Goal: Task Accomplishment & Management: Complete application form

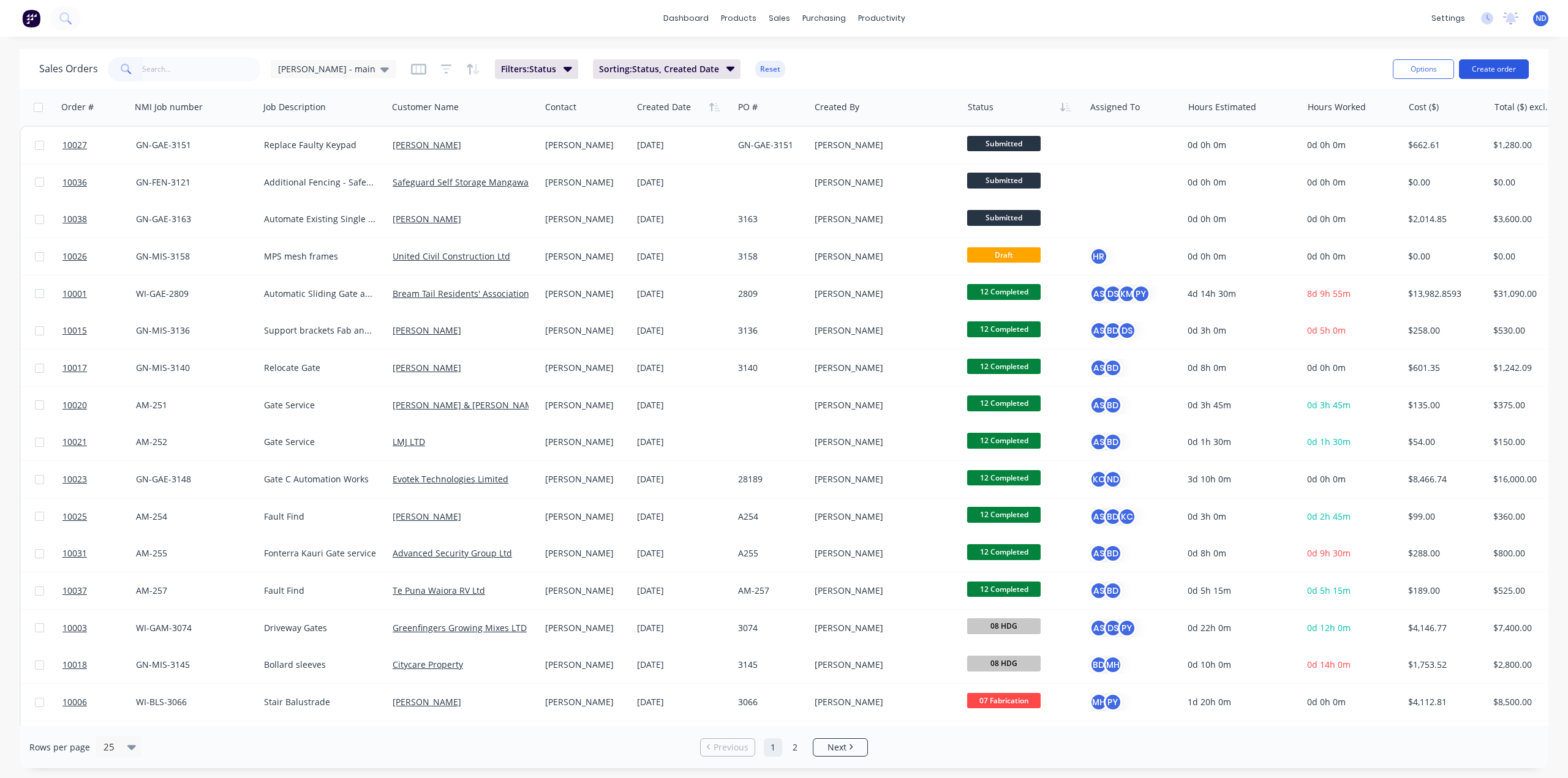
click at [1491, 71] on button "Create order" at bounding box center [1495, 69] width 70 height 20
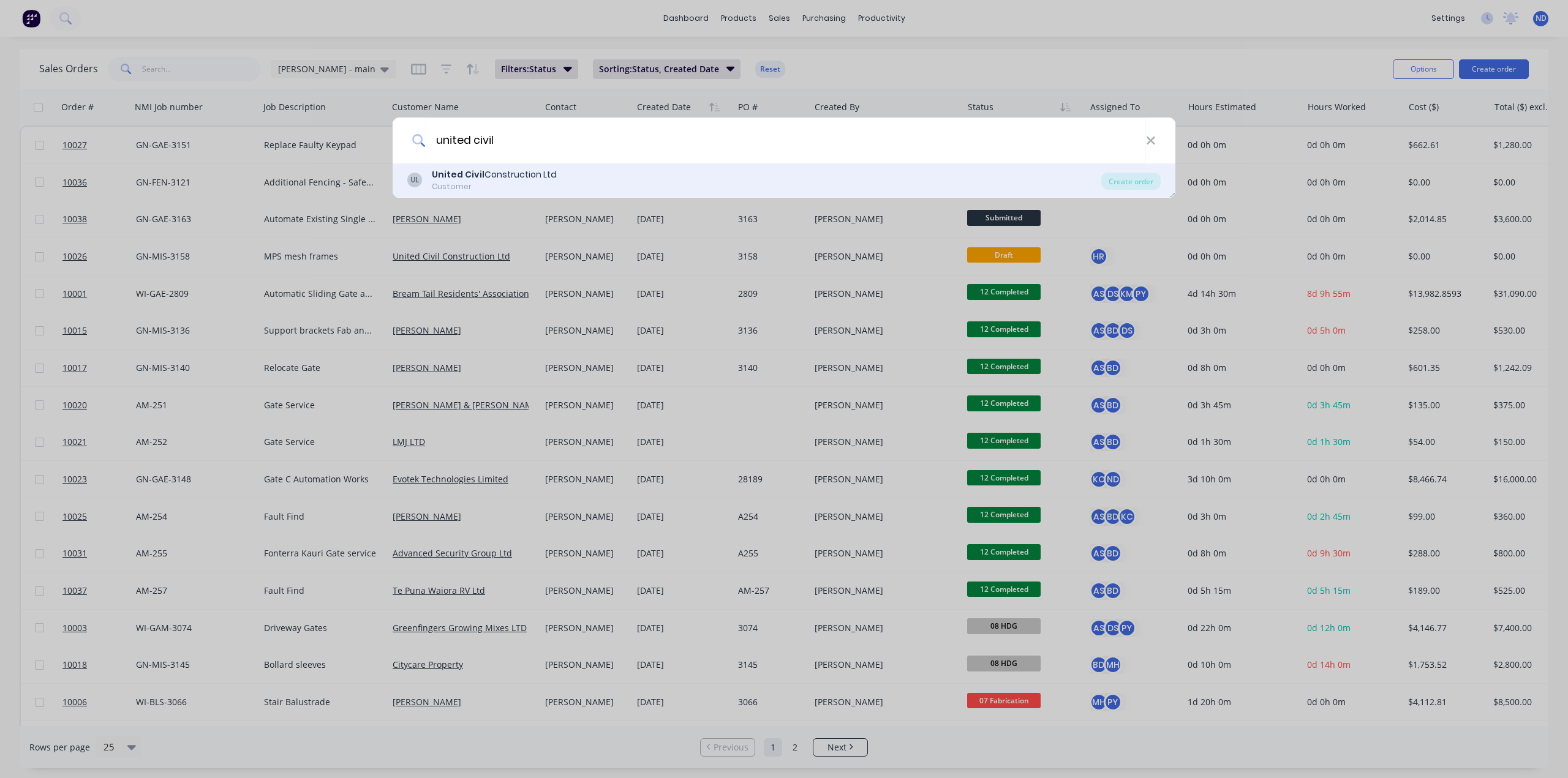
type input "united civil"
click at [503, 181] on div "United Civil Construction Ltd" at bounding box center [494, 174] width 125 height 13
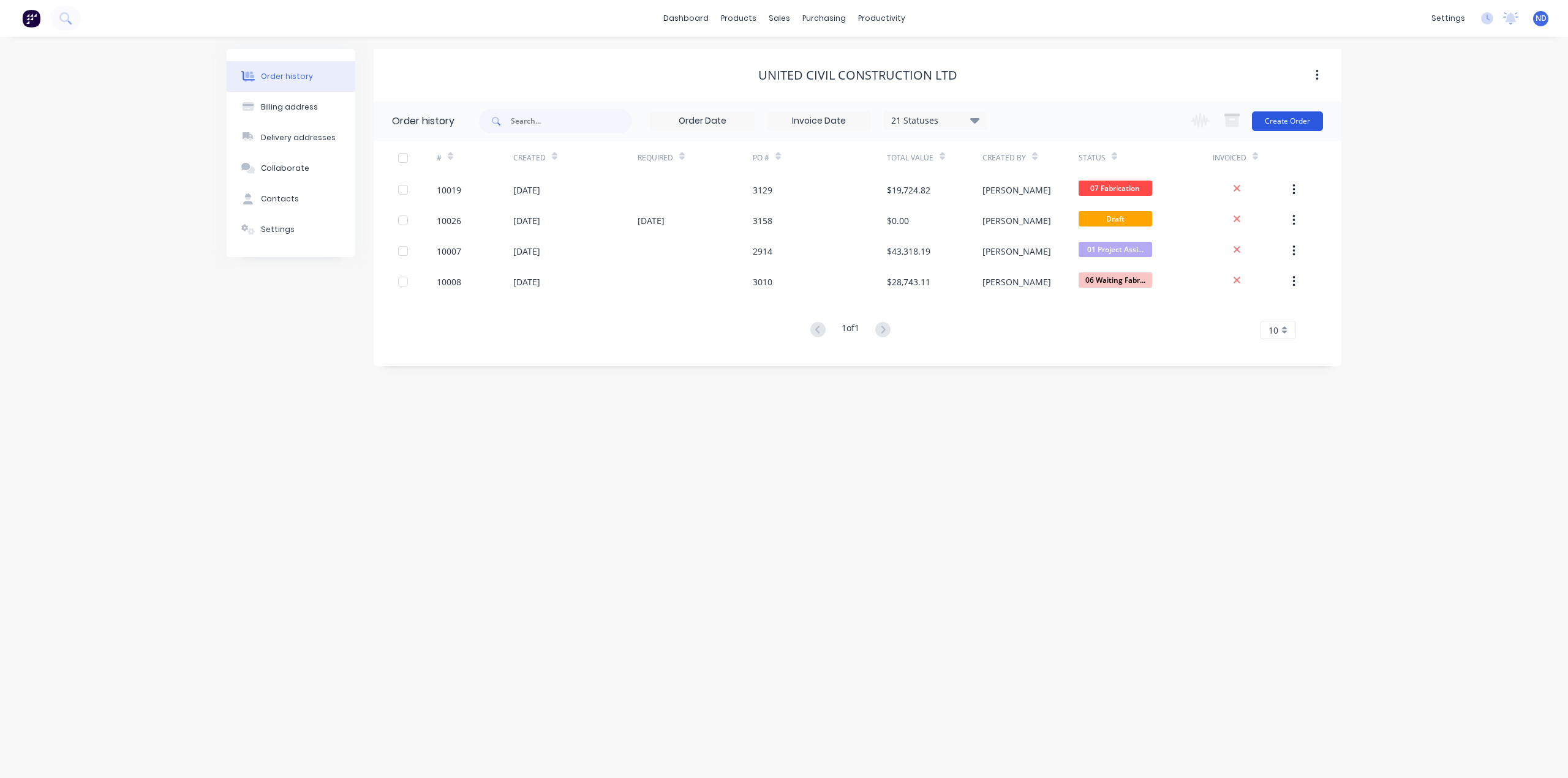
click at [1318, 119] on button "Create Order" at bounding box center [1287, 121] width 71 height 20
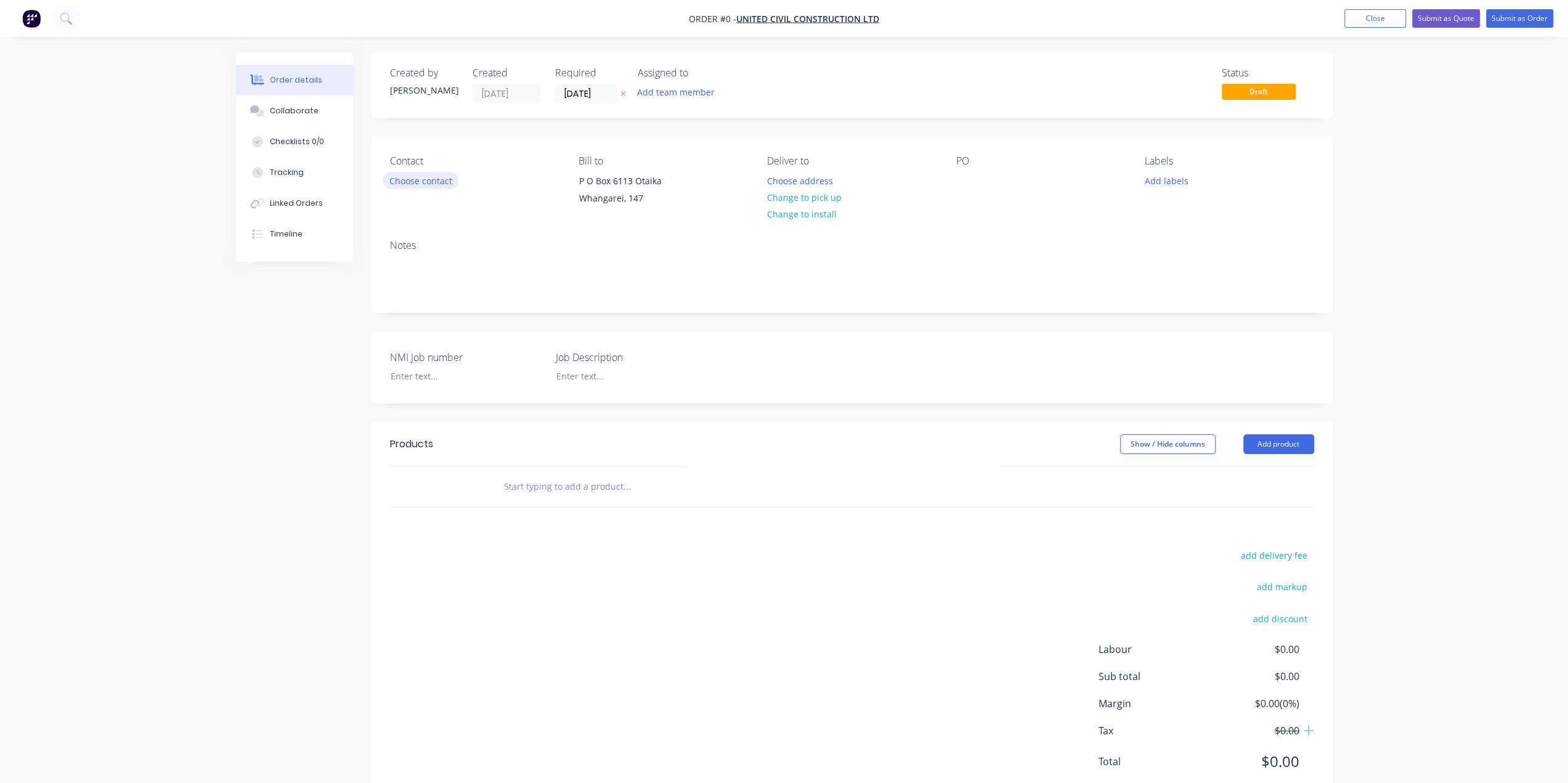
click at [436, 183] on button "Choose contact" at bounding box center [421, 180] width 76 height 17
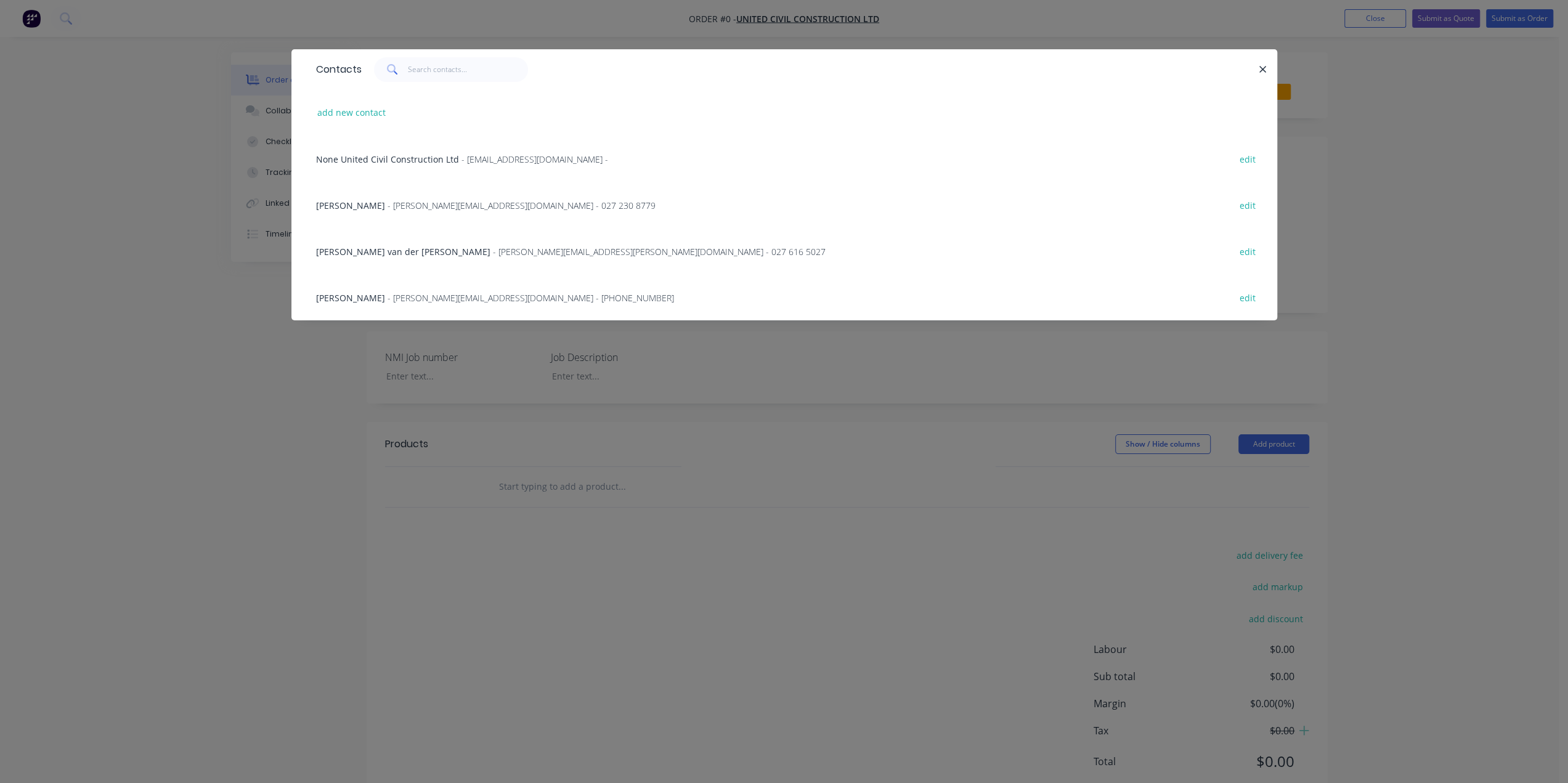
click at [355, 249] on span "[PERSON_NAME] van der [PERSON_NAME]" at bounding box center [403, 252] width 174 height 12
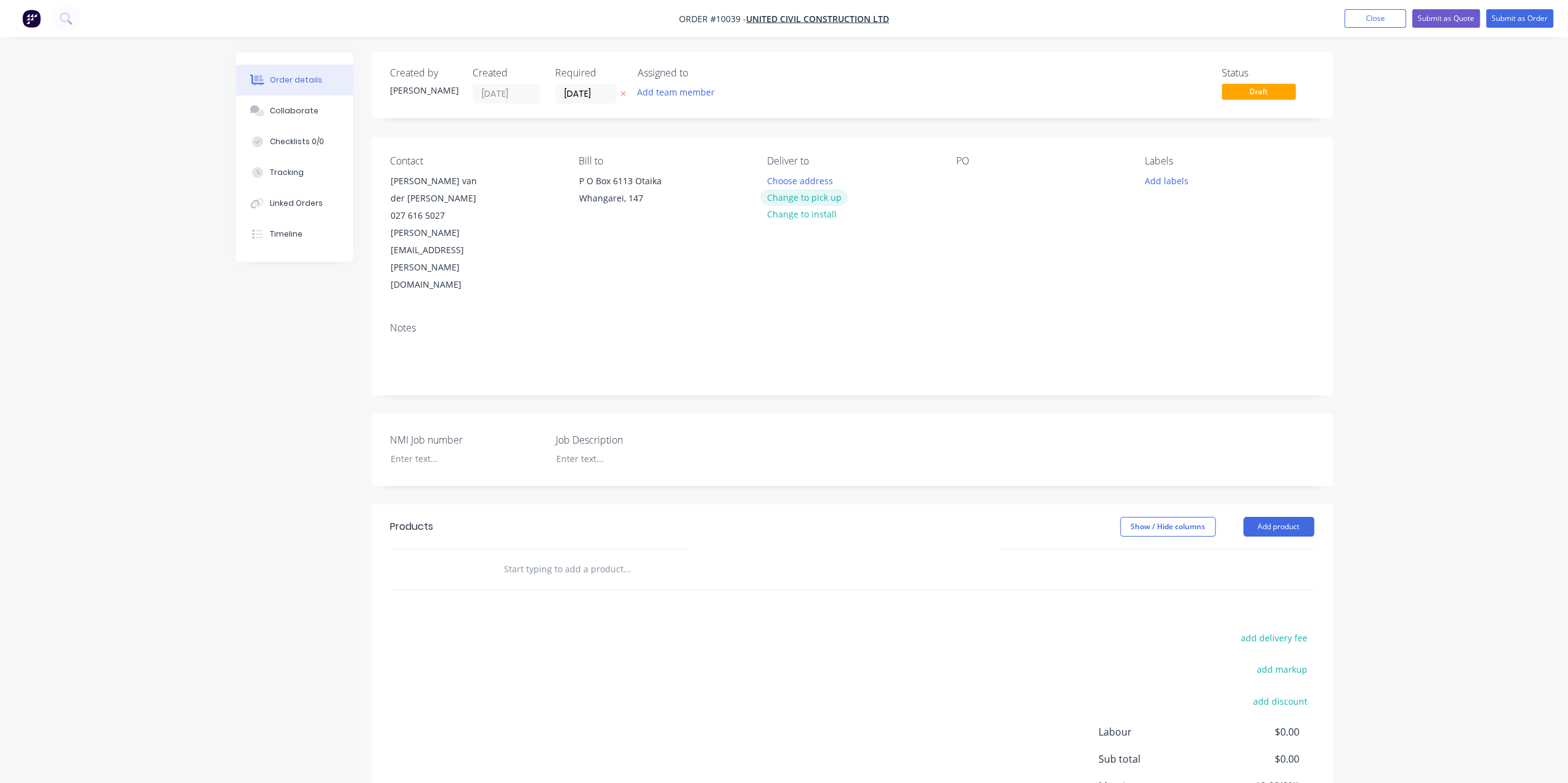
click at [810, 199] on button "Change to pick up" at bounding box center [804, 197] width 87 height 17
click at [970, 172] on div at bounding box center [966, 181] width 20 height 18
paste div
click at [419, 450] on div at bounding box center [457, 459] width 154 height 18
click at [312, 113] on div "Collaborate" at bounding box center [294, 111] width 49 height 11
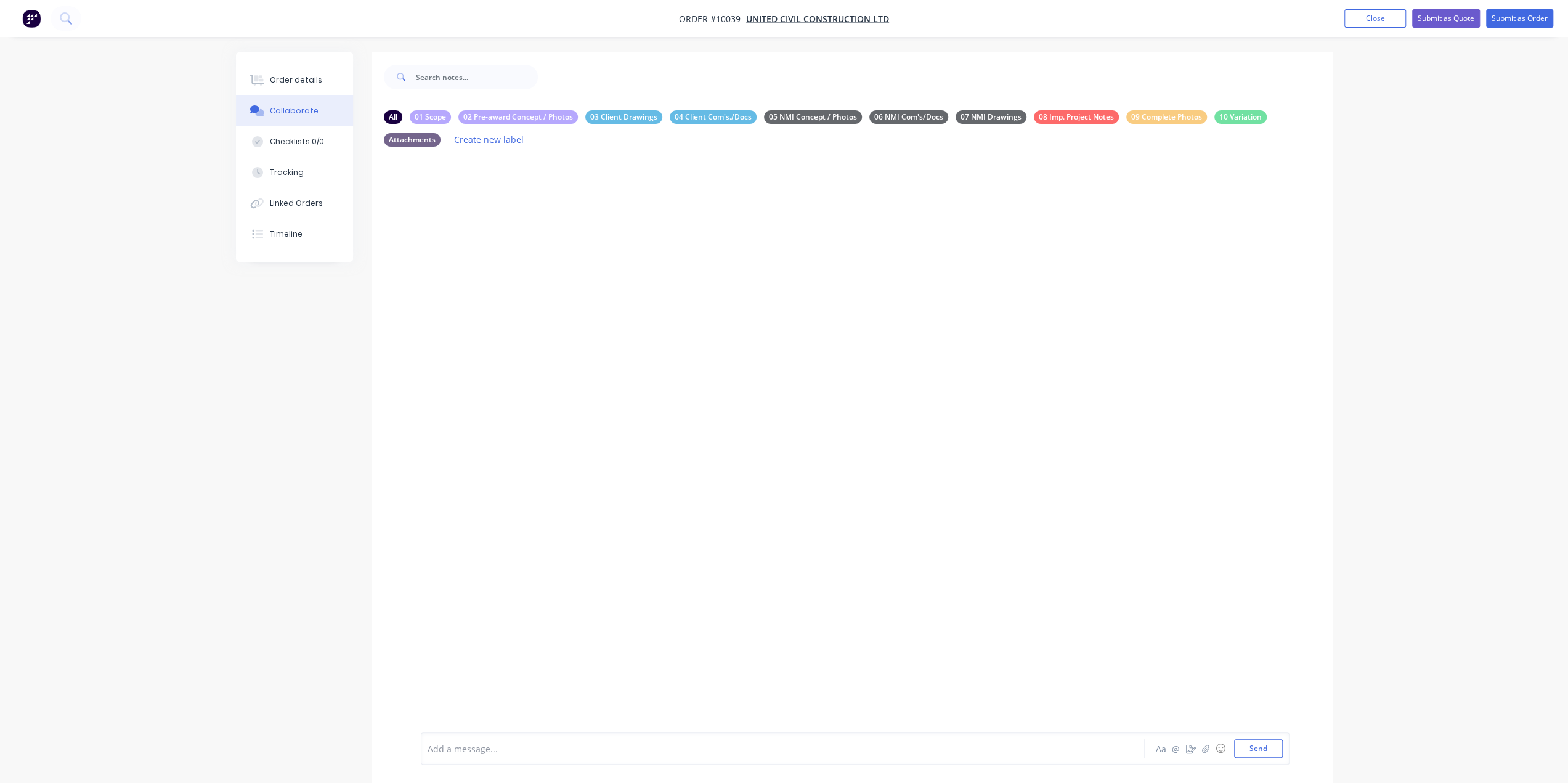
click at [468, 275] on div at bounding box center [852, 455] width 961 height 597
click at [537, 754] on div at bounding box center [748, 748] width 640 height 13
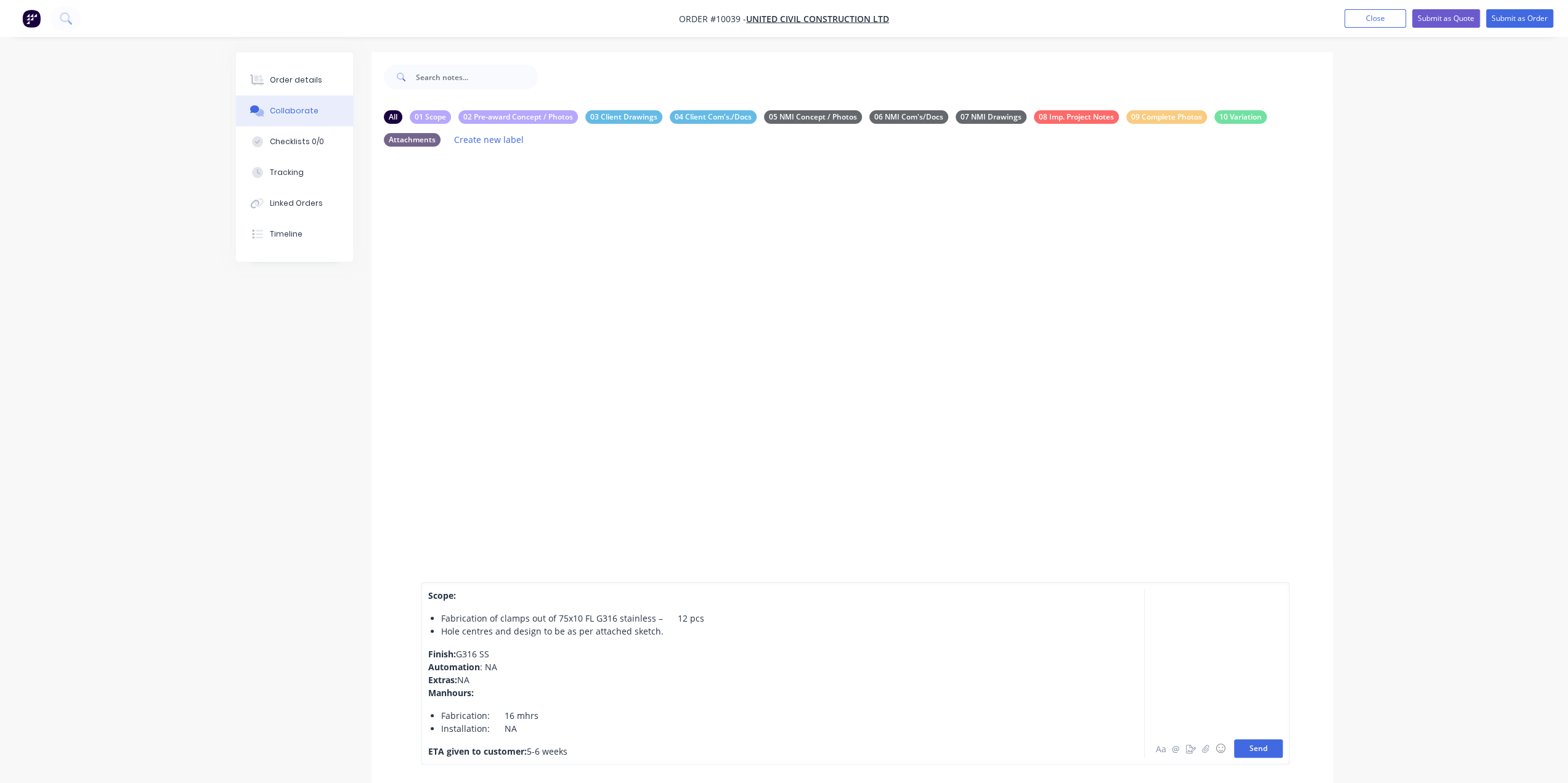
click at [1257, 753] on button "Send" at bounding box center [1258, 748] width 49 height 18
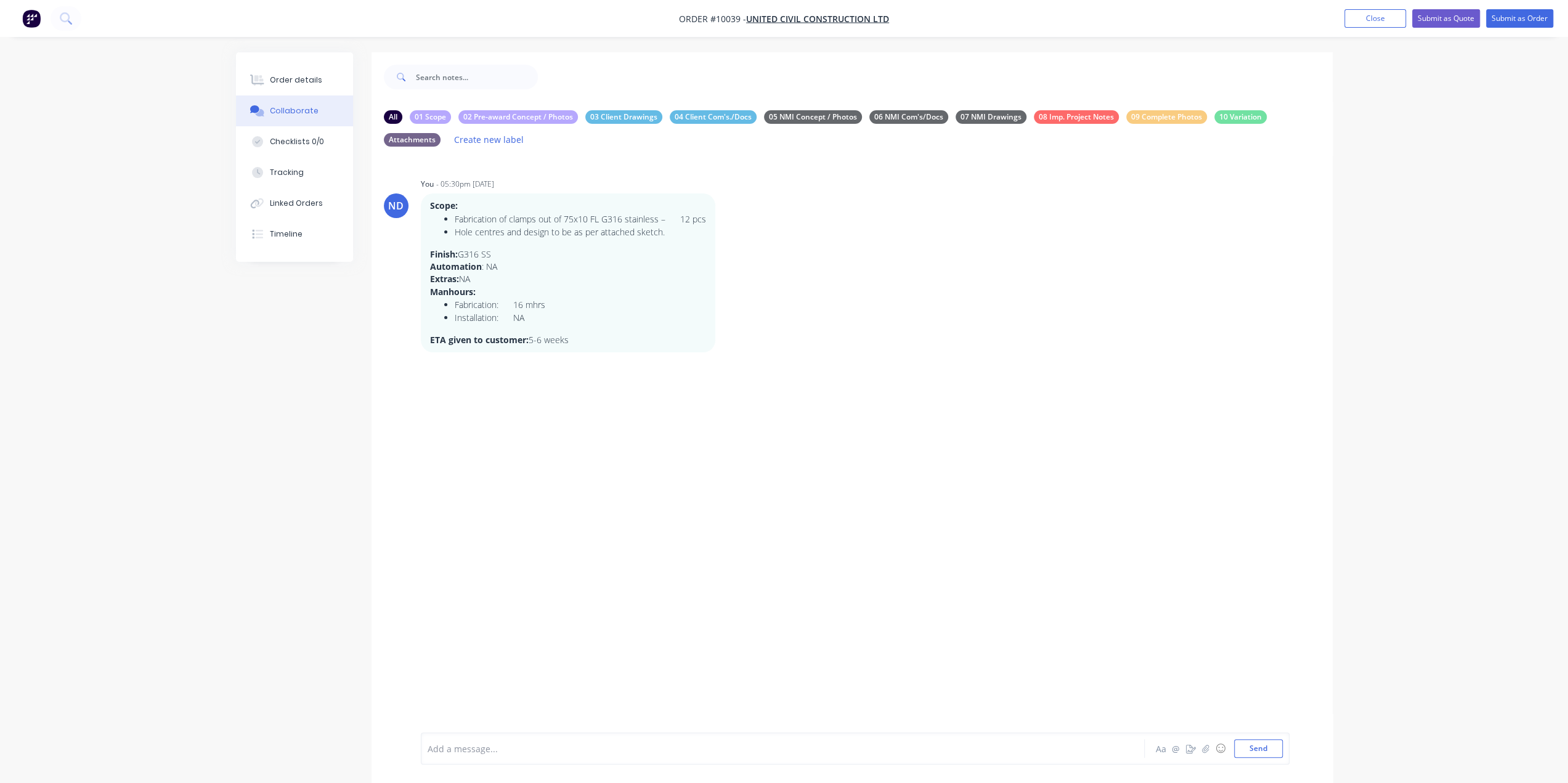
click at [894, 643] on div "ND You - 05:30pm [DATE] Scope: Fabrication of clamps out of 75x10 FL G316 stain…" at bounding box center [852, 455] width 961 height 597
click at [661, 580] on div "ND You - 05:30pm [DATE] Scope: Fabrication of clamps out of 75x10 FL G316 stain…" at bounding box center [852, 455] width 961 height 597
click at [468, 750] on div at bounding box center [748, 748] width 640 height 13
click at [1256, 748] on button "Send" at bounding box center [1258, 748] width 49 height 18
click at [299, 79] on div "Order details" at bounding box center [295, 80] width 52 height 11
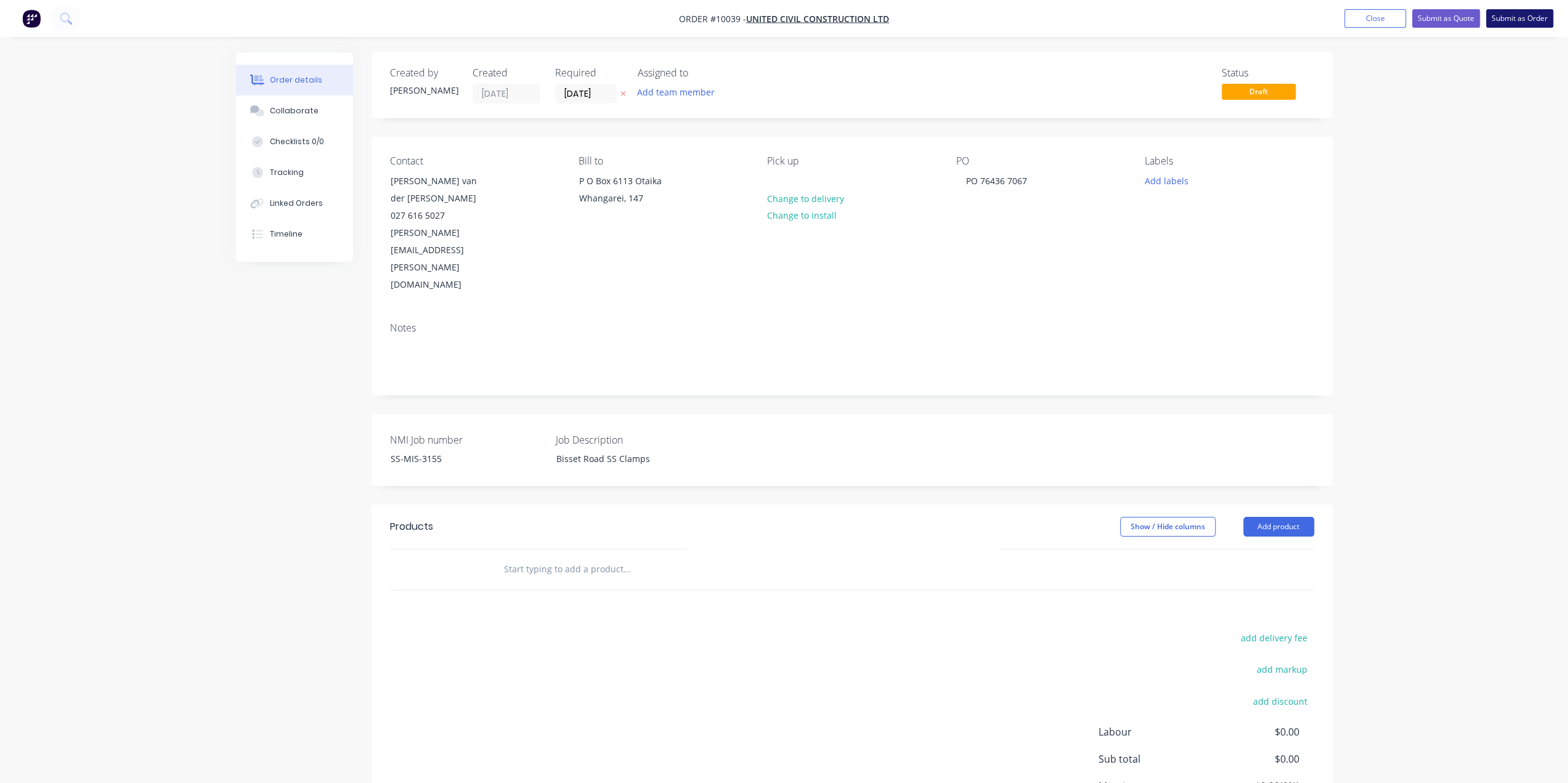
click at [1506, 21] on button "Submit as Order" at bounding box center [1519, 18] width 67 height 18
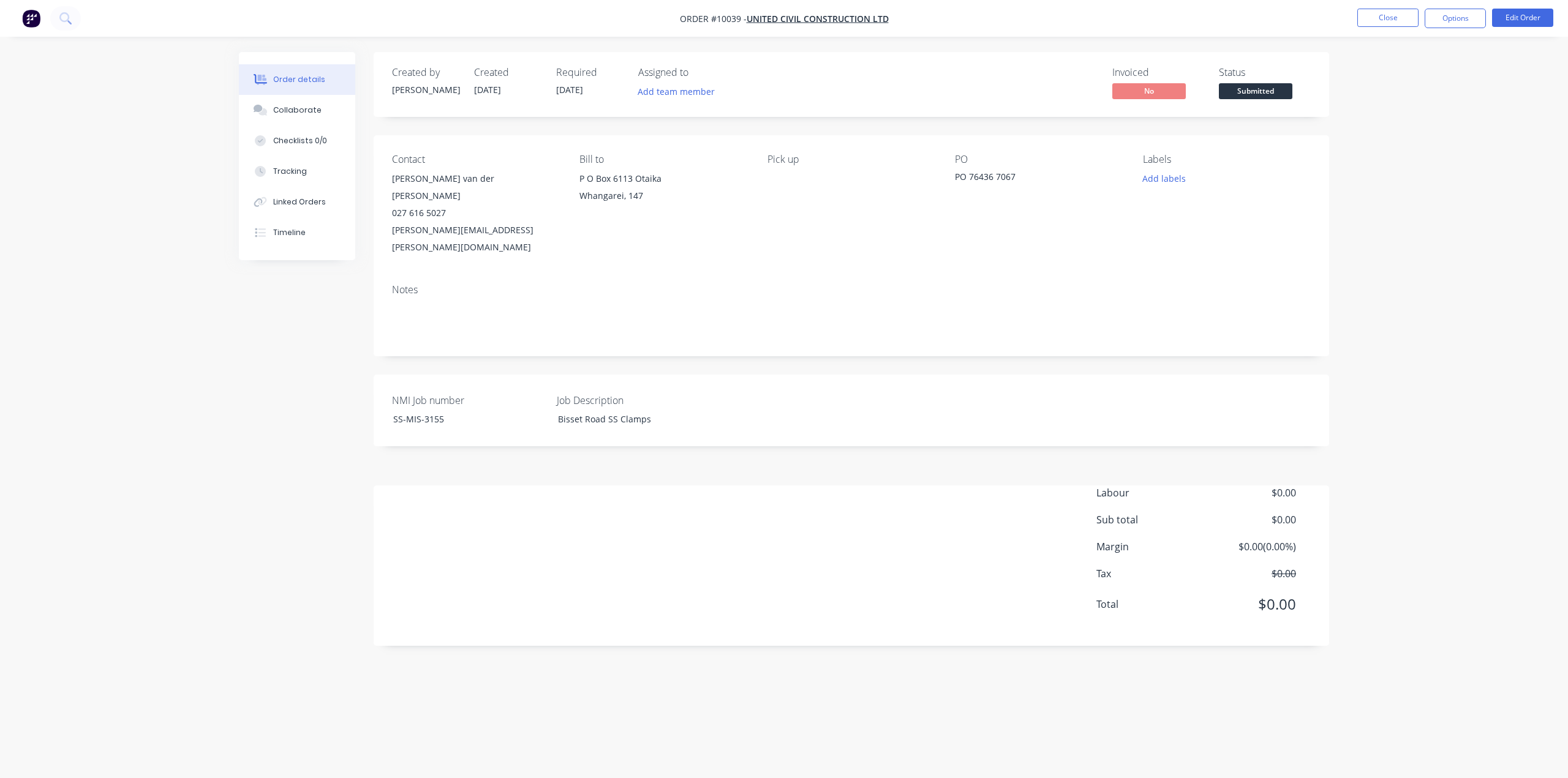
click at [28, 17] on img "button" at bounding box center [31, 18] width 18 height 18
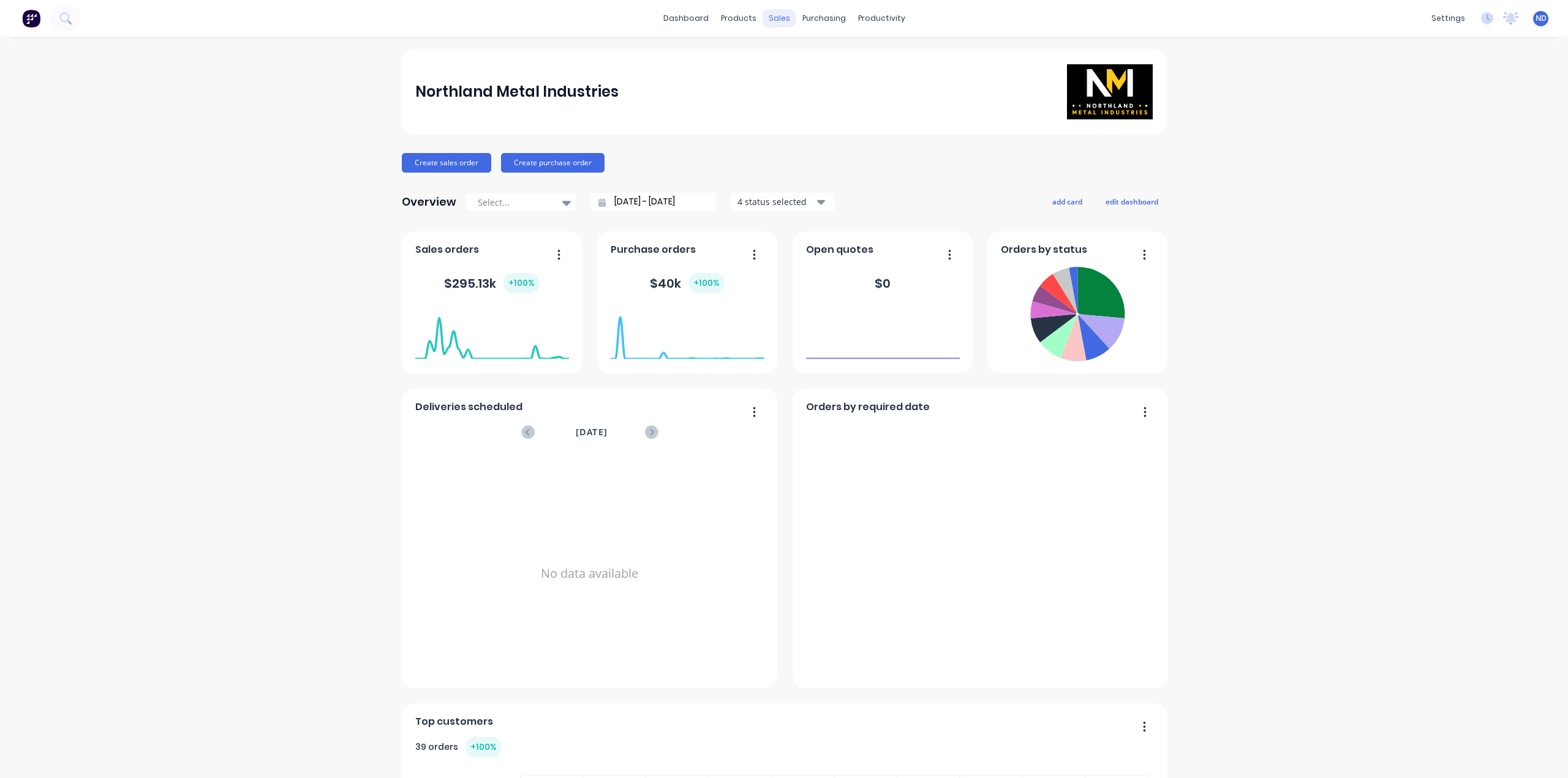
click at [764, 22] on div "sales" at bounding box center [780, 18] width 34 height 18
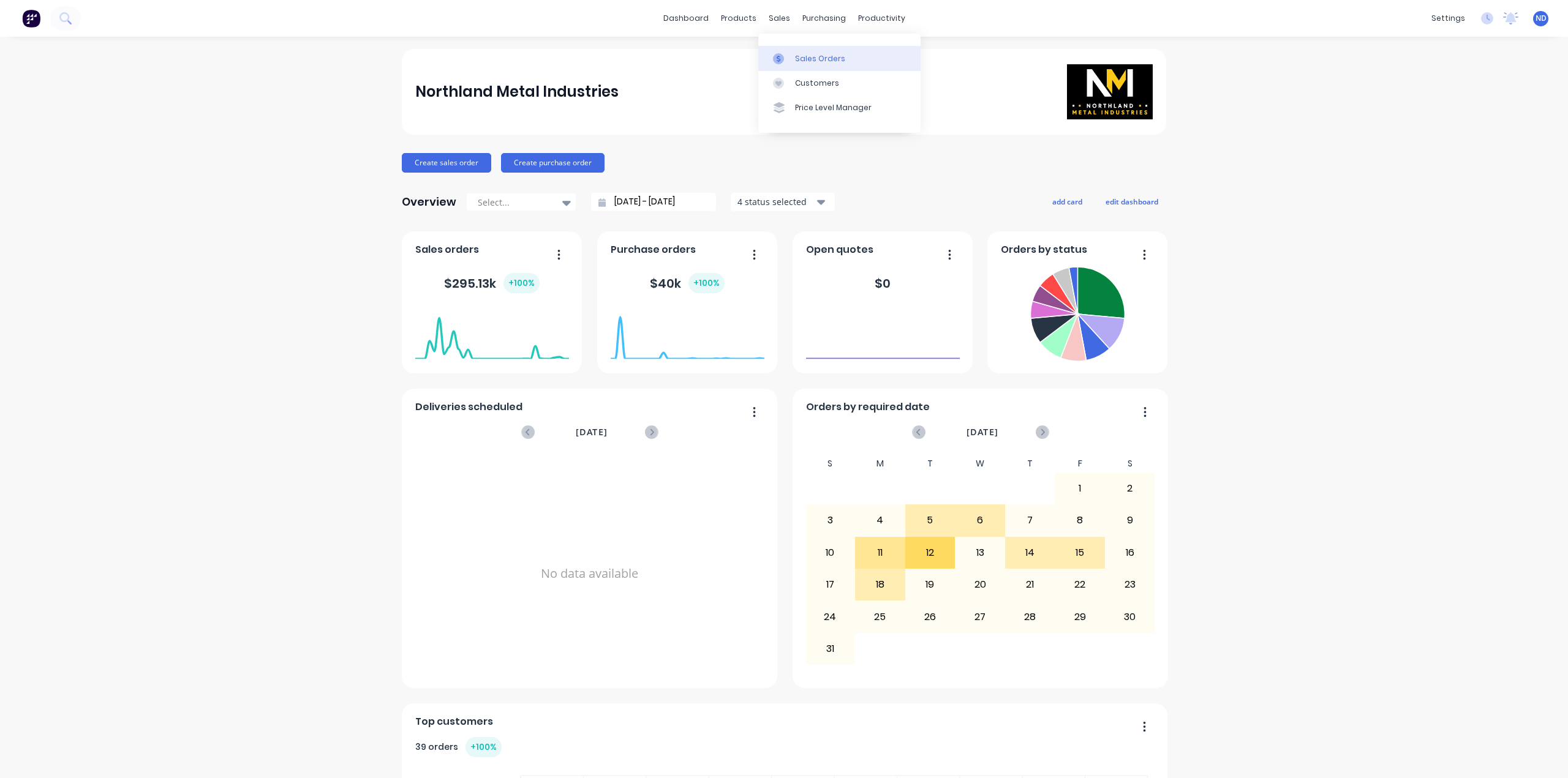
click at [855, 57] on link "Sales Orders" at bounding box center [839, 58] width 162 height 24
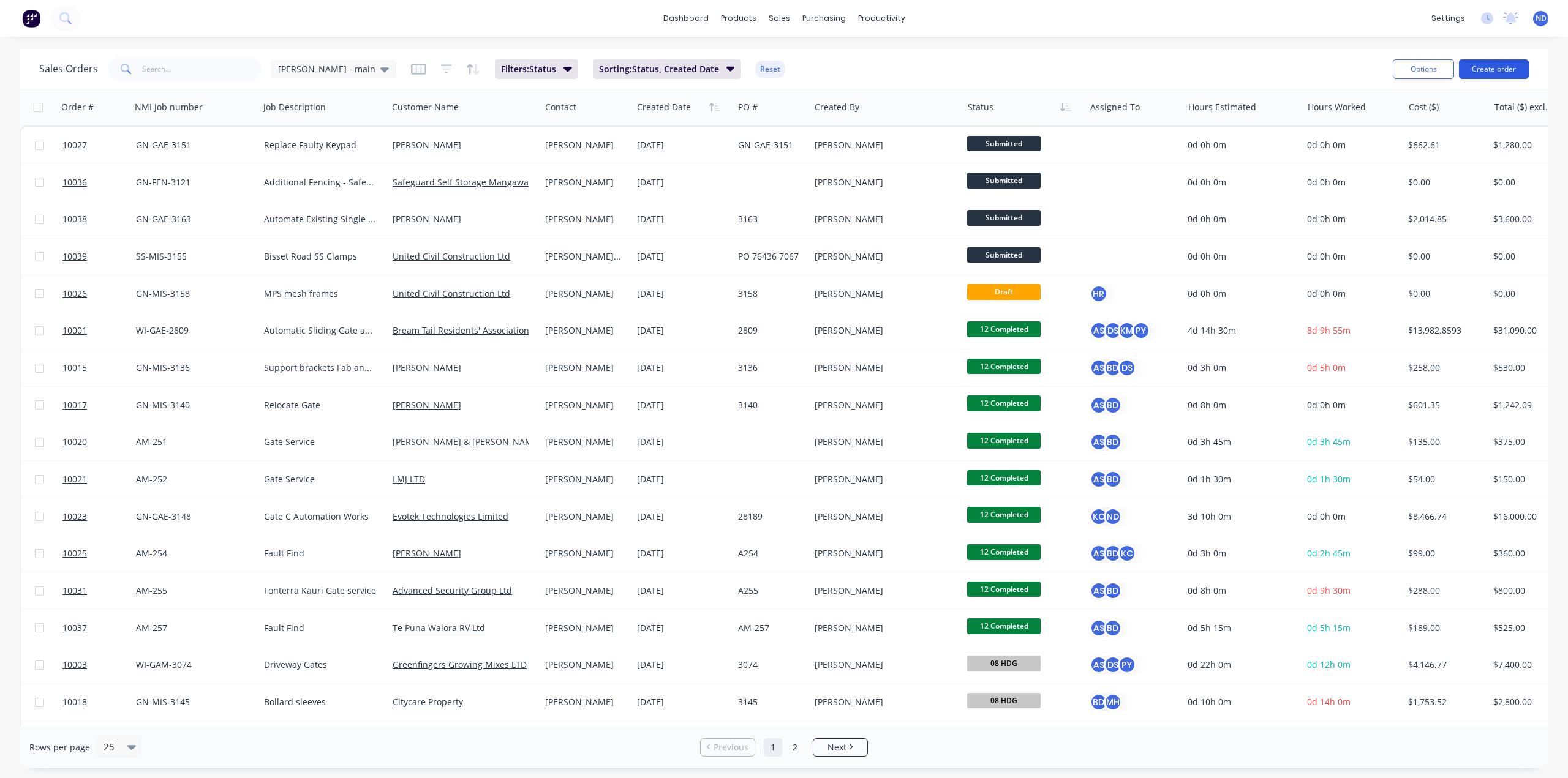
click at [1503, 73] on button "Create order" at bounding box center [1495, 69] width 70 height 20
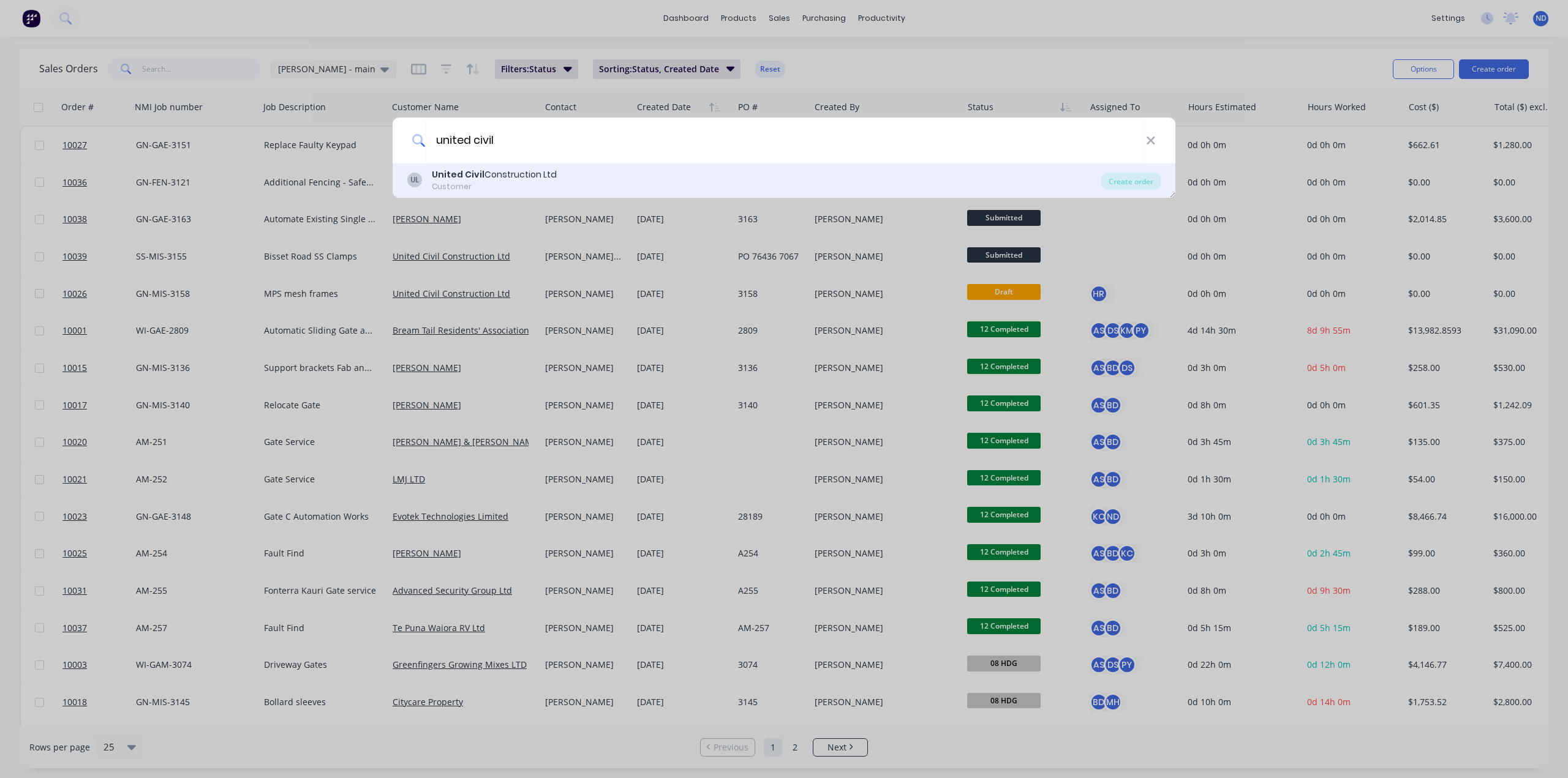
type input "united civil"
click at [524, 183] on div "Customer" at bounding box center [494, 187] width 125 height 11
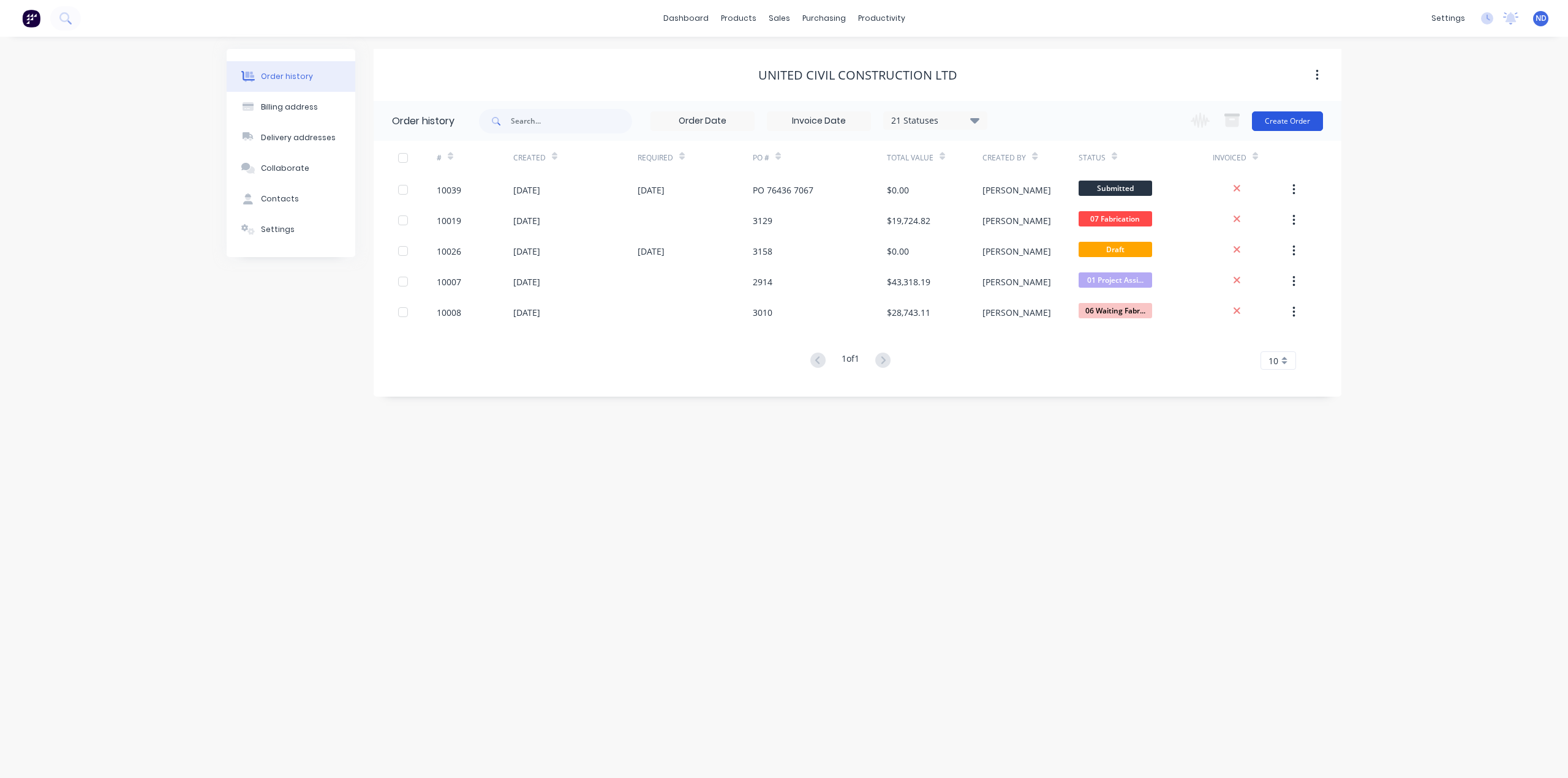
click at [1280, 122] on button "Create Order" at bounding box center [1287, 121] width 71 height 20
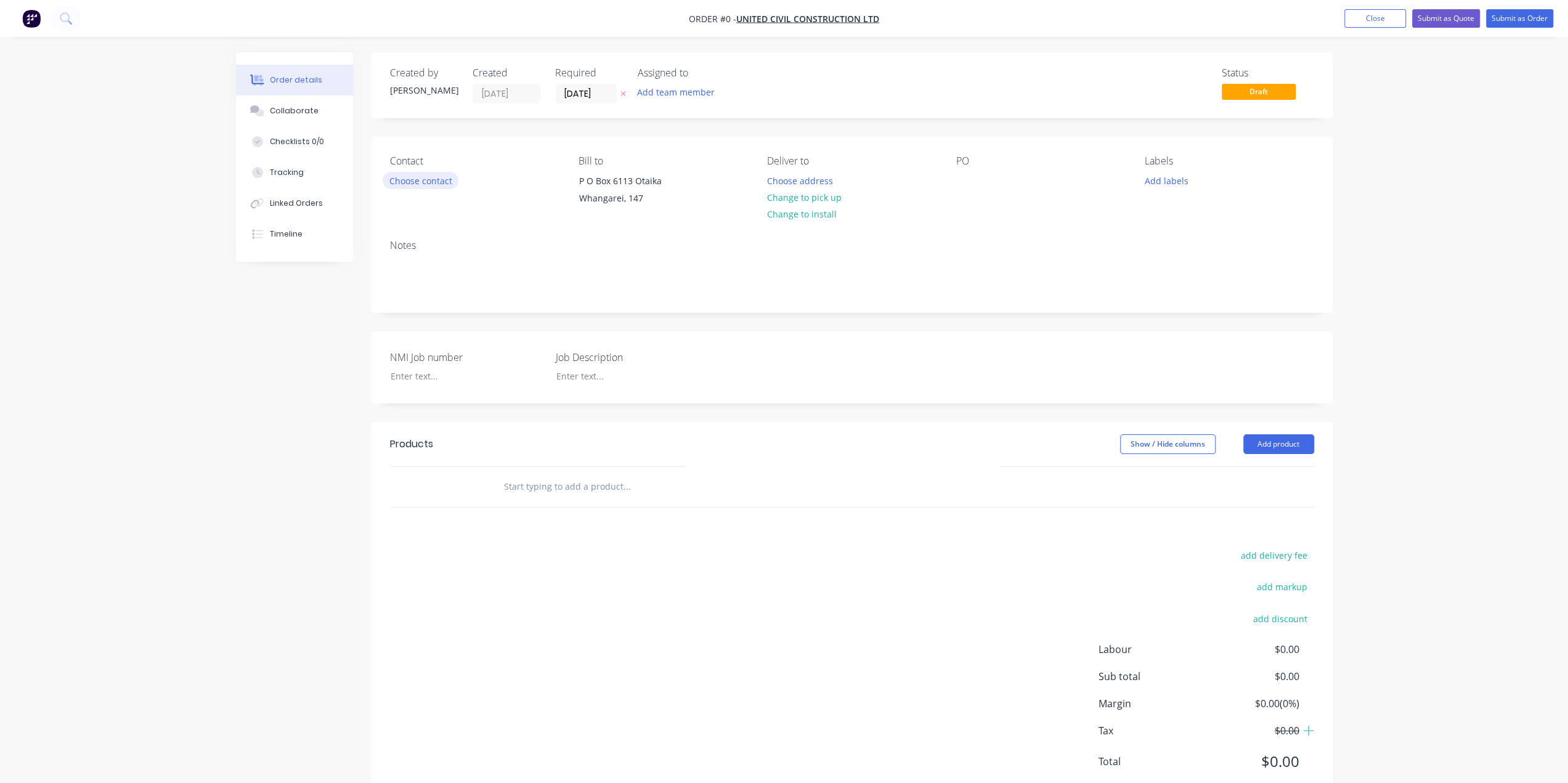
click at [434, 178] on button "Choose contact" at bounding box center [421, 180] width 76 height 17
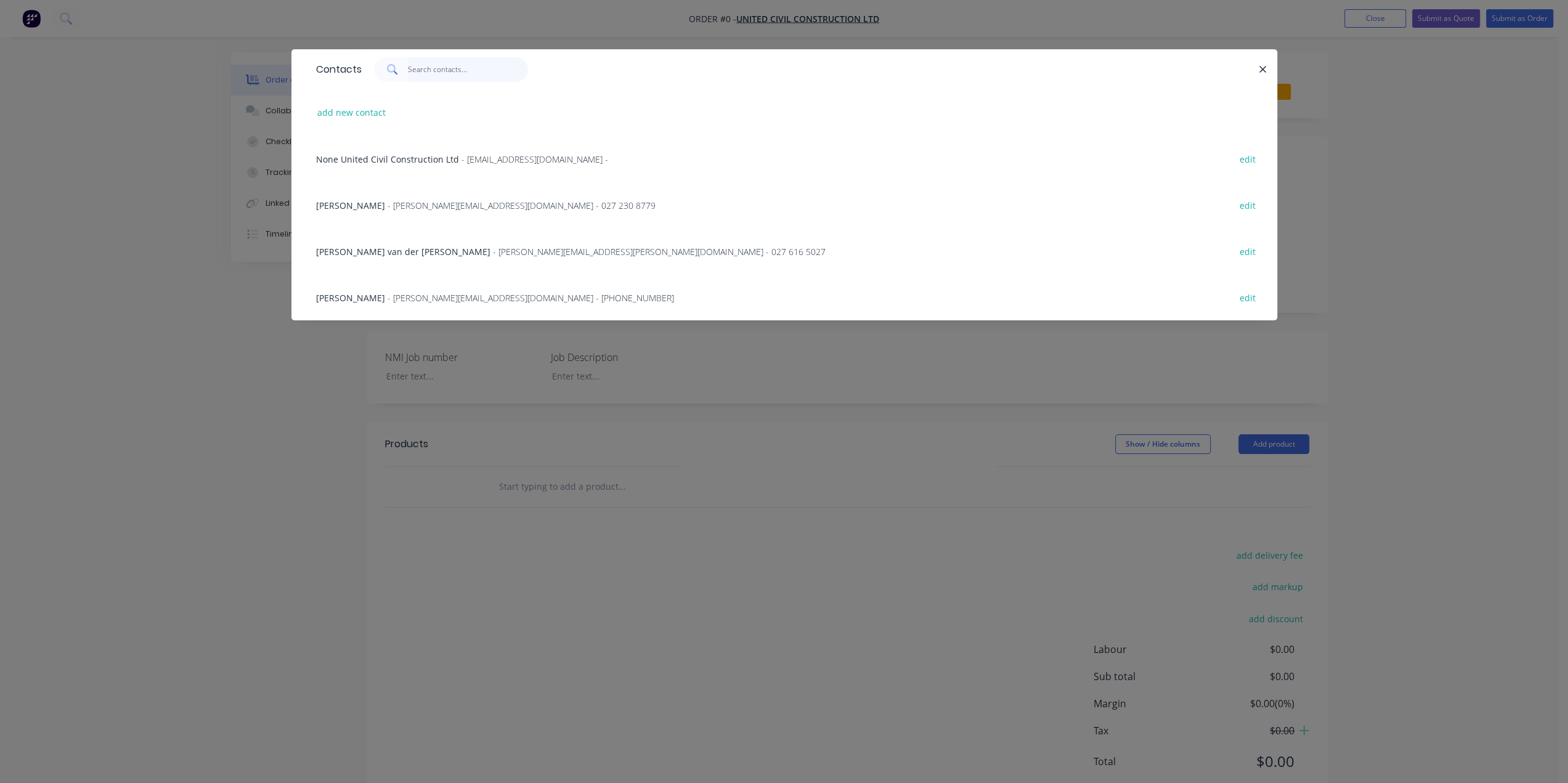
click at [430, 71] on input "text" at bounding box center [468, 70] width 120 height 24
type input "gerr"
click at [367, 247] on span "[PERSON_NAME] van der [PERSON_NAME]" at bounding box center [403, 252] width 174 height 12
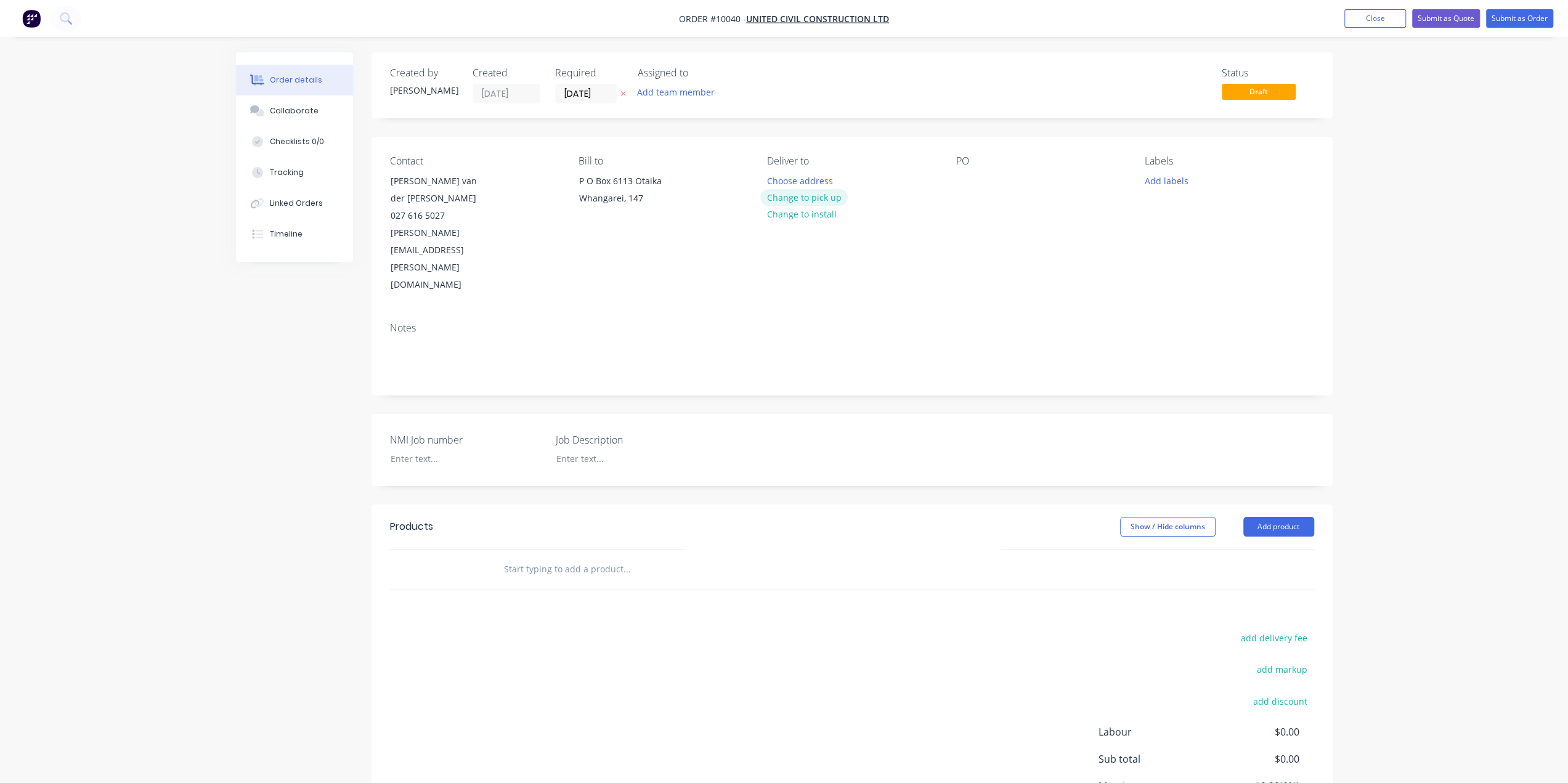
click at [824, 197] on button "Change to pick up" at bounding box center [804, 197] width 87 height 17
drag, startPoint x: 980, startPoint y: 166, endPoint x: 979, endPoint y: 182, distance: 16.0
click at [980, 166] on div "PO" at bounding box center [1040, 161] width 169 height 12
click at [960, 159] on div "PO" at bounding box center [1040, 161] width 169 height 12
click at [970, 161] on div "PO" at bounding box center [1040, 161] width 169 height 12
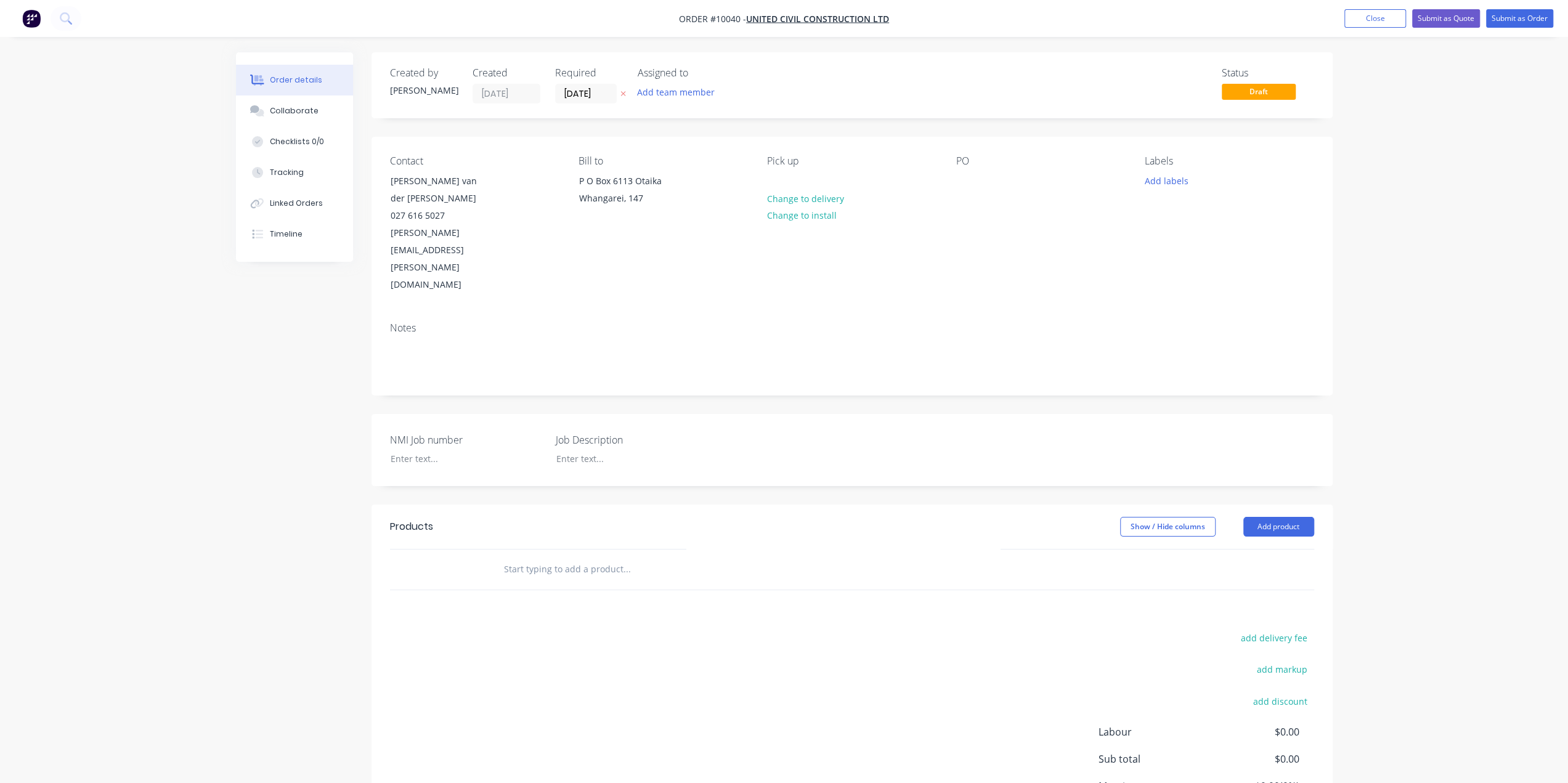
click at [965, 161] on div "PO" at bounding box center [1040, 161] width 169 height 12
click at [960, 159] on div "PO" at bounding box center [1040, 161] width 169 height 12
click at [958, 182] on div at bounding box center [966, 181] width 20 height 18
paste div
click at [432, 450] on div at bounding box center [457, 459] width 154 height 18
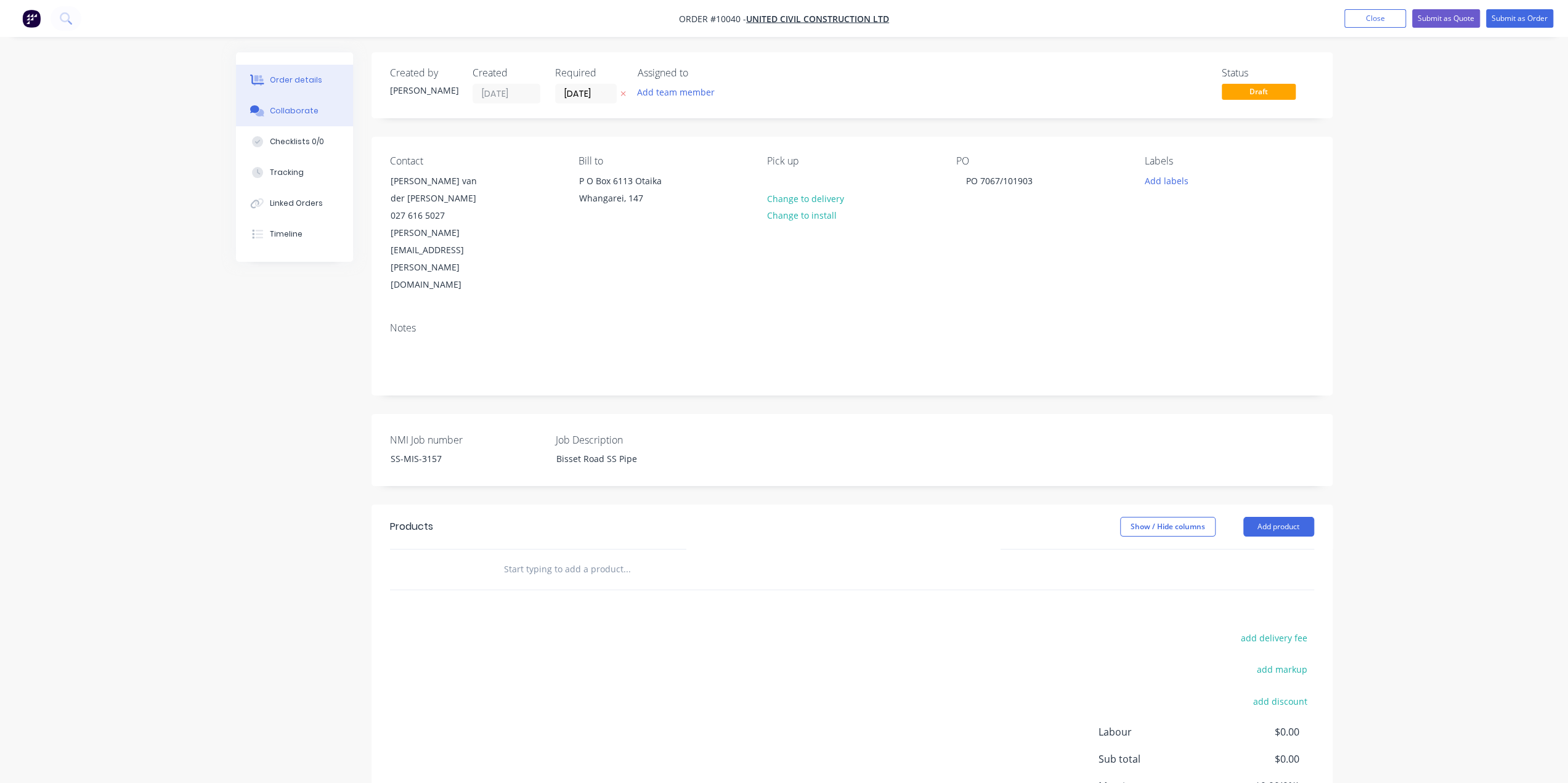
click at [302, 111] on div "Collaborate" at bounding box center [294, 111] width 49 height 11
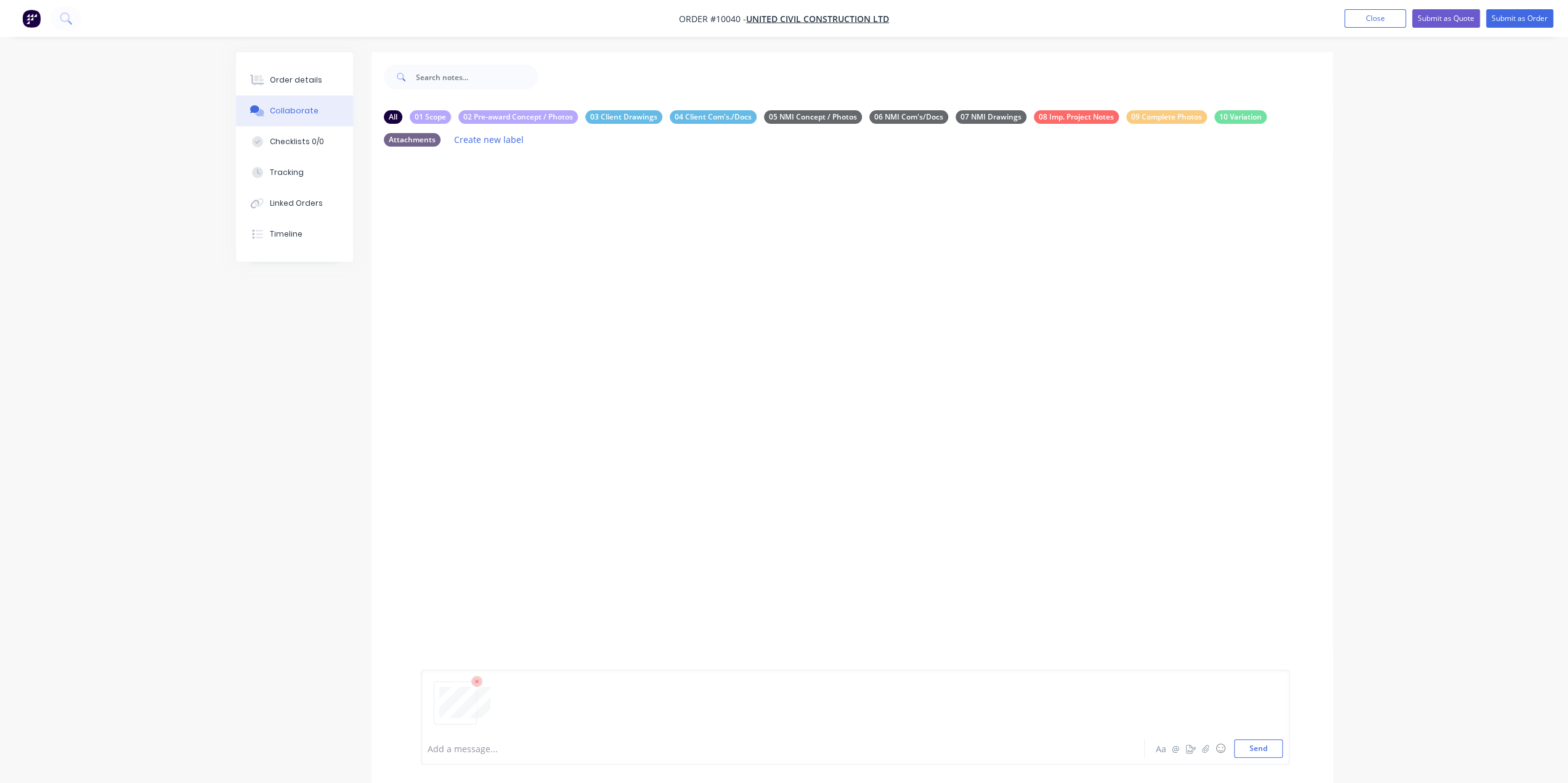
click at [478, 685] on icon at bounding box center [476, 681] width 11 height 11
click at [606, 757] on div "Add a message..." at bounding box center [748, 748] width 641 height 18
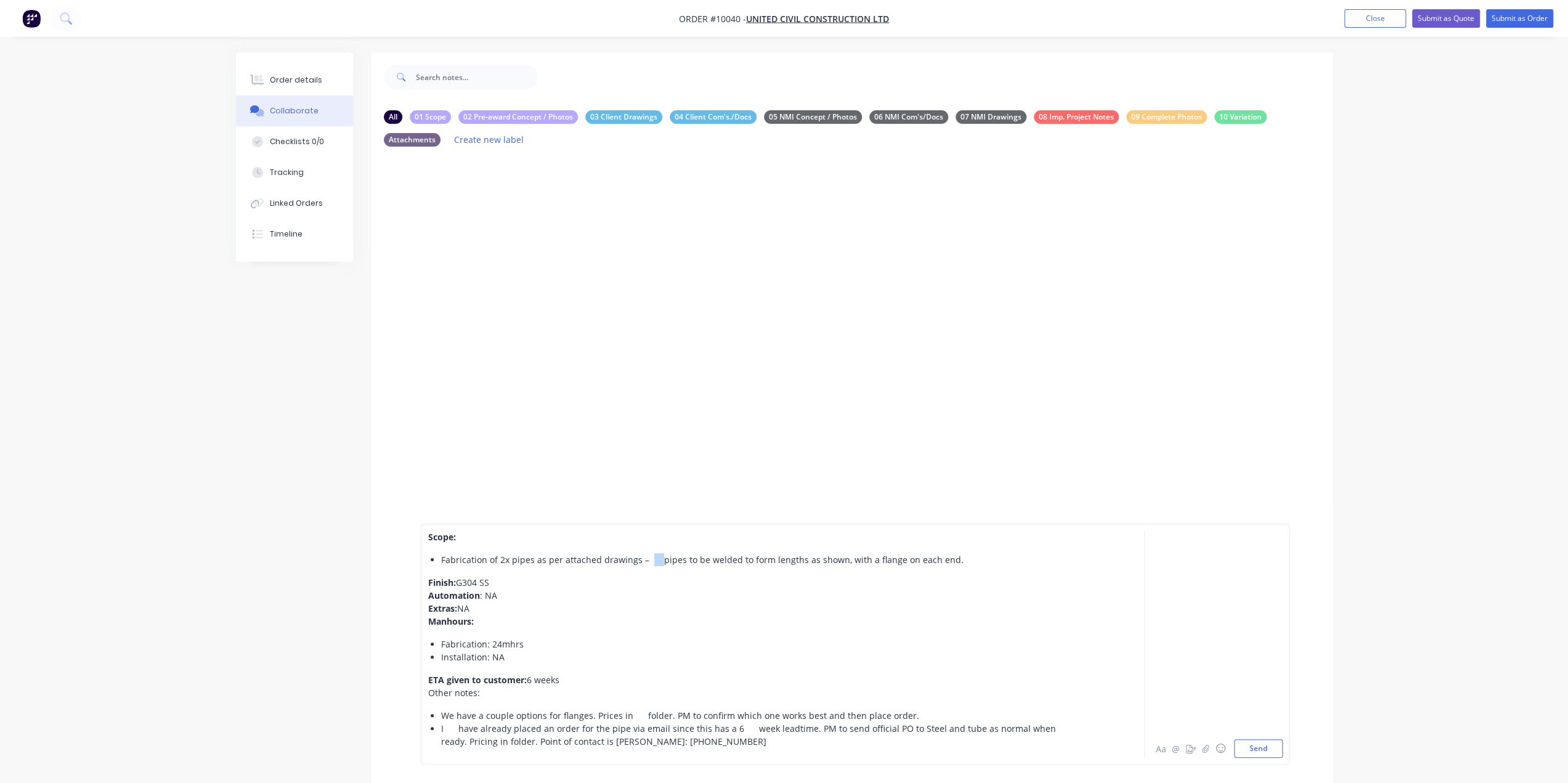
drag, startPoint x: 646, startPoint y: 557, endPoint x: 654, endPoint y: 559, distance: 8.2
click at [654, 559] on span "Fabrication of 2x pipes as per attached drawings – pipes to be welded to form l…" at bounding box center [702, 559] width 522 height 12
drag, startPoint x: 444, startPoint y: 725, endPoint x: 457, endPoint y: 728, distance: 13.3
click at [457, 728] on span "I have already placed an order for the pipe via email since this has a 6 week l…" at bounding box center [756, 735] width 630 height 24
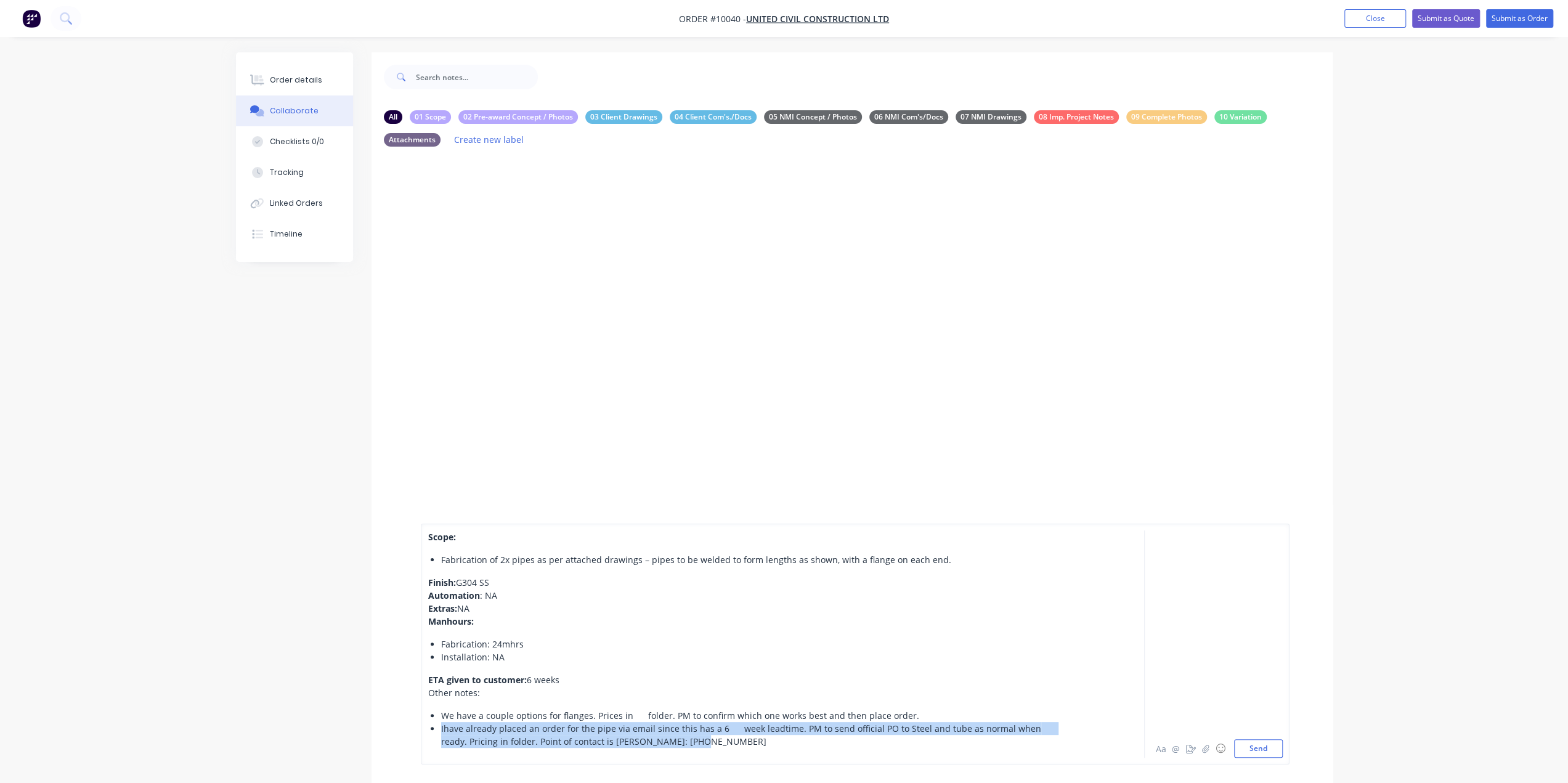
drag, startPoint x: 707, startPoint y: 742, endPoint x: 435, endPoint y: 732, distance: 272.2
click at [435, 732] on ul "We have a couple options for flanges. Prices in folder. PM to confirm which one…" at bounding box center [748, 728] width 640 height 39
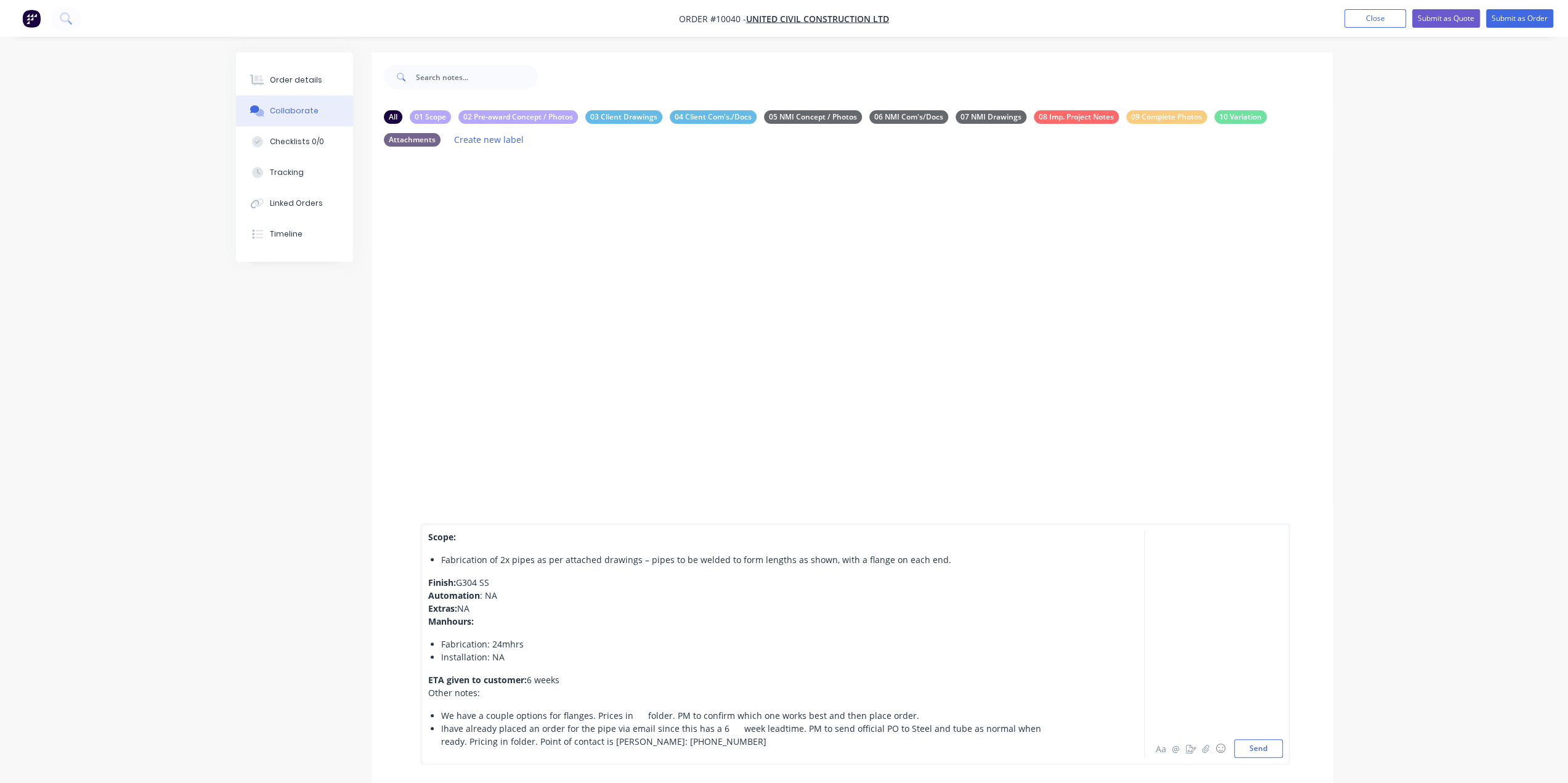
click at [705, 730] on span "Ihave already placed an order for the pipe via email since this has a 6 week le…" at bounding box center [748, 735] width 615 height 24
drag, startPoint x: 716, startPoint y: 729, endPoint x: 730, endPoint y: 729, distance: 14.0
click at [730, 729] on span "Ihave already placed an order for the pipe via email since this has a 6 week le…" at bounding box center [748, 735] width 615 height 24
click at [789, 742] on div "Ihave already placed an order for the pipe via email since this has a 6 week le…" at bounding box center [755, 735] width 627 height 26
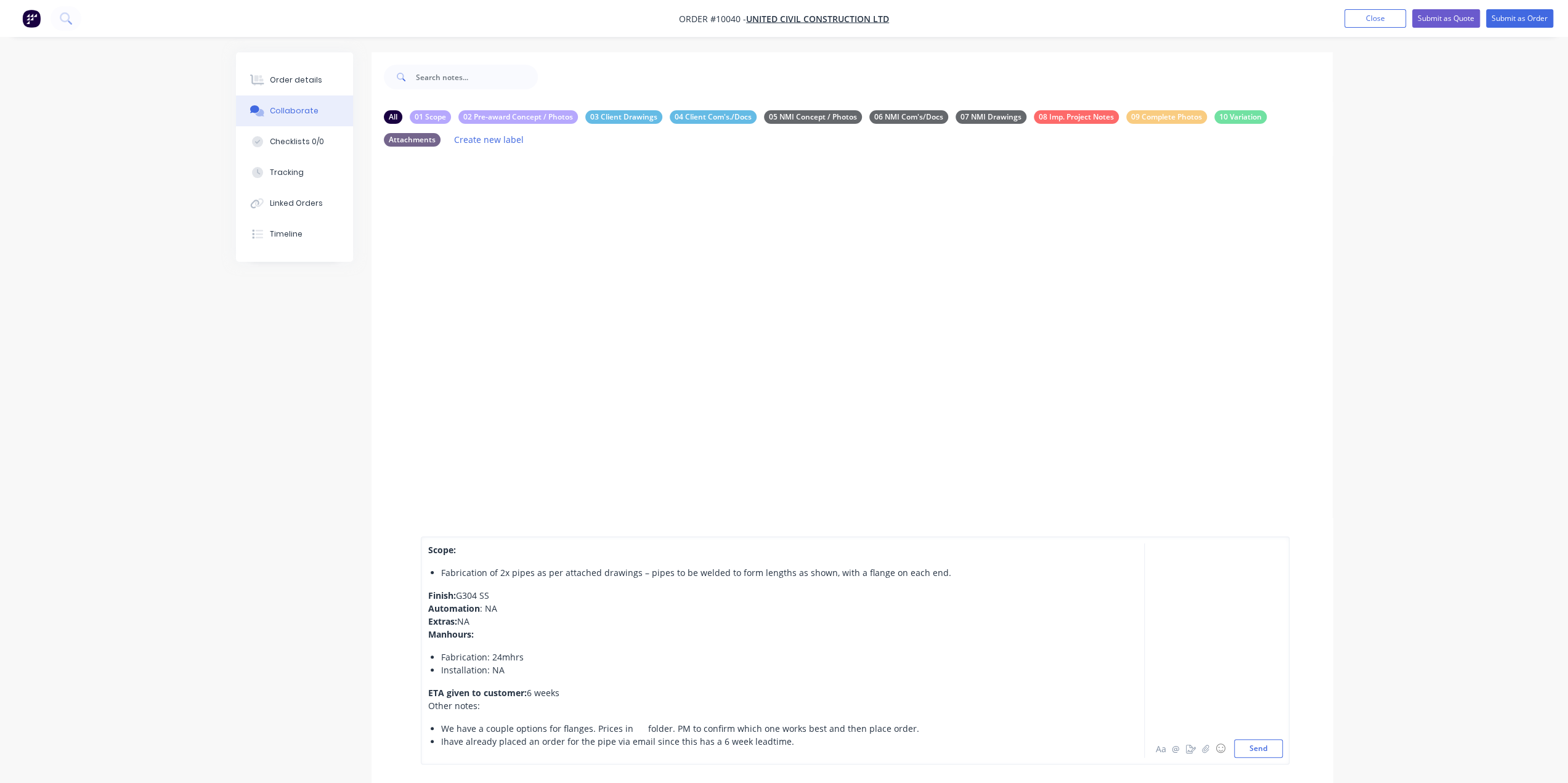
click at [444, 742] on span "Ihave already placed an order for the pipe via email since this has a 6 week le…" at bounding box center [617, 741] width 353 height 12
click at [796, 742] on div "I have already placed an order for the pipe via email since this has a 6 week l…" at bounding box center [755, 742] width 627 height 13
drag, startPoint x: 889, startPoint y: 742, endPoint x: 789, endPoint y: 742, distance: 100.0
click at [789, 742] on span "I have already placed an order for the pipe via email since this has a 6 week l…" at bounding box center [677, 741] width 472 height 12
click at [947, 745] on div "I have already placed an order for the pipe via email since this has a 6 week l…" at bounding box center [755, 742] width 627 height 13
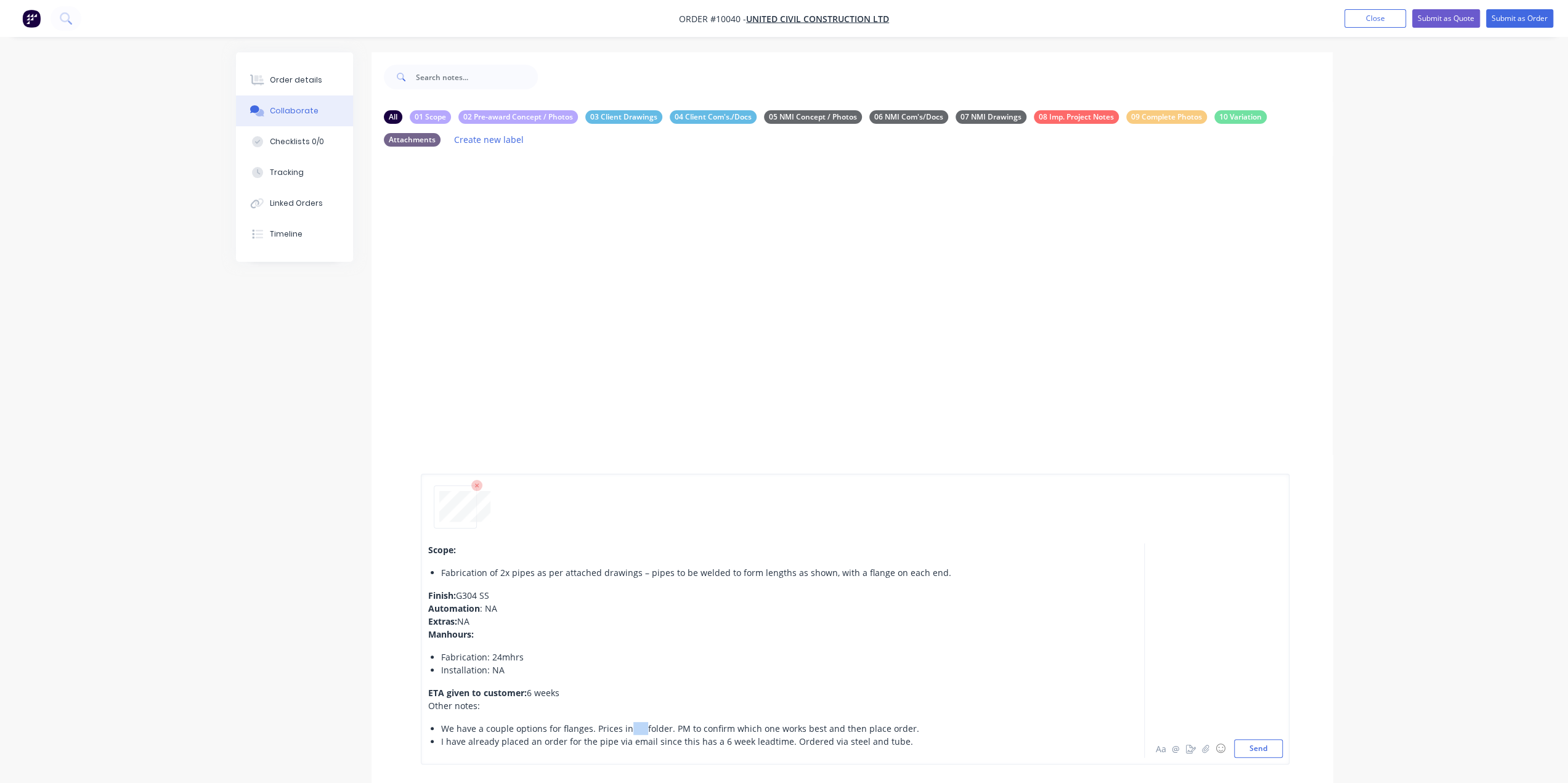
drag, startPoint x: 640, startPoint y: 727, endPoint x: 625, endPoint y: 728, distance: 15.0
click at [625, 728] on span "We have a couple options for flanges. Prices in folder. PM to confirm which one…" at bounding box center [680, 728] width 478 height 12
drag, startPoint x: 473, startPoint y: 700, endPoint x: 424, endPoint y: 700, distance: 49.0
click at [424, 700] on div "Scope: Fabrication of 2x pipes as per attached drawings – pipes to be welded to…" at bounding box center [855, 619] width 869 height 291
click at [548, 710] on div "Other notes:" at bounding box center [748, 706] width 640 height 13
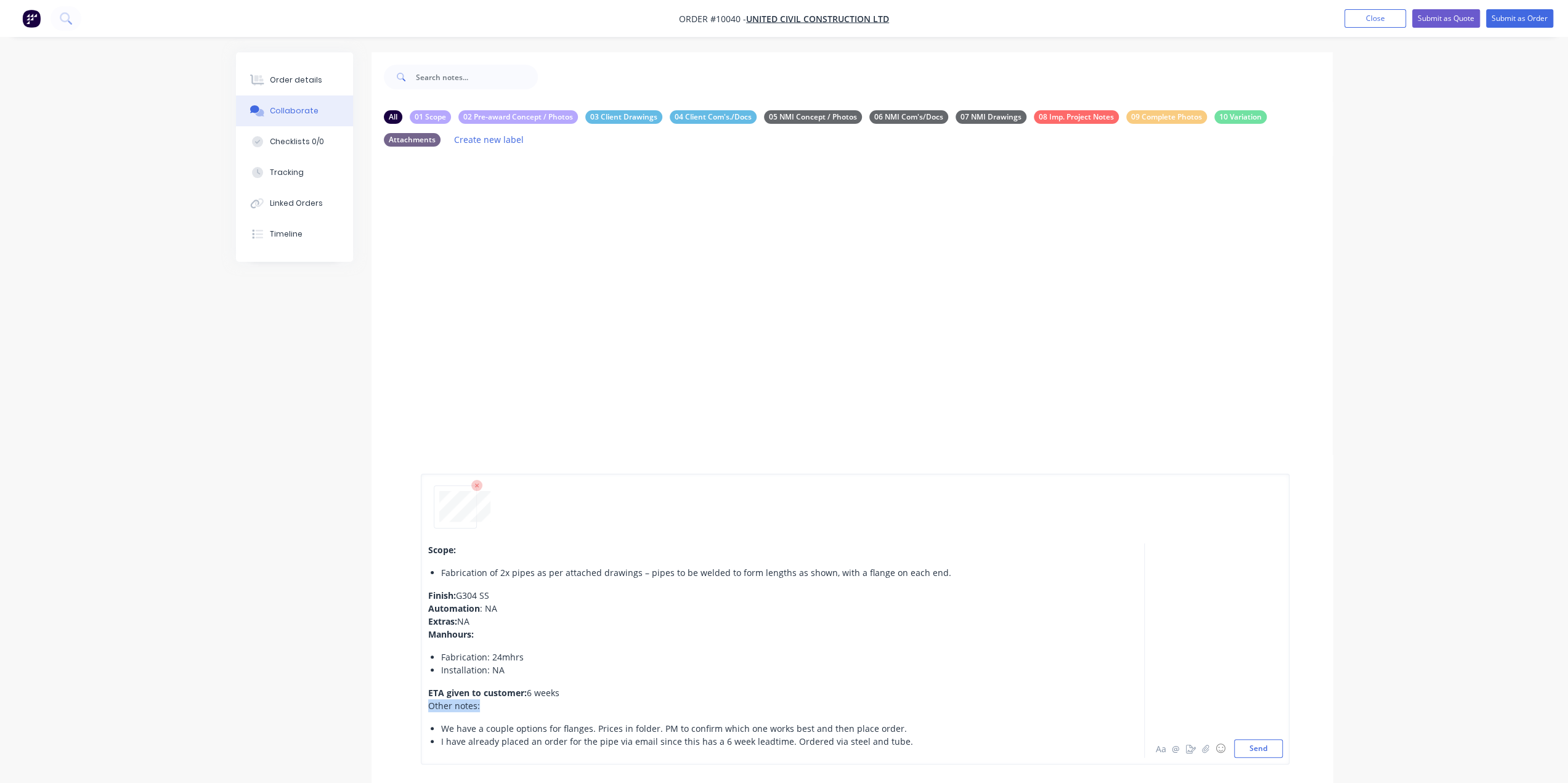
drag, startPoint x: 425, startPoint y: 702, endPoint x: 405, endPoint y: 702, distance: 20.0
click at [405, 702] on div "Scope: Fabrication of 2x pipes as per attached drawings – pipes to be welded to…" at bounding box center [852, 620] width 961 height 328
click at [573, 628] on div "Manhours:" at bounding box center [748, 634] width 640 height 13
click at [1269, 751] on button "Send" at bounding box center [1258, 748] width 49 height 18
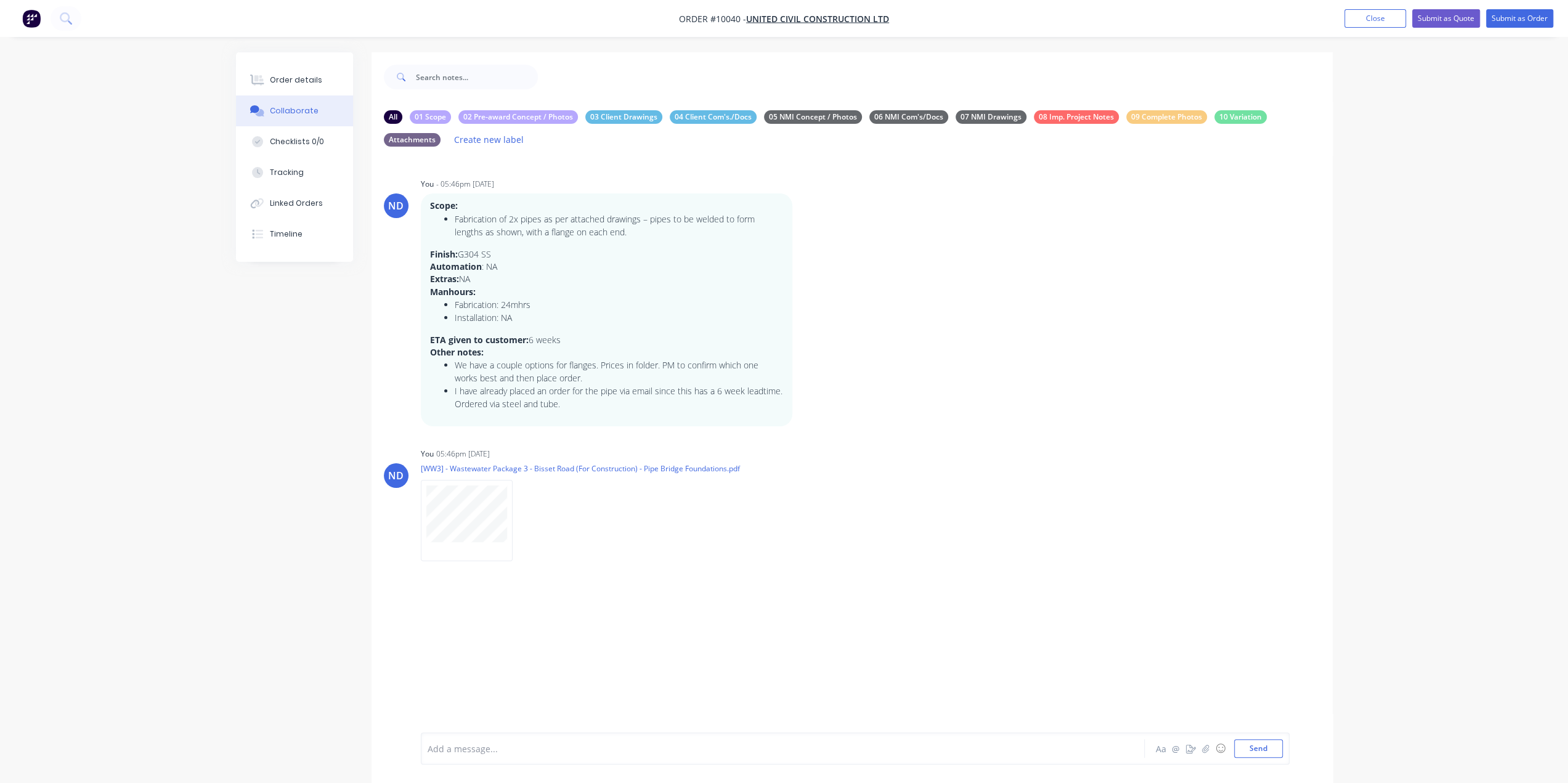
drag, startPoint x: 274, startPoint y: 73, endPoint x: 281, endPoint y: 98, distance: 26.0
click at [274, 73] on button "Order details" at bounding box center [294, 79] width 117 height 31
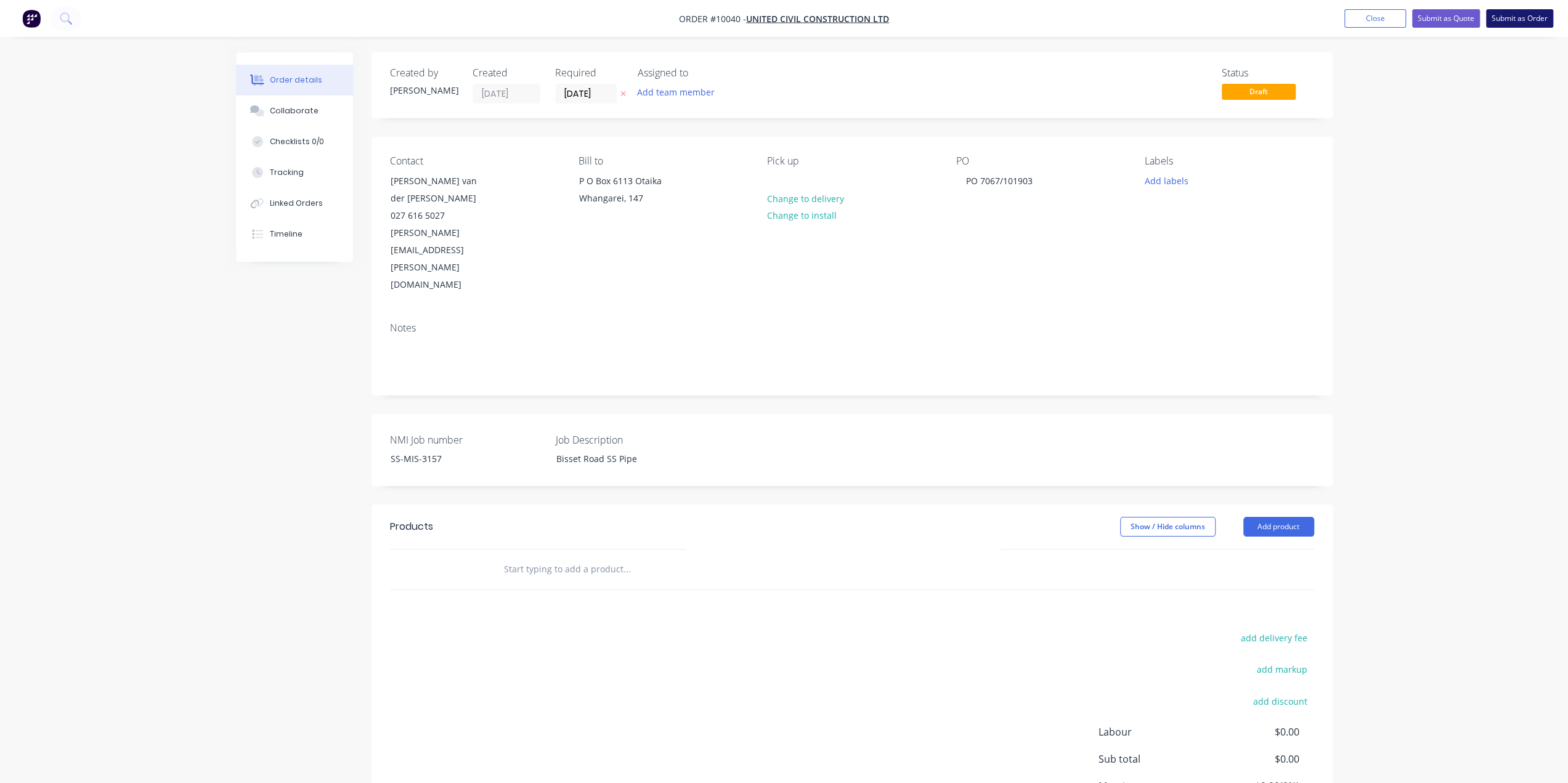
click at [1529, 14] on button "Submit as Order" at bounding box center [1519, 18] width 67 height 18
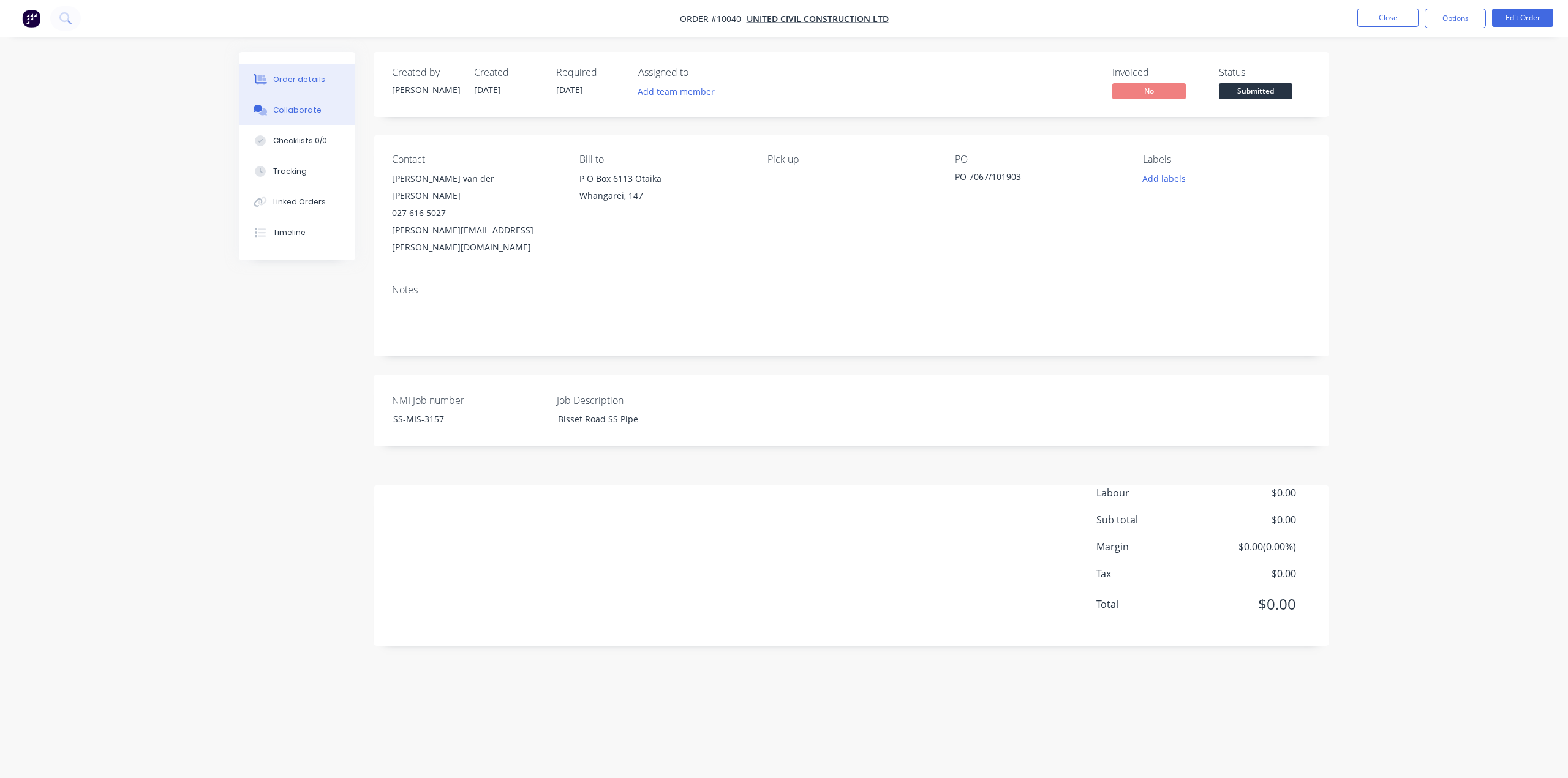
click at [315, 117] on button "Collaborate" at bounding box center [297, 110] width 117 height 30
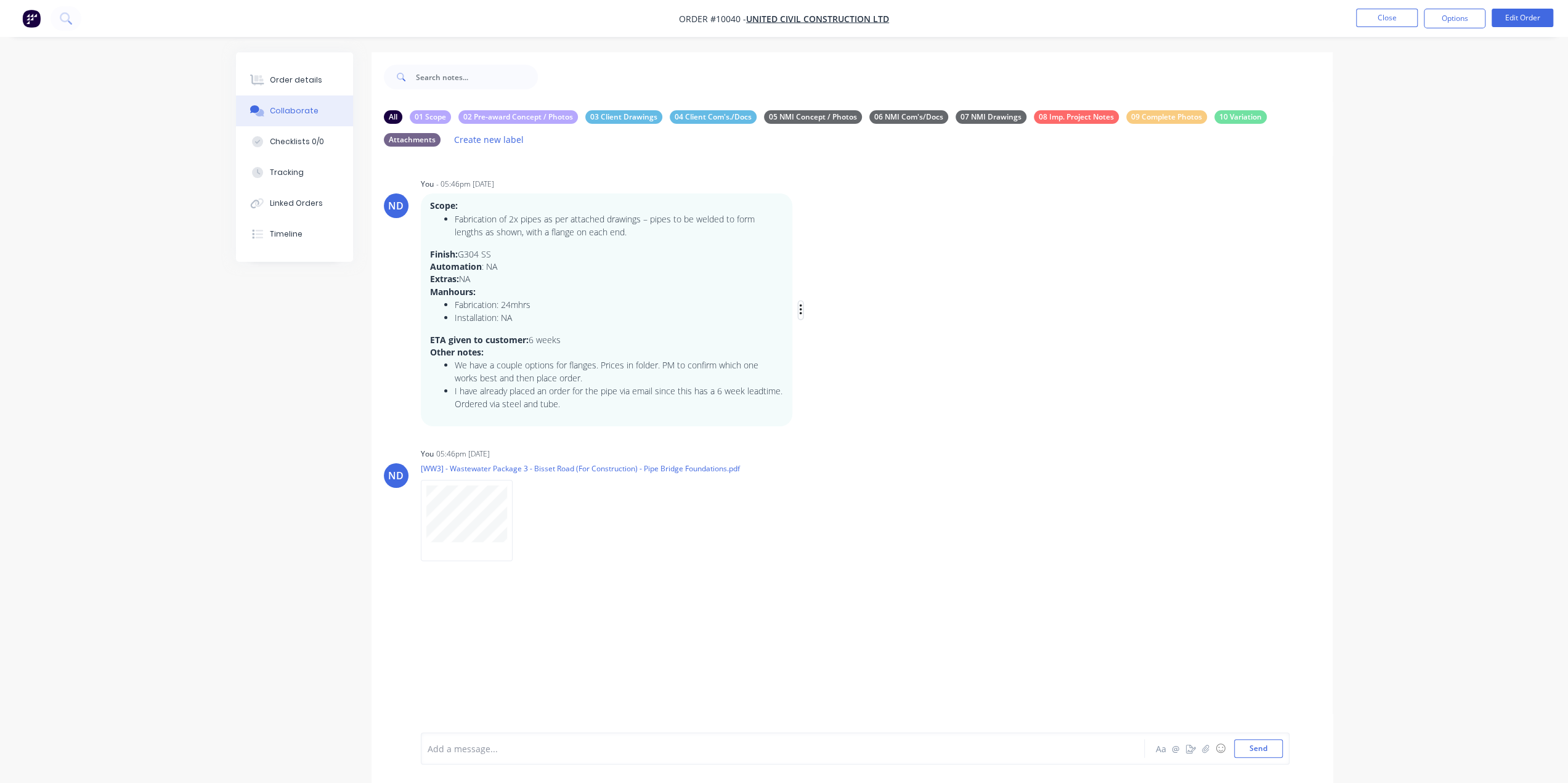
click at [801, 308] on icon "button" at bounding box center [800, 310] width 3 height 14
click at [826, 338] on button "Edit" at bounding box center [844, 332] width 78 height 20
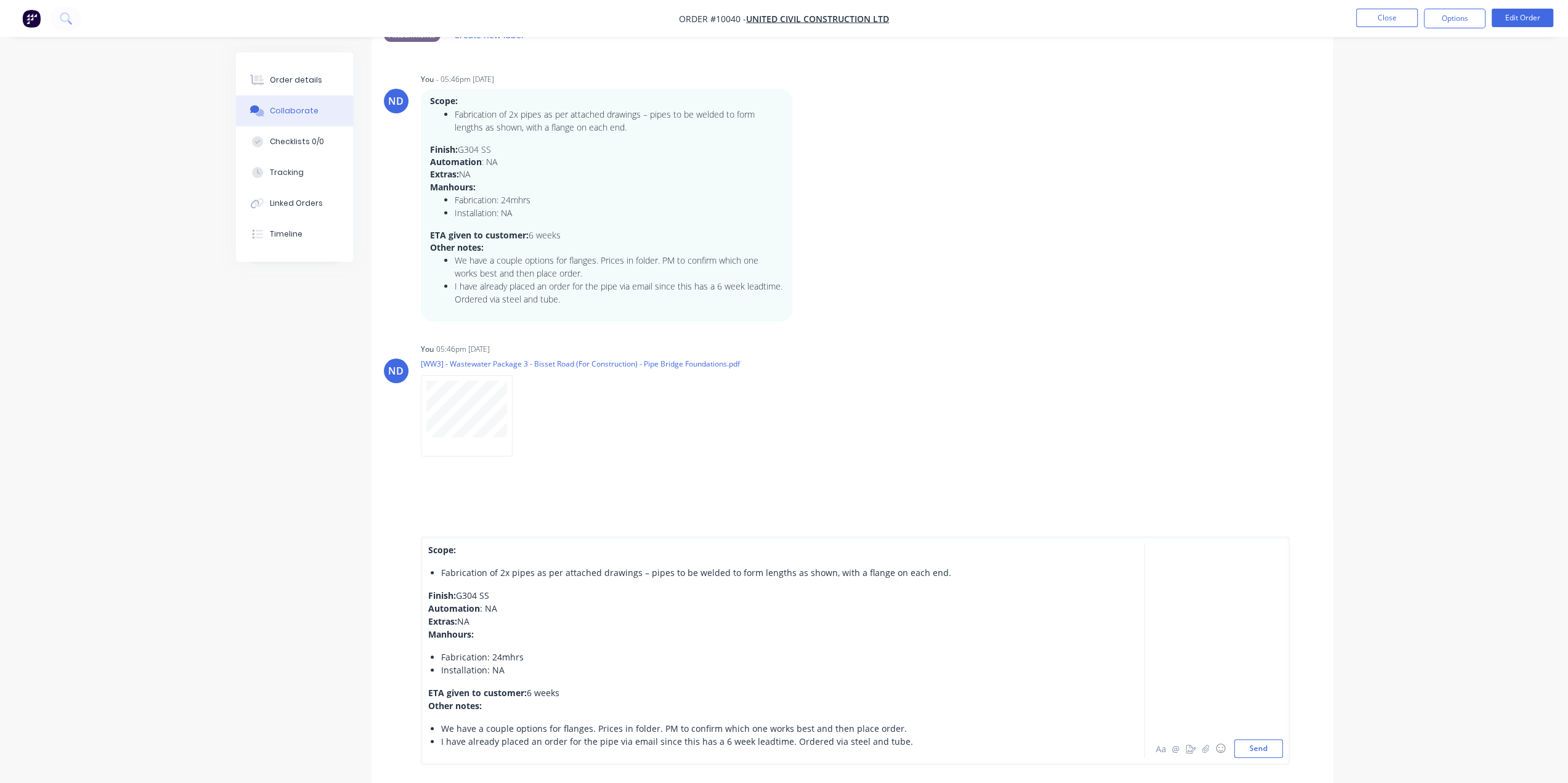
scroll to position [185, 0]
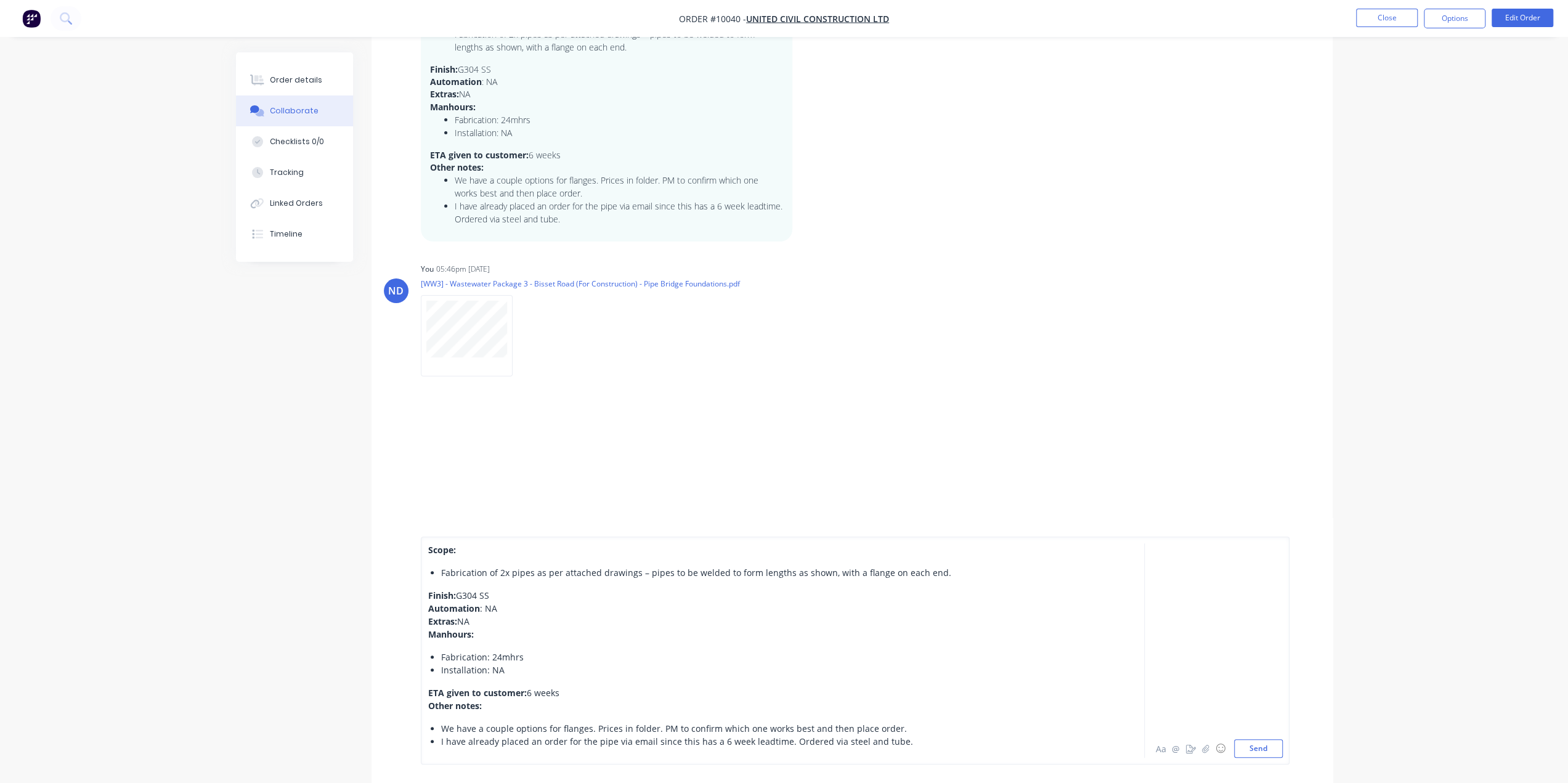
click at [895, 744] on div "I have already placed an order for the pipe via email since this has a 6 week l…" at bounding box center [755, 742] width 627 height 13
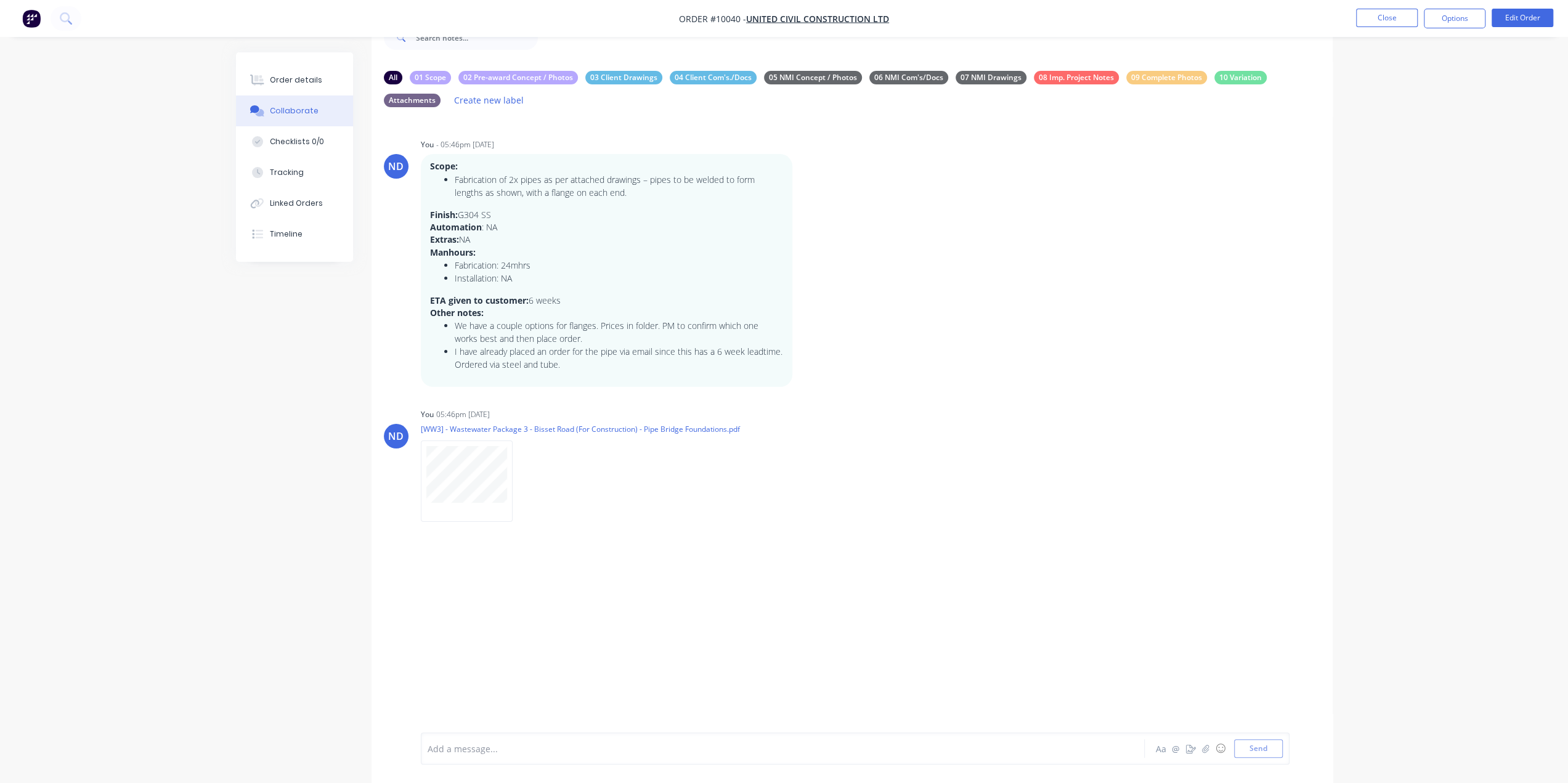
scroll to position [39, 0]
drag, startPoint x: 491, startPoint y: 727, endPoint x: 281, endPoint y: 722, distance: 210.1
click at [281, 722] on div "All 01 Scope 02 Pre-award Concept / Photos 03 Client Drawings 04 Client Com's./…" at bounding box center [784, 399] width 1096 height 770
click at [800, 276] on icon "button" at bounding box center [800, 271] width 3 height 11
click at [816, 292] on button "Edit" at bounding box center [844, 294] width 78 height 20
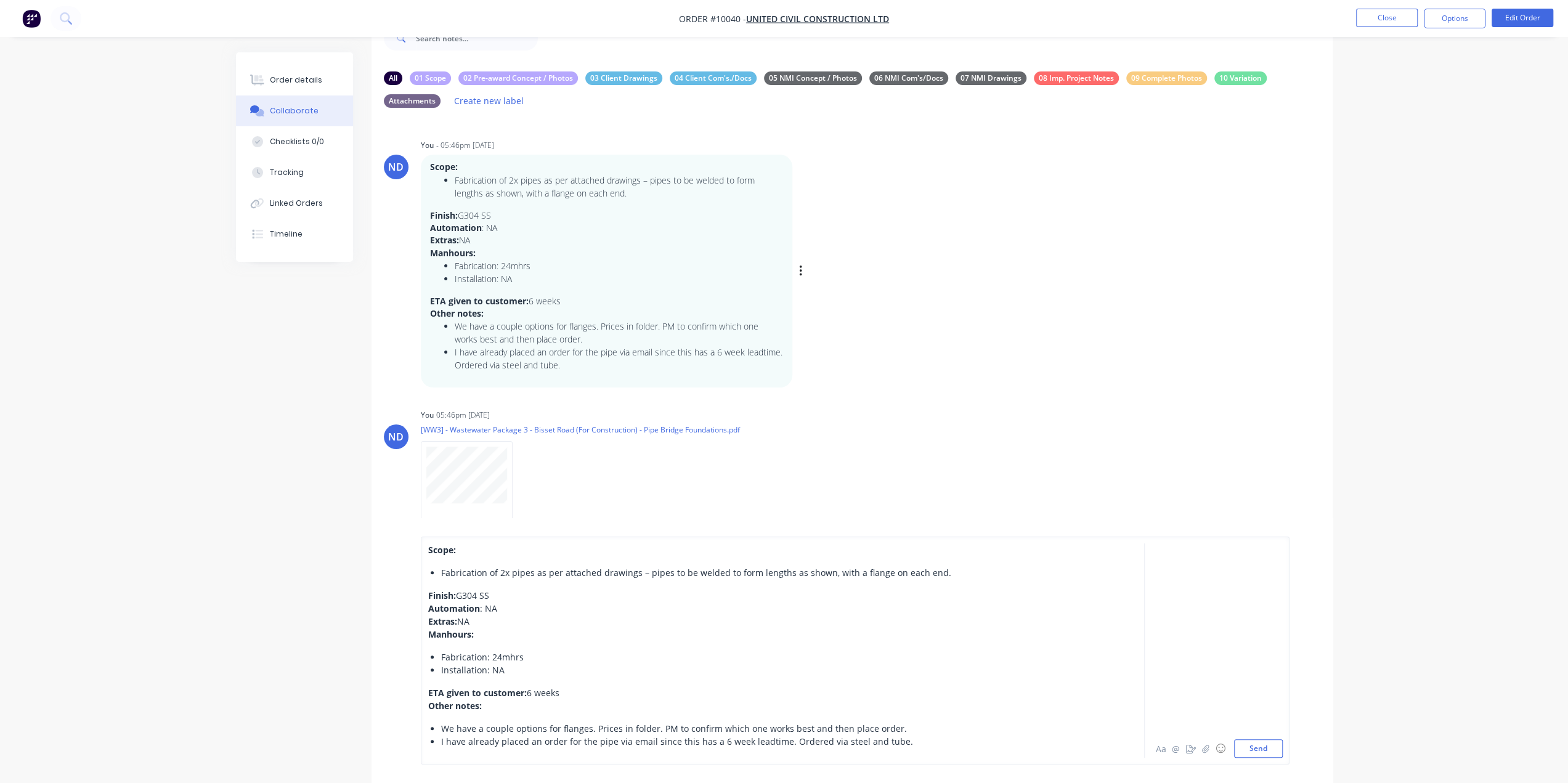
click at [902, 743] on div "I have already placed an order for the pipe via email since this has a 6 week l…" at bounding box center [755, 742] width 627 height 13
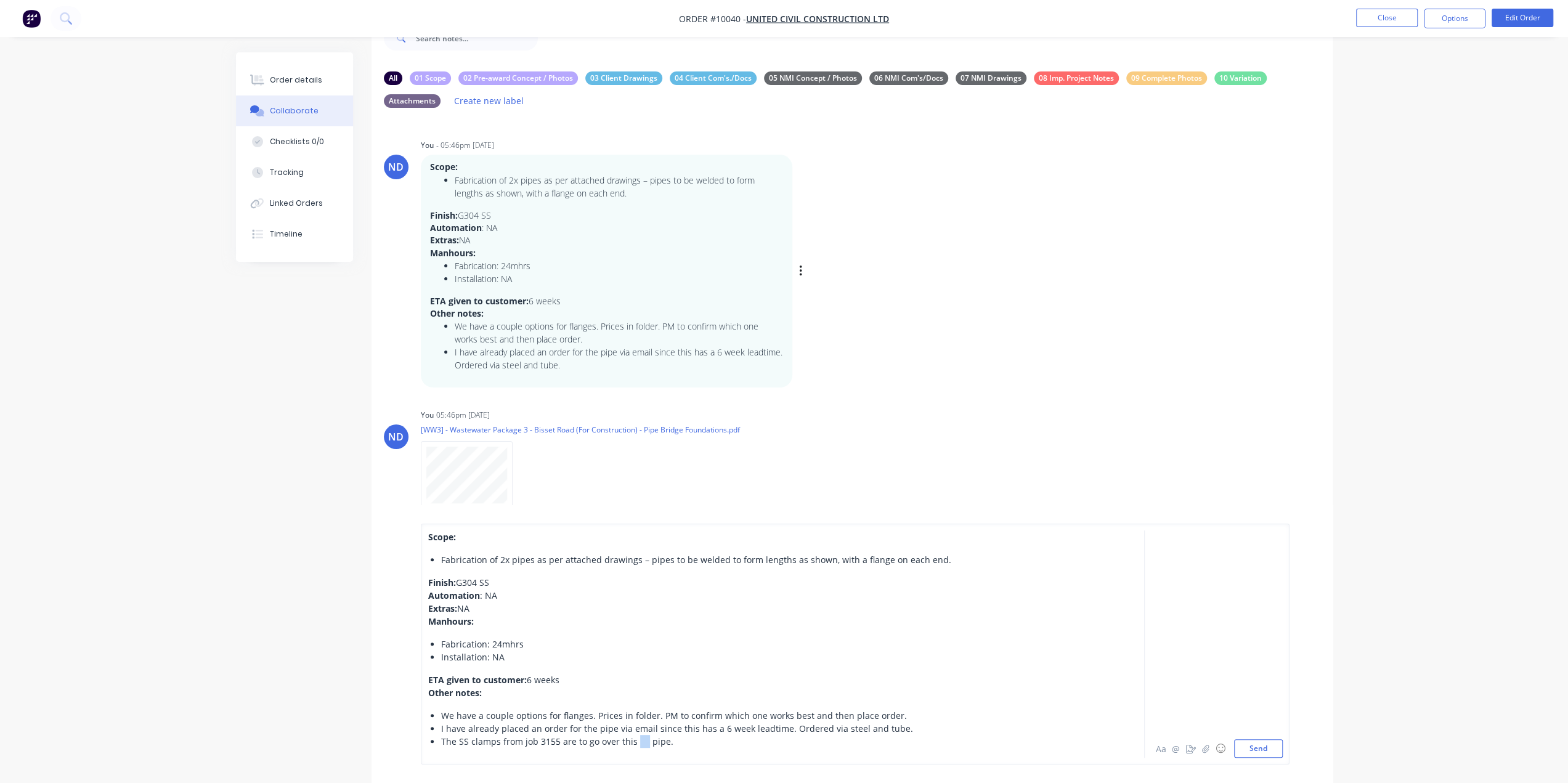
drag, startPoint x: 632, startPoint y: 740, endPoint x: 642, endPoint y: 740, distance: 10.0
click at [642, 740] on span "The SS clamps from job 3155 are to go over this pipe." at bounding box center [557, 741] width 232 height 12
click at [1245, 752] on button "Send" at bounding box center [1258, 748] width 49 height 18
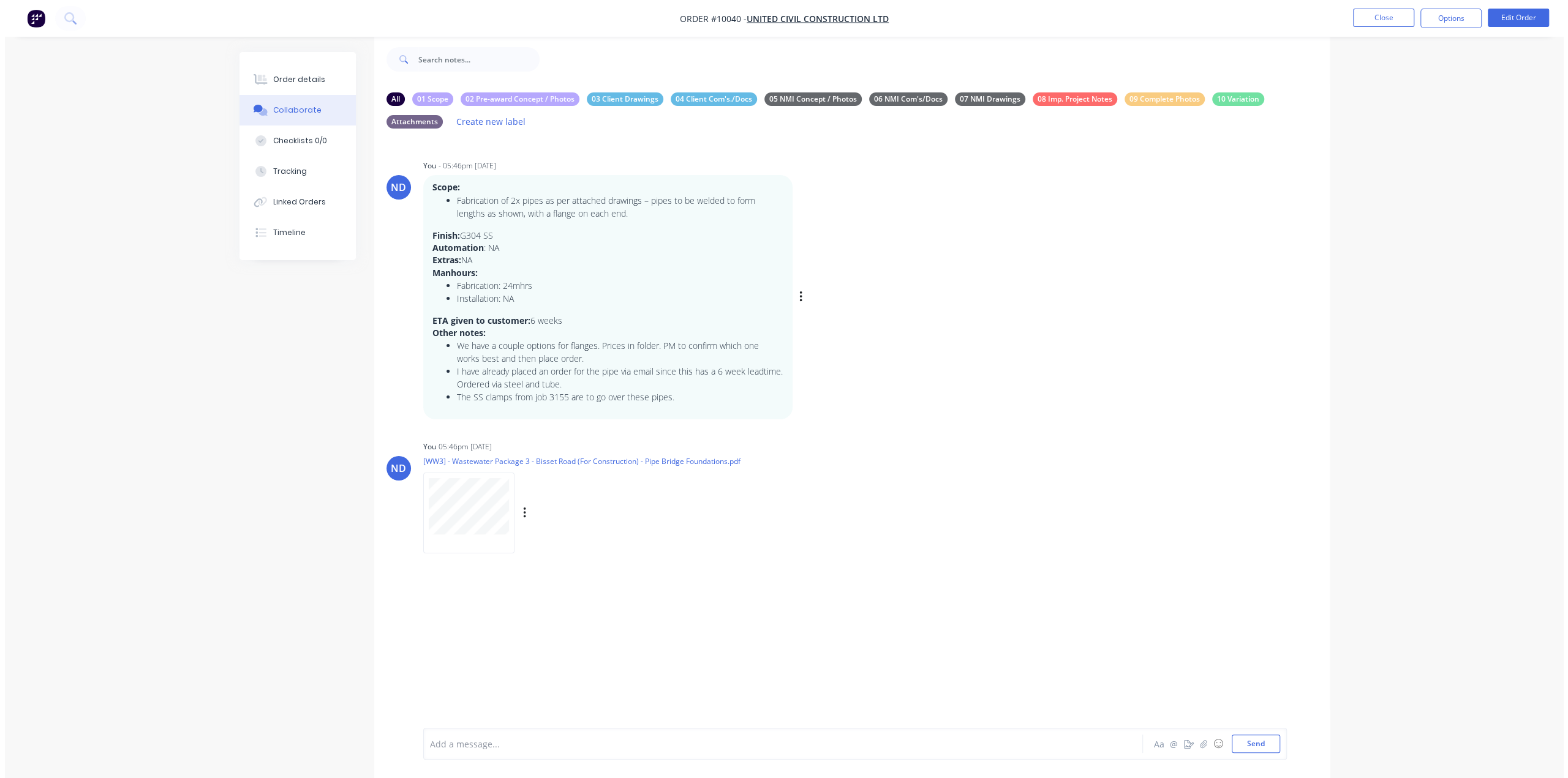
scroll to position [0, 0]
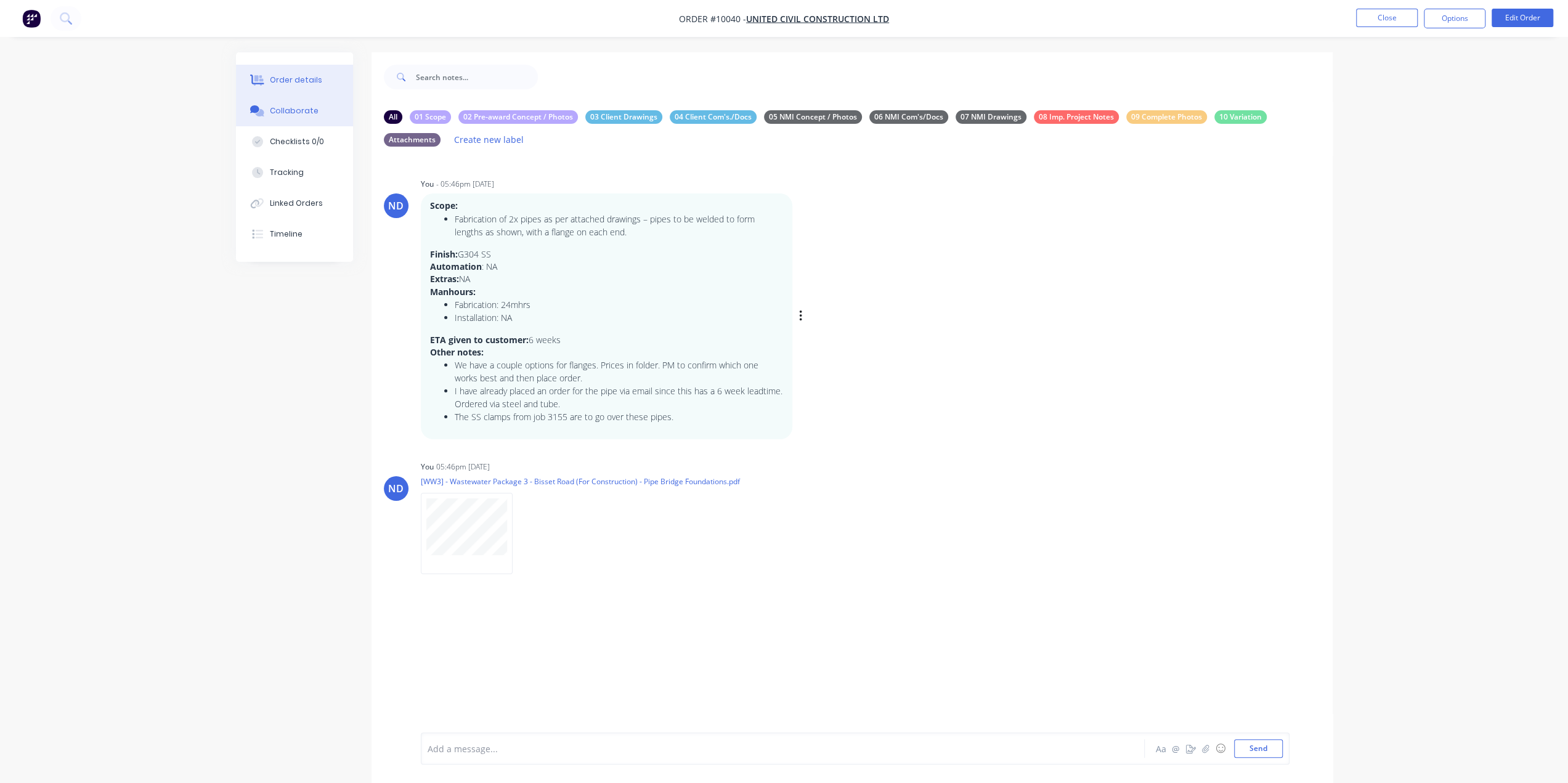
click at [317, 85] on button "Order details" at bounding box center [294, 79] width 117 height 31
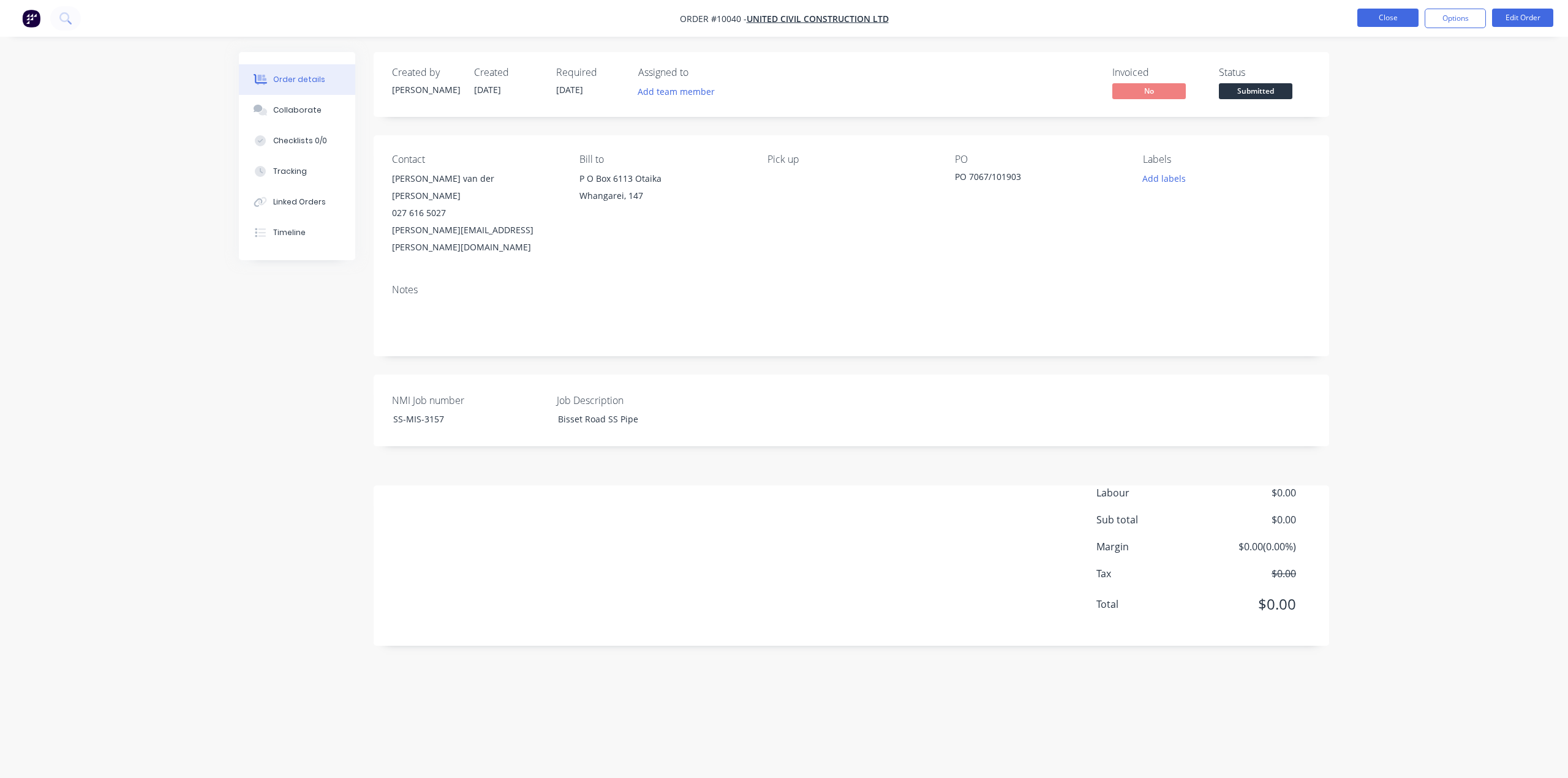
click at [1394, 16] on button "Close" at bounding box center [1388, 18] width 61 height 18
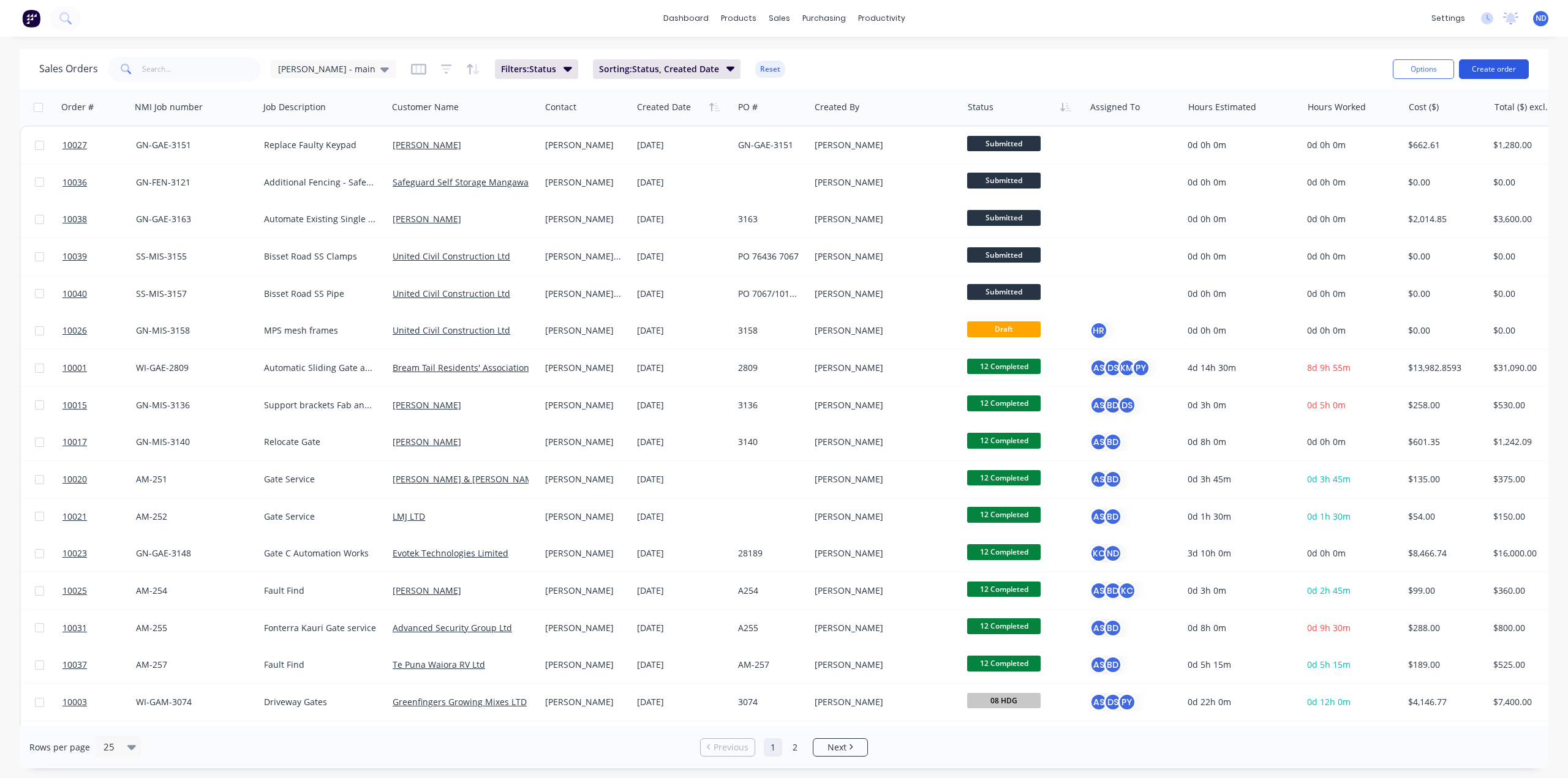
click at [1481, 75] on button "Create order" at bounding box center [1495, 69] width 70 height 20
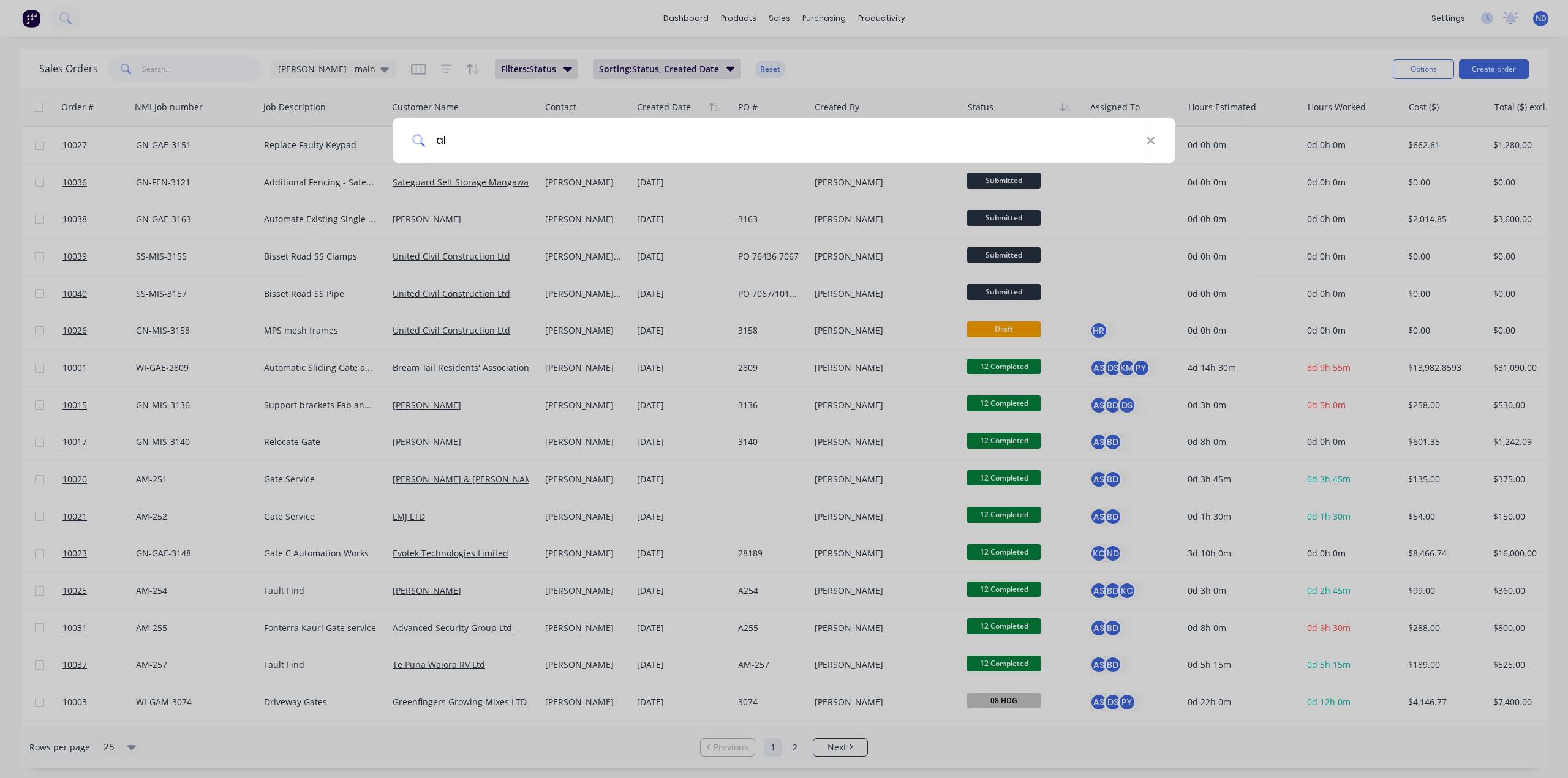
type input "alz"
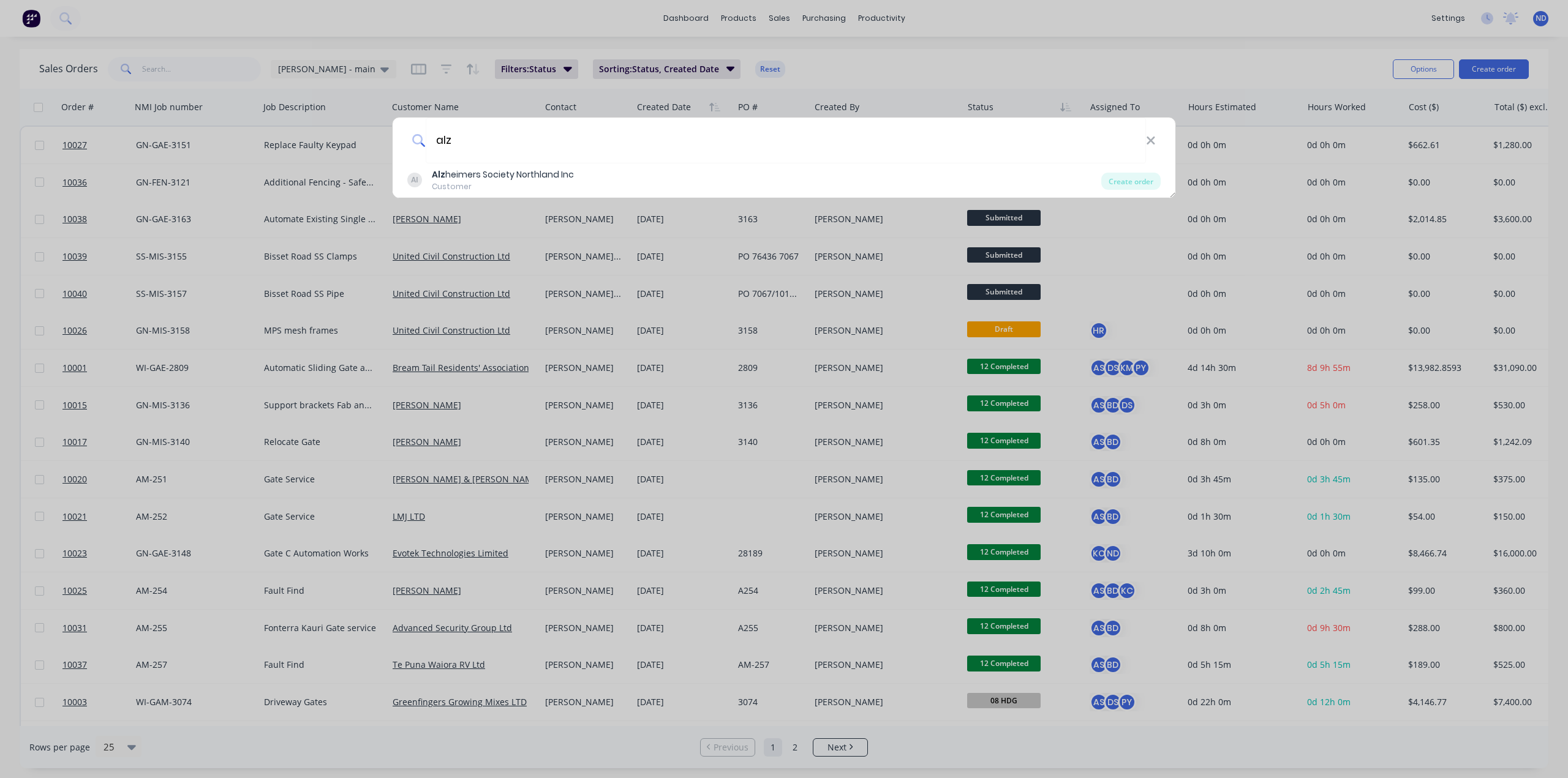
click at [543, 187] on div "Customer" at bounding box center [503, 187] width 142 height 11
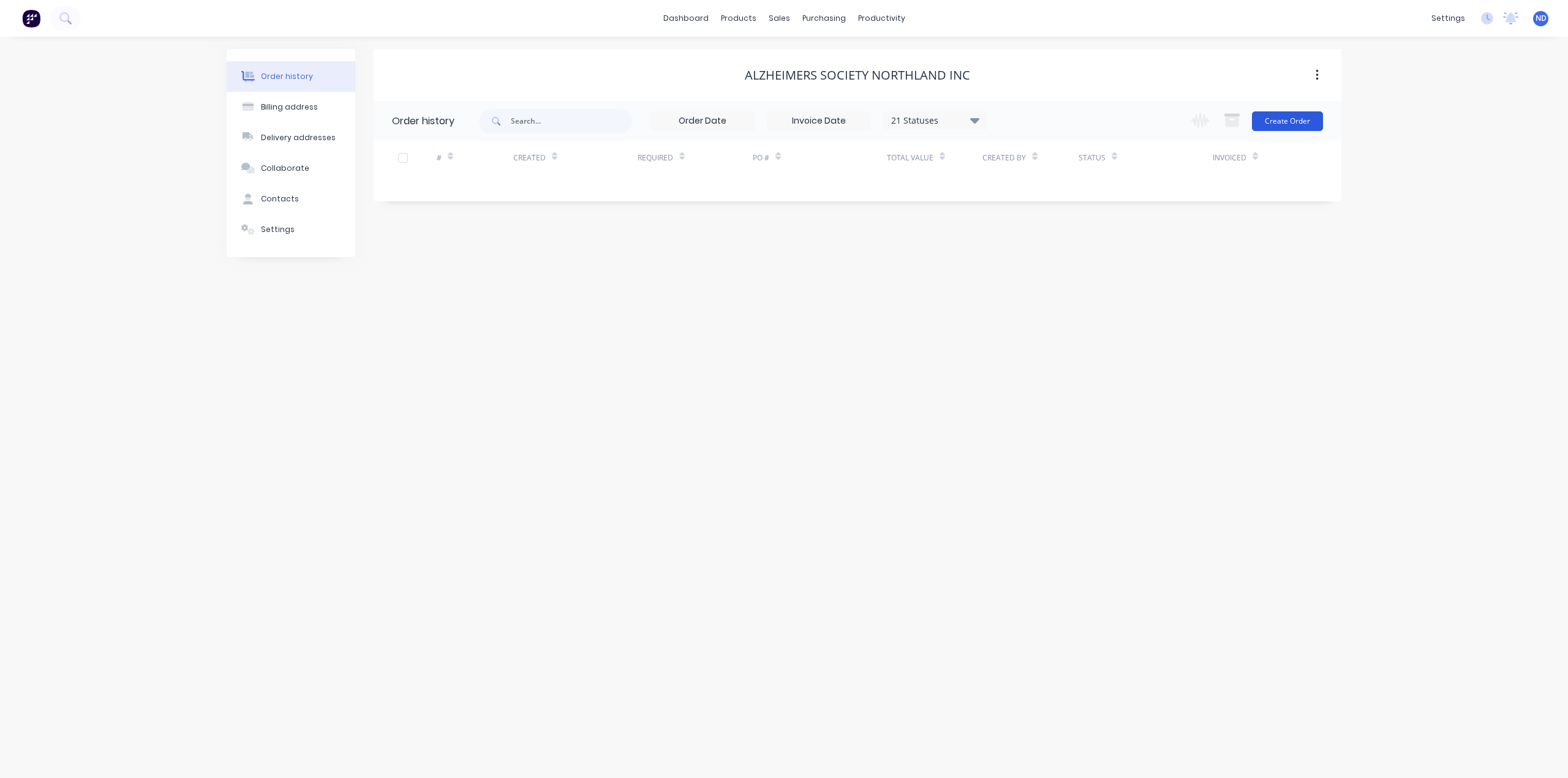
click at [1273, 123] on button "Create Order" at bounding box center [1287, 121] width 71 height 20
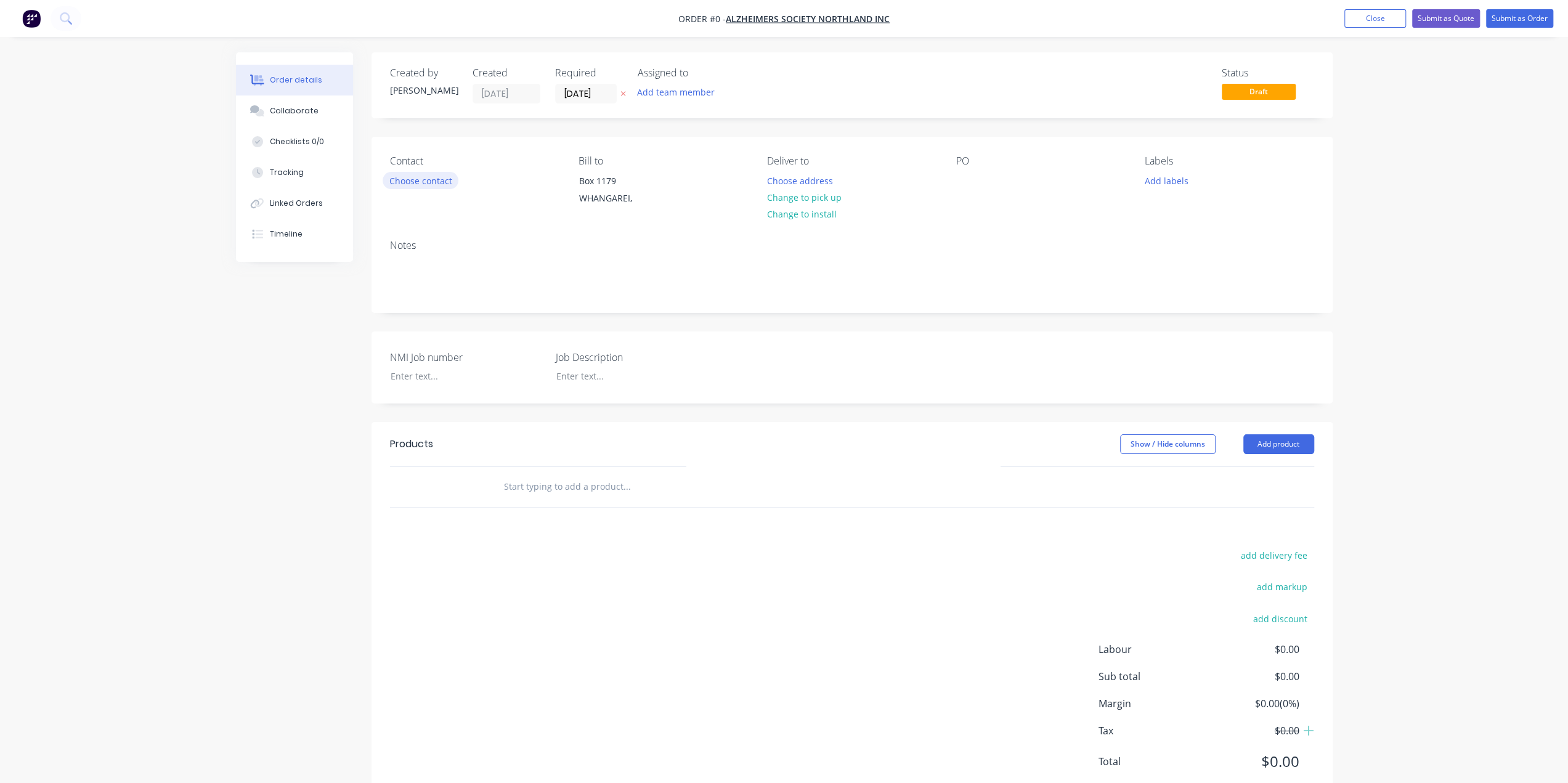
click at [431, 183] on button "Choose contact" at bounding box center [421, 180] width 76 height 17
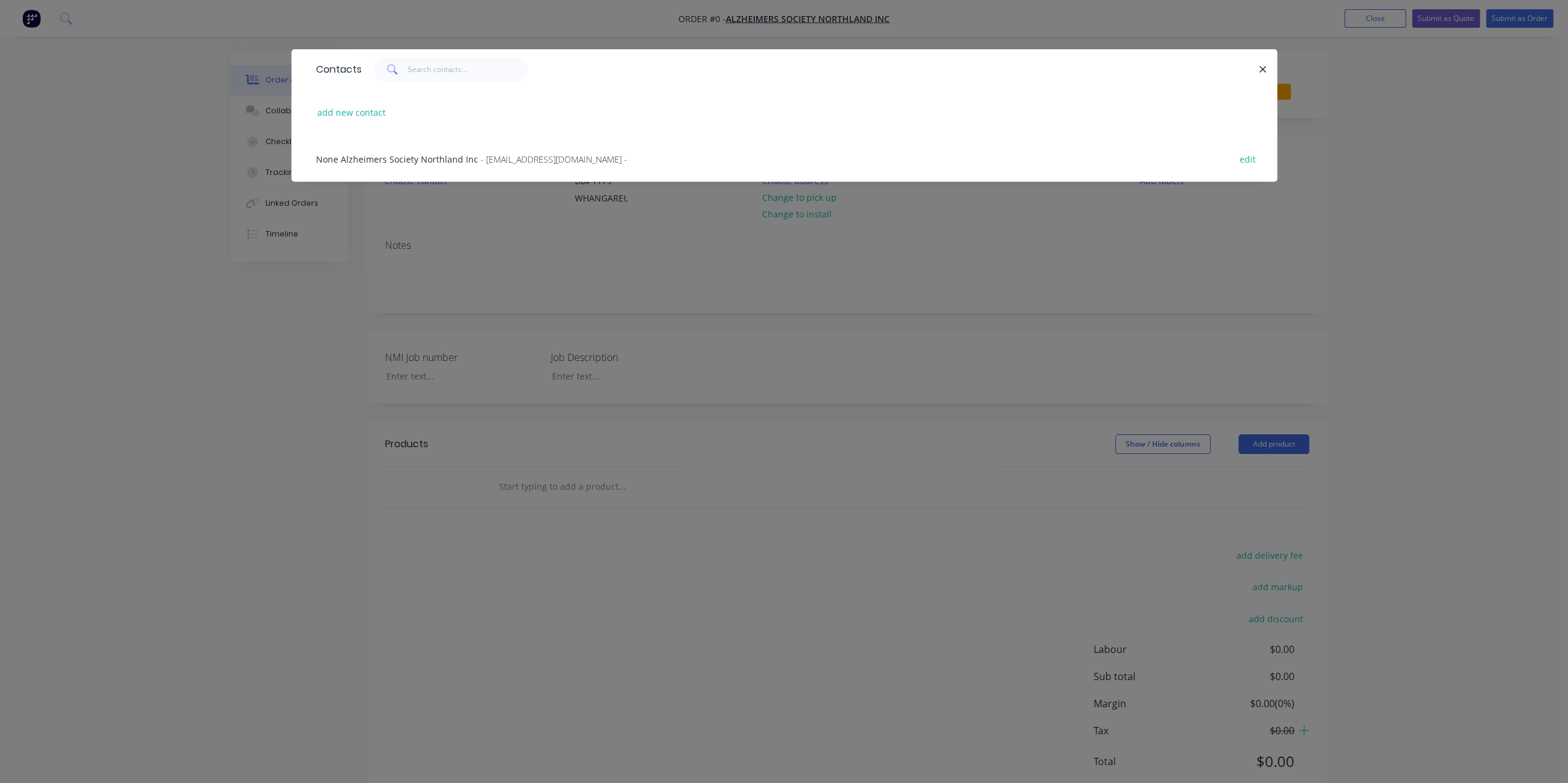
click at [411, 161] on span "None Alzheimers Society Northland Inc" at bounding box center [396, 159] width 162 height 12
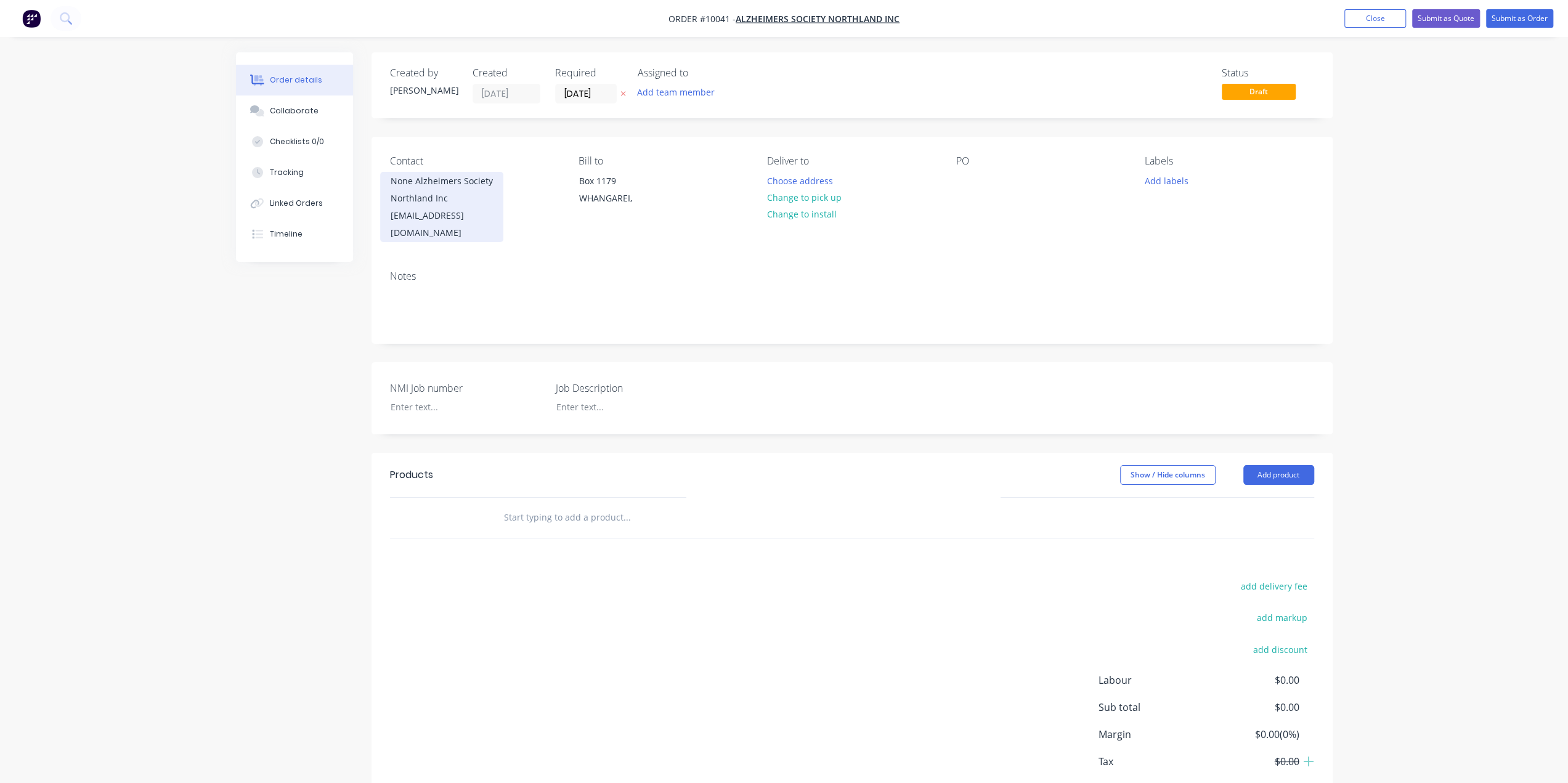
click at [421, 208] on div "[EMAIL_ADDRESS][DOMAIN_NAME]" at bounding box center [441, 224] width 102 height 35
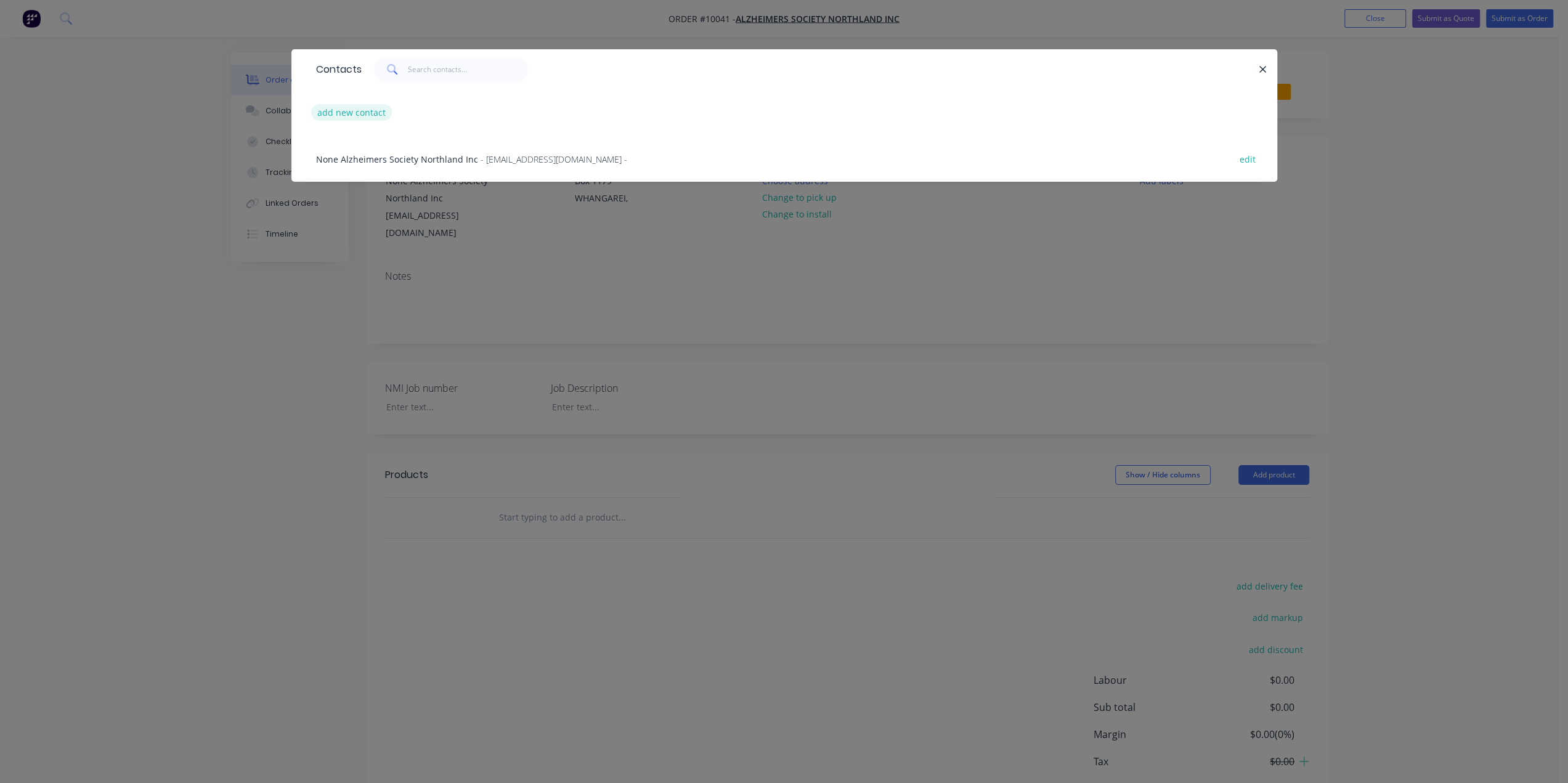
click at [367, 109] on button "add new contact" at bounding box center [352, 113] width 81 height 17
select select "AU"
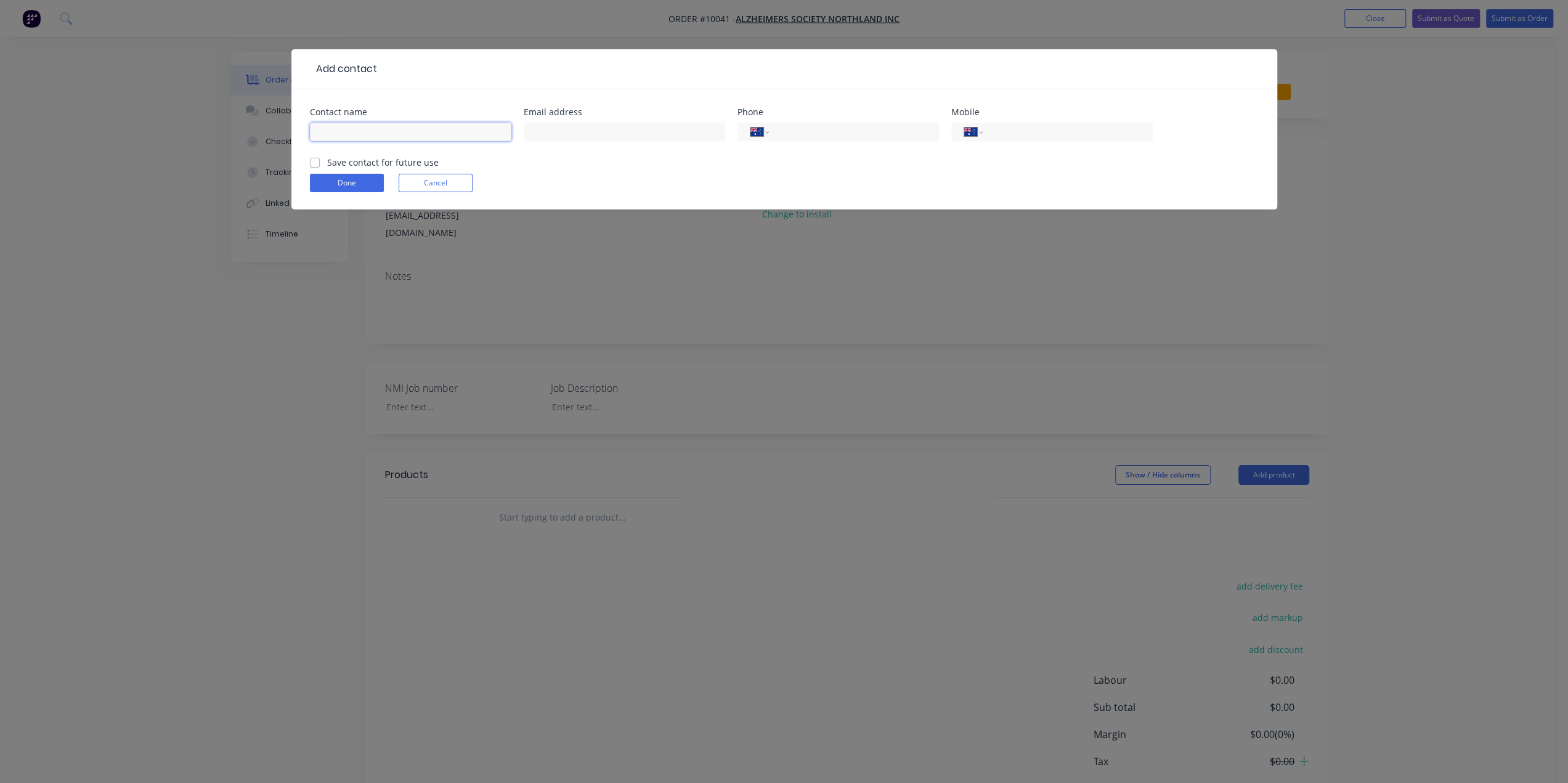
click at [411, 137] on input "text" at bounding box center [410, 132] width 201 height 18
type input "[PERSON_NAME]"
click at [633, 136] on input "text" at bounding box center [624, 132] width 201 height 18
paste input "[EMAIL_ADDRESS][DOMAIN_NAME]"
type input "[EMAIL_ADDRESS][DOMAIN_NAME]"
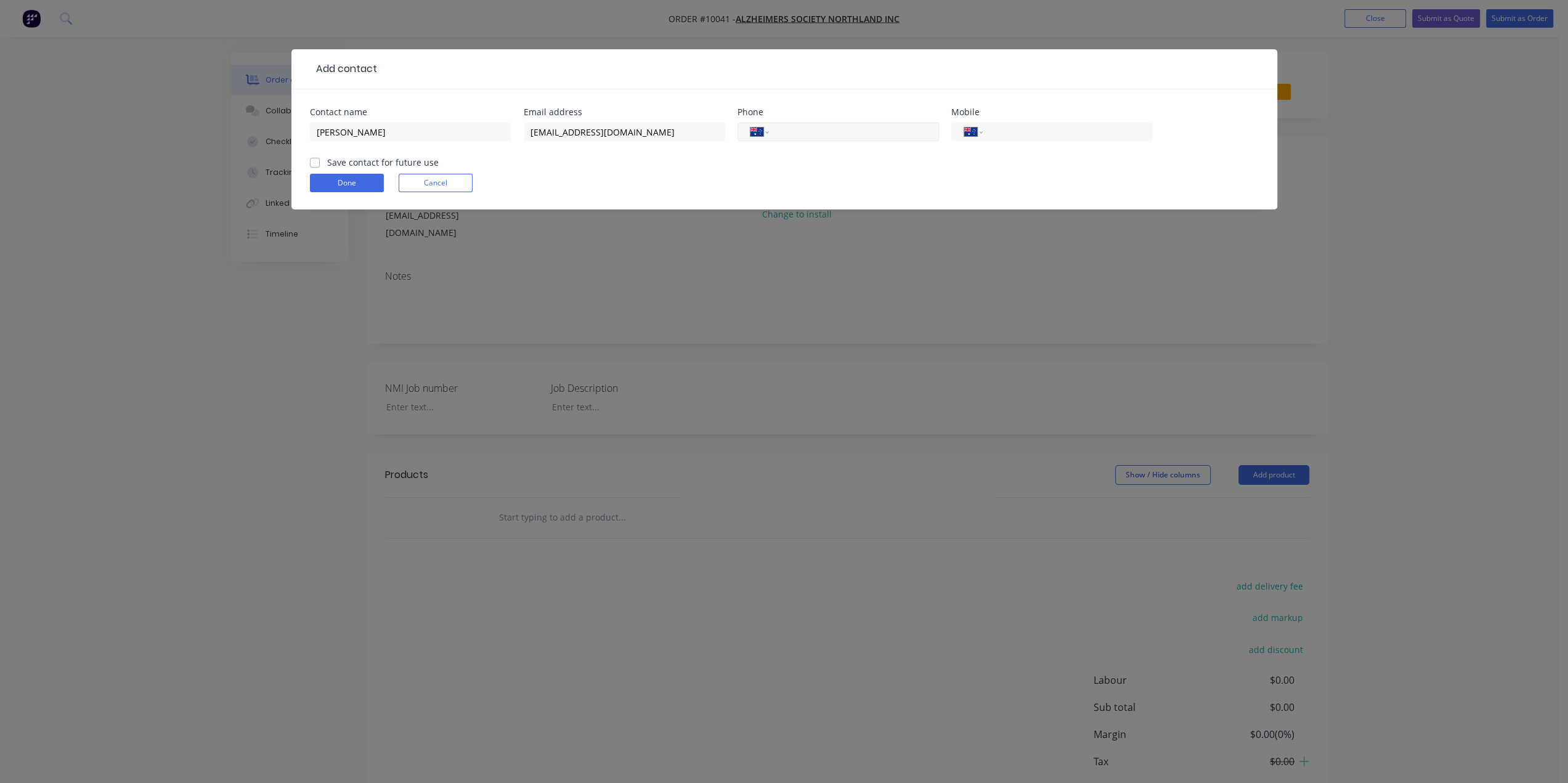
click at [821, 135] on input "tel" at bounding box center [851, 132] width 148 height 14
type input "[PHONE_NUMBER]"
drag, startPoint x: 846, startPoint y: 130, endPoint x: 730, endPoint y: 132, distance: 116.0
click at [730, 132] on div "Contact name [PERSON_NAME] Email address [EMAIL_ADDRESS][DOMAIN_NAME] Phone Int…" at bounding box center [784, 132] width 949 height 48
click at [1009, 129] on input "tel" at bounding box center [1065, 132] width 148 height 14
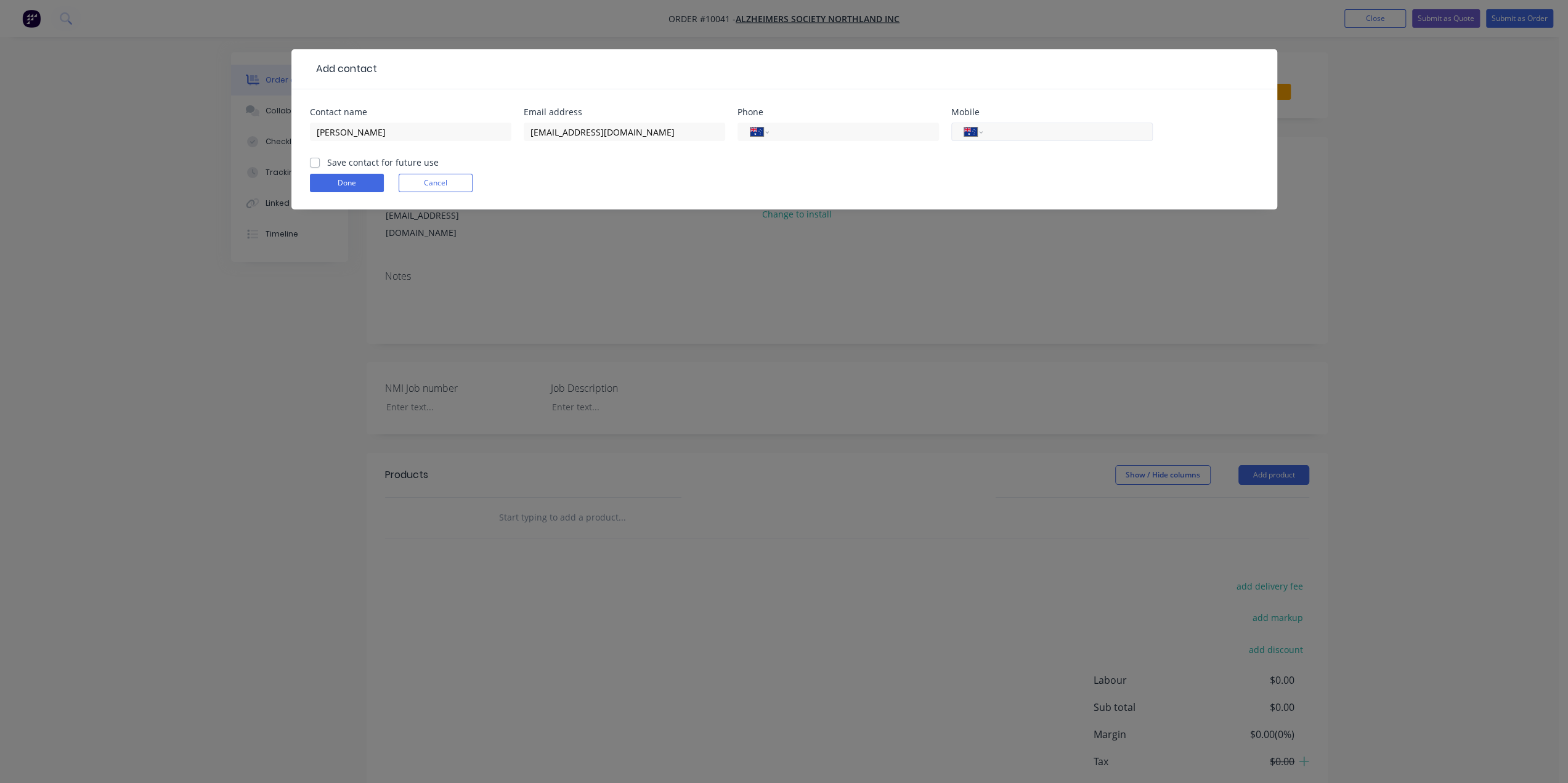
paste input "[PHONE_NUMBER]"
type input "[PHONE_NUMBER]"
click at [327, 161] on label "Save contact for future use" at bounding box center [383, 162] width 112 height 13
click at [312, 161] on input "Save contact for future use" at bounding box center [314, 161] width 10 height 12
checkbox input "true"
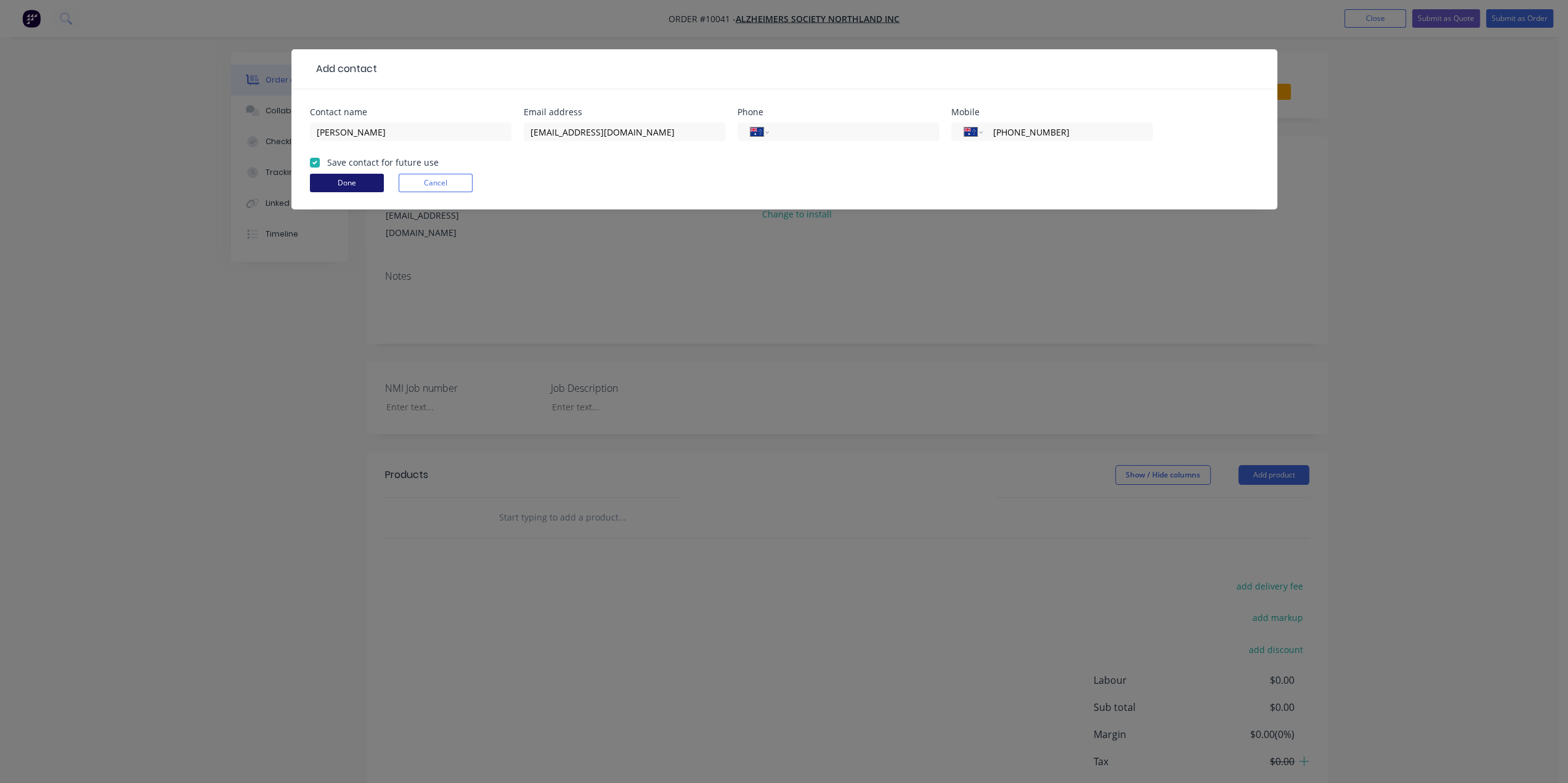
click at [323, 184] on button "Done" at bounding box center [346, 182] width 74 height 18
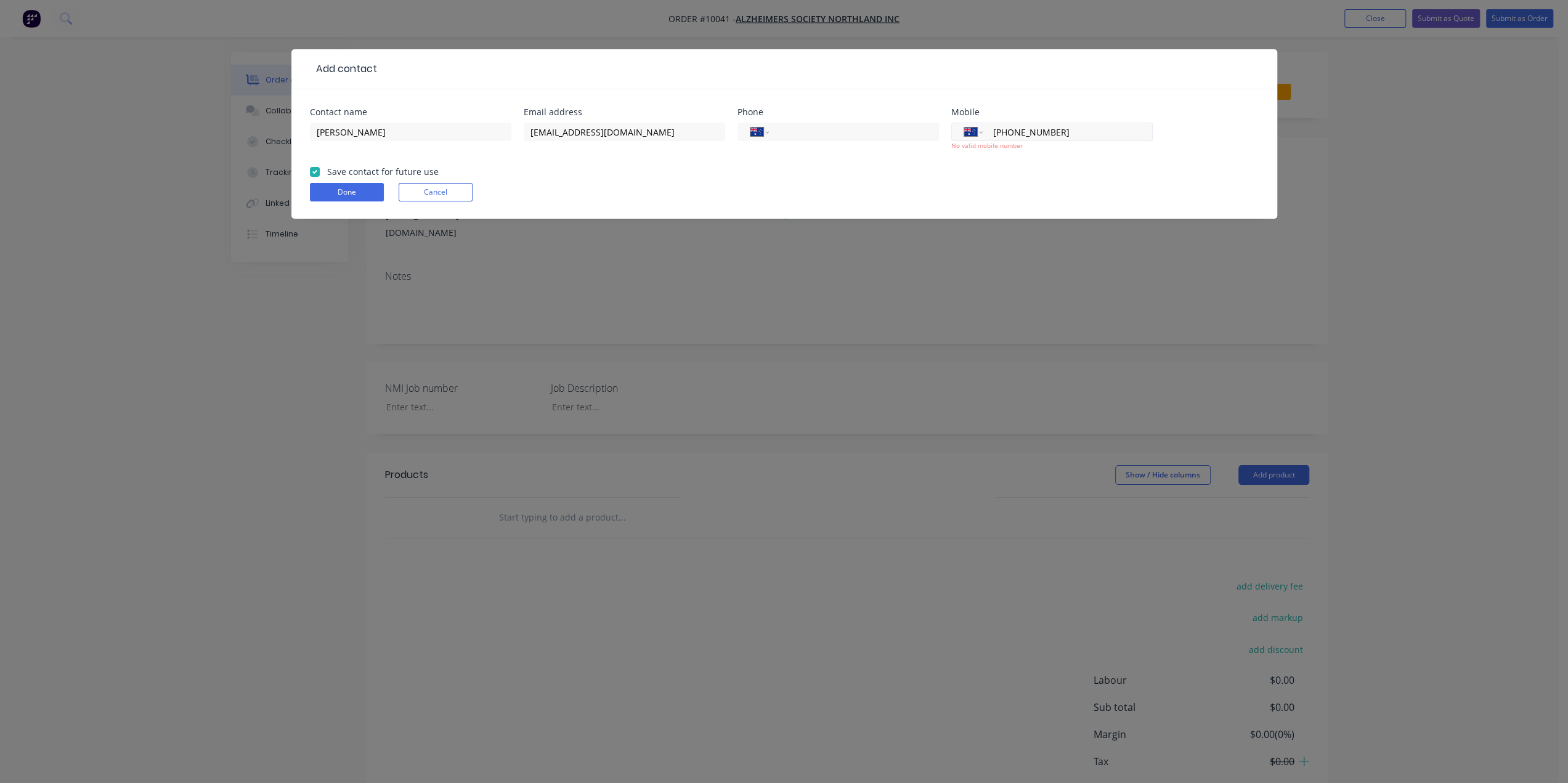
drag, startPoint x: 1004, startPoint y: 131, endPoint x: 995, endPoint y: 132, distance: 9.1
click at [995, 132] on input "[PHONE_NUMBER]" at bounding box center [1065, 132] width 148 height 14
type input "2"
type input "6"
click at [356, 193] on button "Done" at bounding box center [346, 192] width 74 height 18
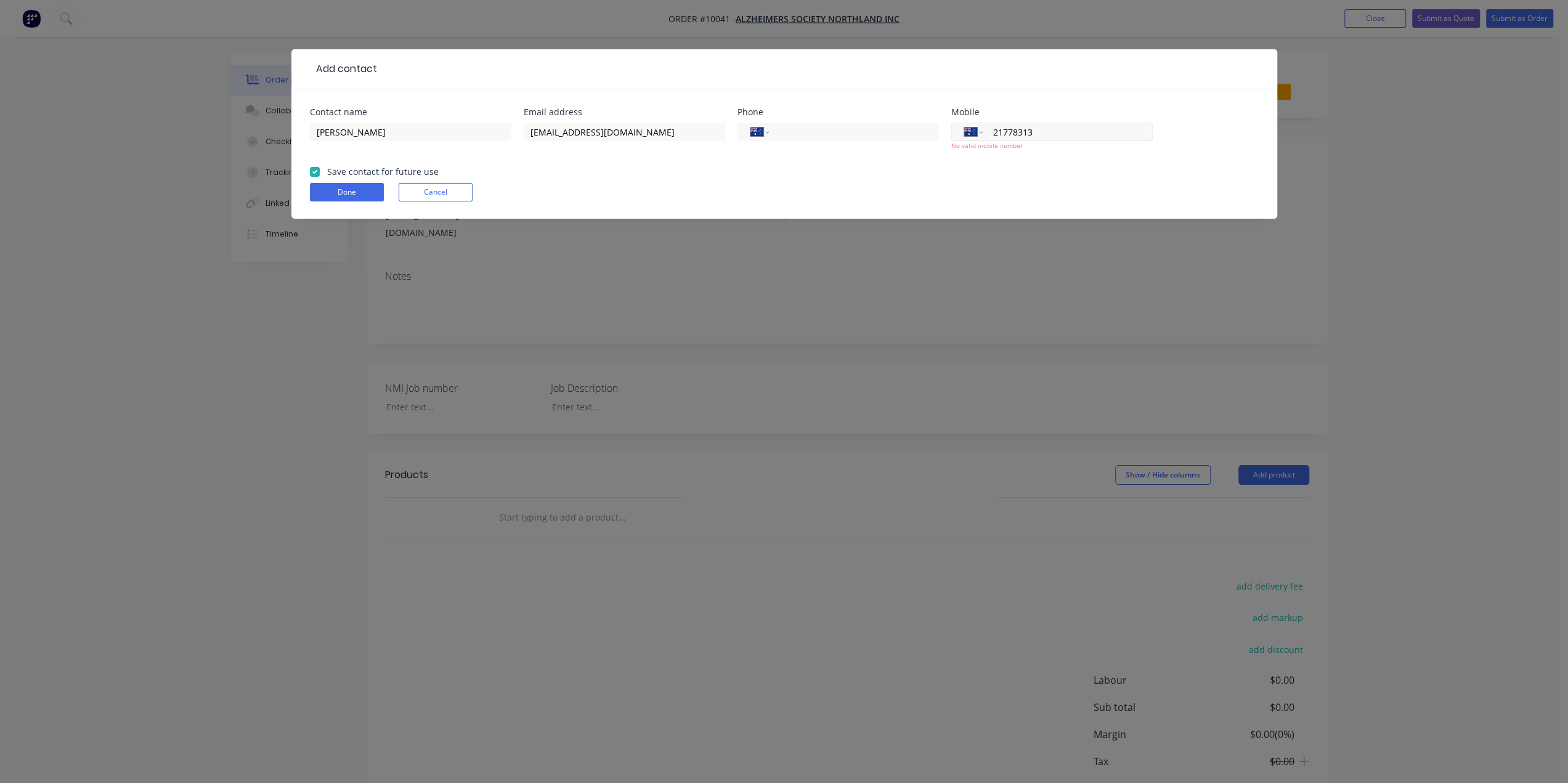
click at [997, 139] on div "International [GEOGRAPHIC_DATA] [GEOGRAPHIC_DATA] [GEOGRAPHIC_DATA] [GEOGRAPHIC…" at bounding box center [1052, 132] width 201 height 18
click at [994, 134] on input "21778313" at bounding box center [1065, 132] width 148 height 14
click at [335, 193] on button "Done" at bounding box center [346, 192] width 74 height 18
drag, startPoint x: 1060, startPoint y: 130, endPoint x: 949, endPoint y: 127, distance: 111.0
click at [949, 127] on div "Contact name [PERSON_NAME] Email address [EMAIL_ADDRESS][DOMAIN_NAME] Phone Int…" at bounding box center [784, 136] width 949 height 58
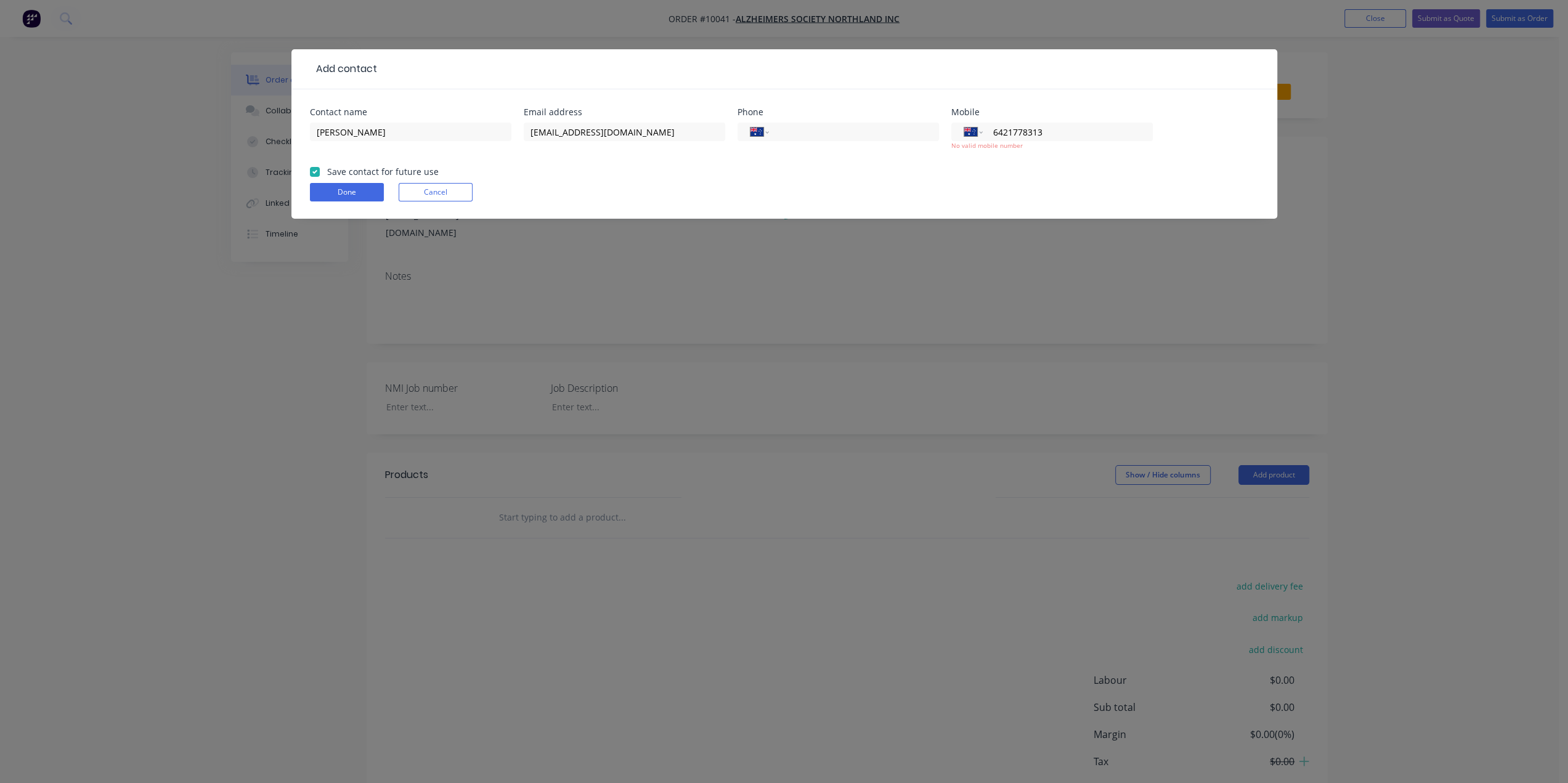
click at [310, 183] on button "Done" at bounding box center [346, 192] width 74 height 18
click at [350, 192] on button "Done" at bounding box center [346, 192] width 74 height 18
click at [1024, 130] on input "6421778313" at bounding box center [1065, 132] width 148 height 14
click at [993, 133] on input "6421778313" at bounding box center [1065, 132] width 148 height 14
type input "006421778313"
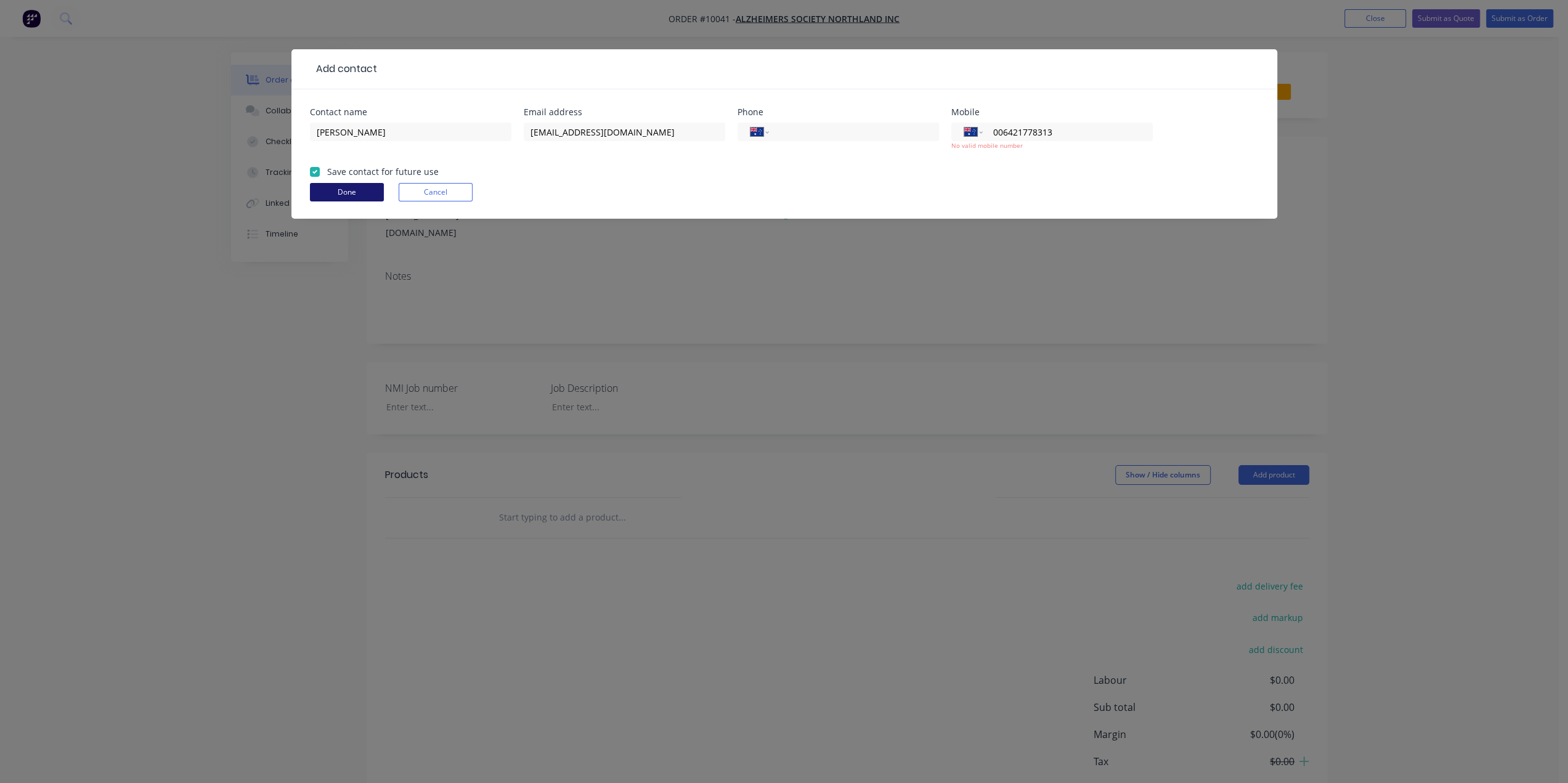
click at [349, 195] on button "Done" at bounding box center [346, 192] width 74 height 18
click at [348, 191] on button "Done" at bounding box center [346, 192] width 74 height 18
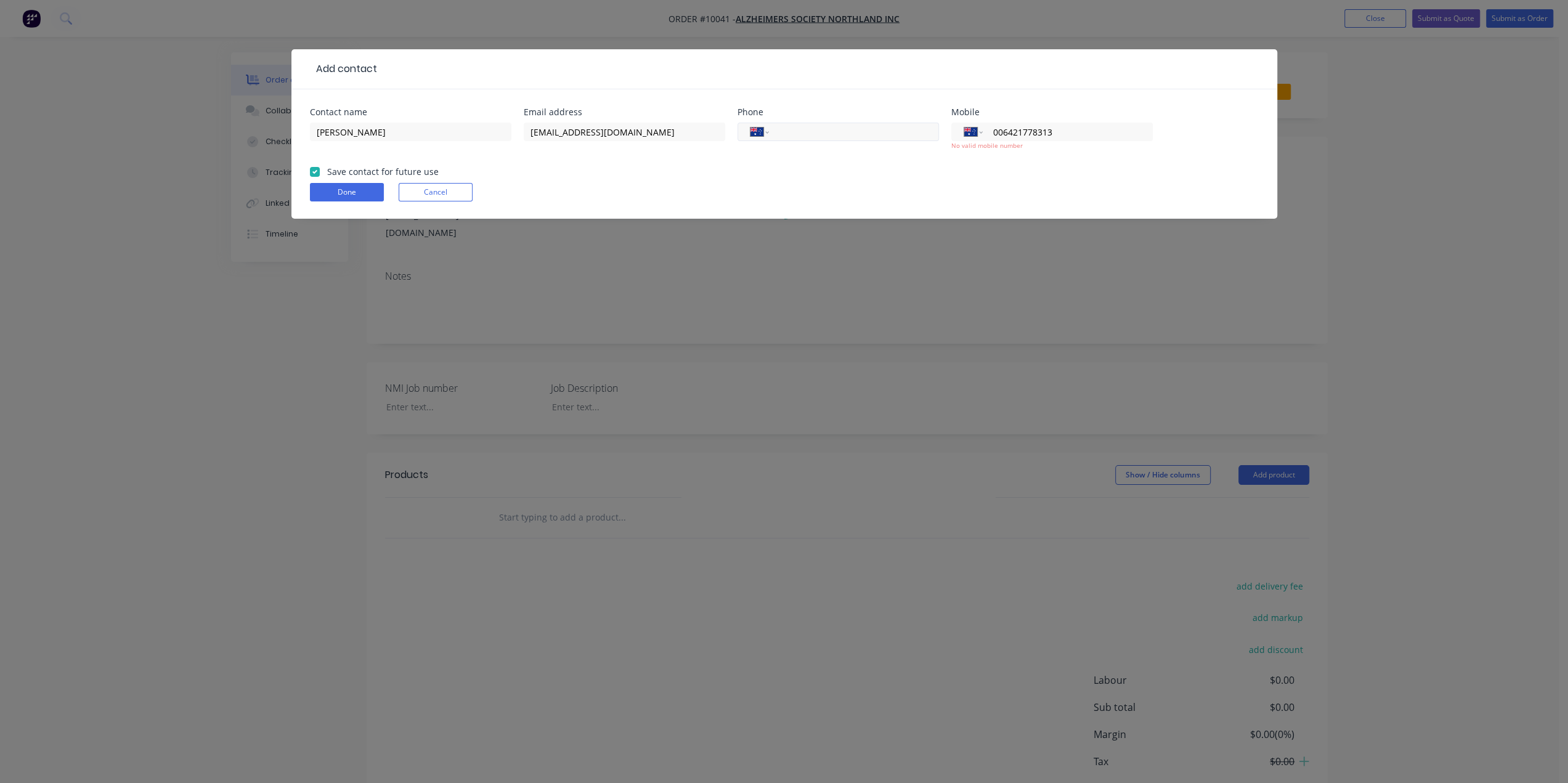
drag, startPoint x: 1068, startPoint y: 130, endPoint x: 888, endPoint y: 134, distance: 180.0
click at [888, 134] on div "Contact name [PERSON_NAME] Email address [EMAIL_ADDRESS][DOMAIN_NAME] Phone Int…" at bounding box center [784, 136] width 949 height 58
click at [903, 137] on input "tel" at bounding box center [851, 132] width 148 height 14
click at [767, 135] on select "International [GEOGRAPHIC_DATA] [GEOGRAPHIC_DATA] [GEOGRAPHIC_DATA] [GEOGRAPHIC…" at bounding box center [759, 132] width 18 height 17
click at [976, 134] on select "International [GEOGRAPHIC_DATA] [GEOGRAPHIC_DATA] [GEOGRAPHIC_DATA] [GEOGRAPHIC…" at bounding box center [973, 132] width 18 height 17
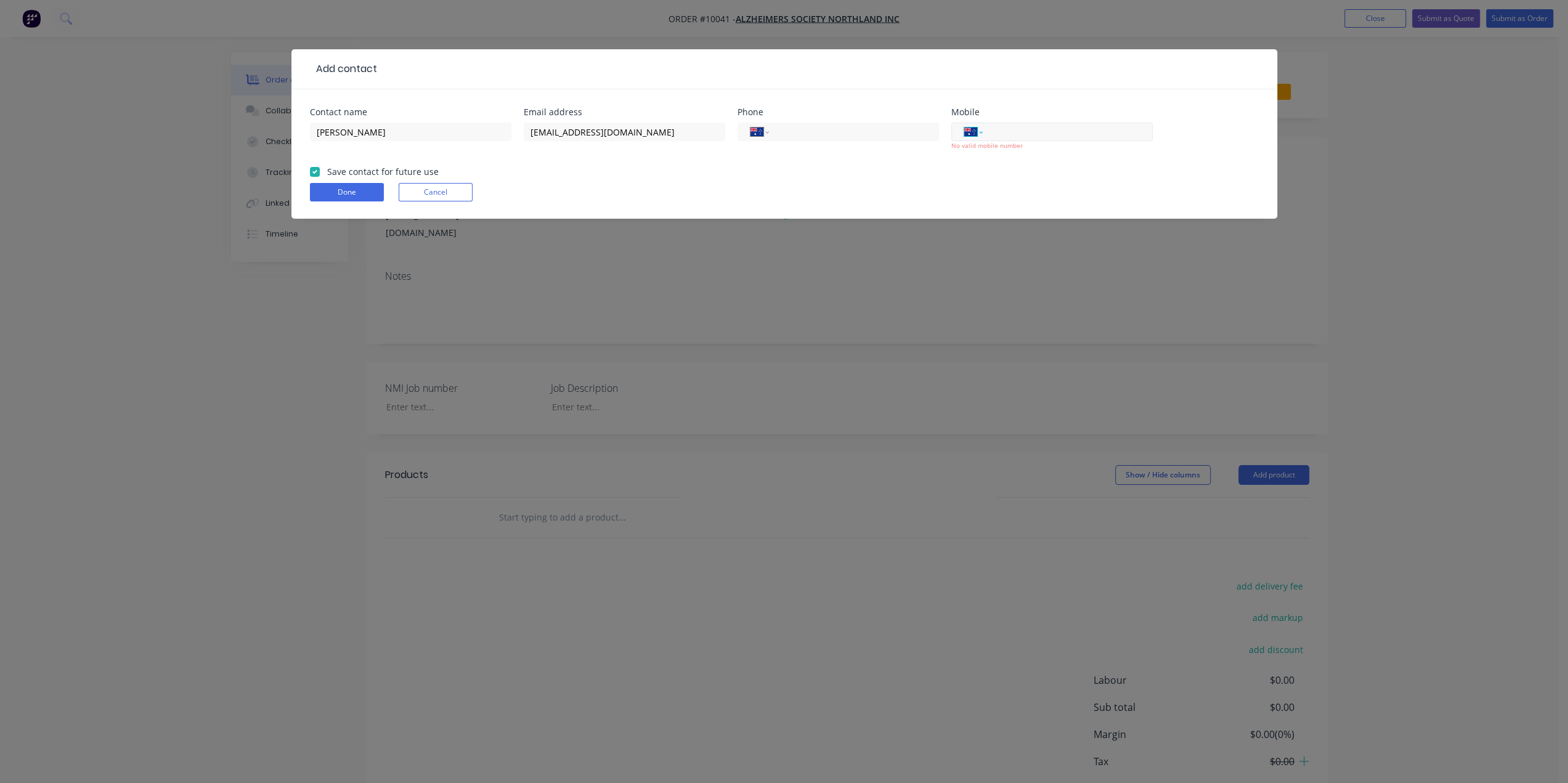
select select "NZ"
click at [964, 123] on select "International [GEOGRAPHIC_DATA] [GEOGRAPHIC_DATA] [GEOGRAPHIC_DATA] [GEOGRAPHIC…" at bounding box center [973, 132] width 18 height 17
click at [1014, 130] on input "tel" at bounding box center [1065, 132] width 148 height 14
type input "021 778 313"
click at [363, 195] on button "Done" at bounding box center [346, 192] width 74 height 18
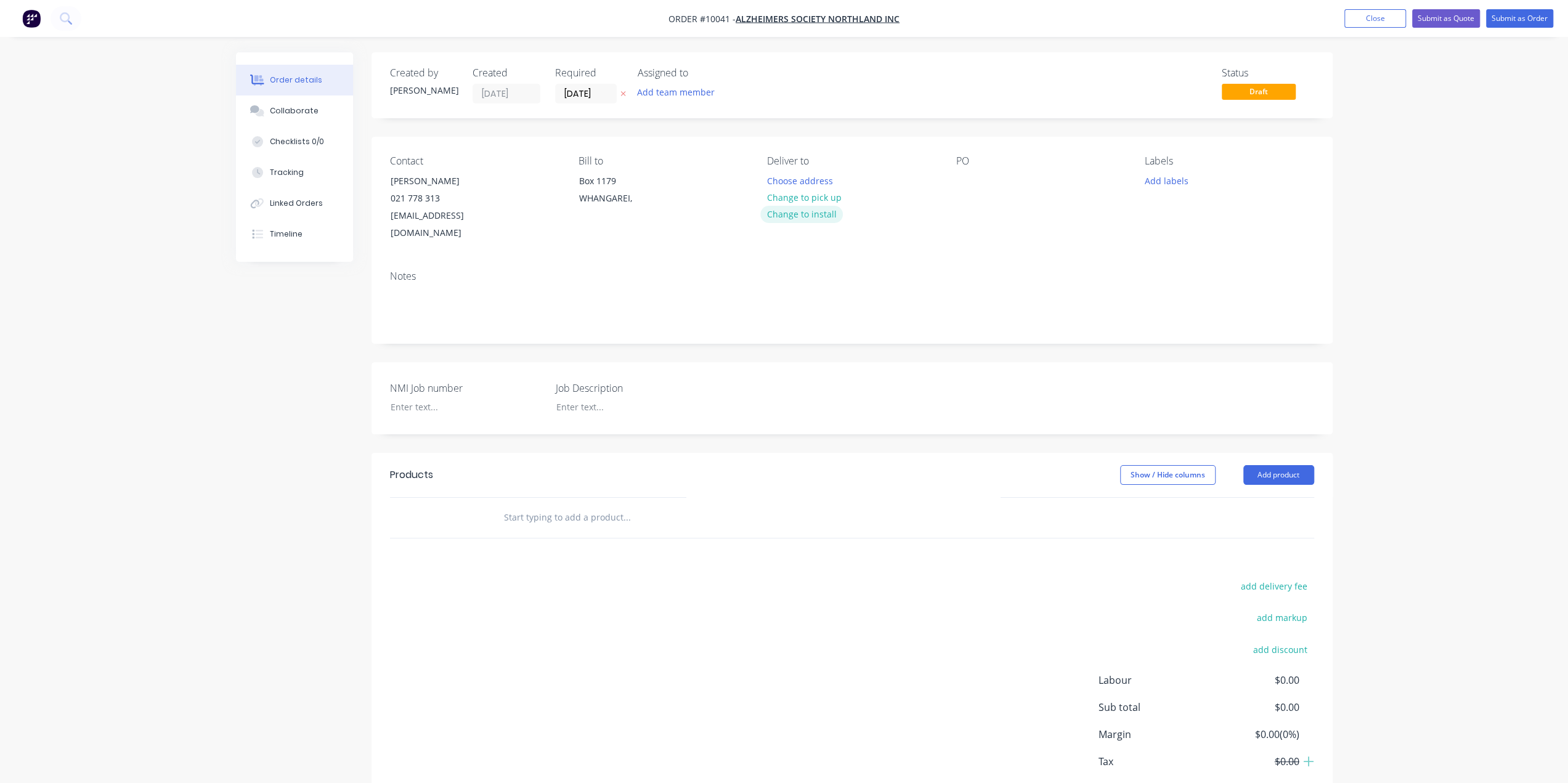
click at [818, 212] on button "Change to install" at bounding box center [802, 214] width 83 height 17
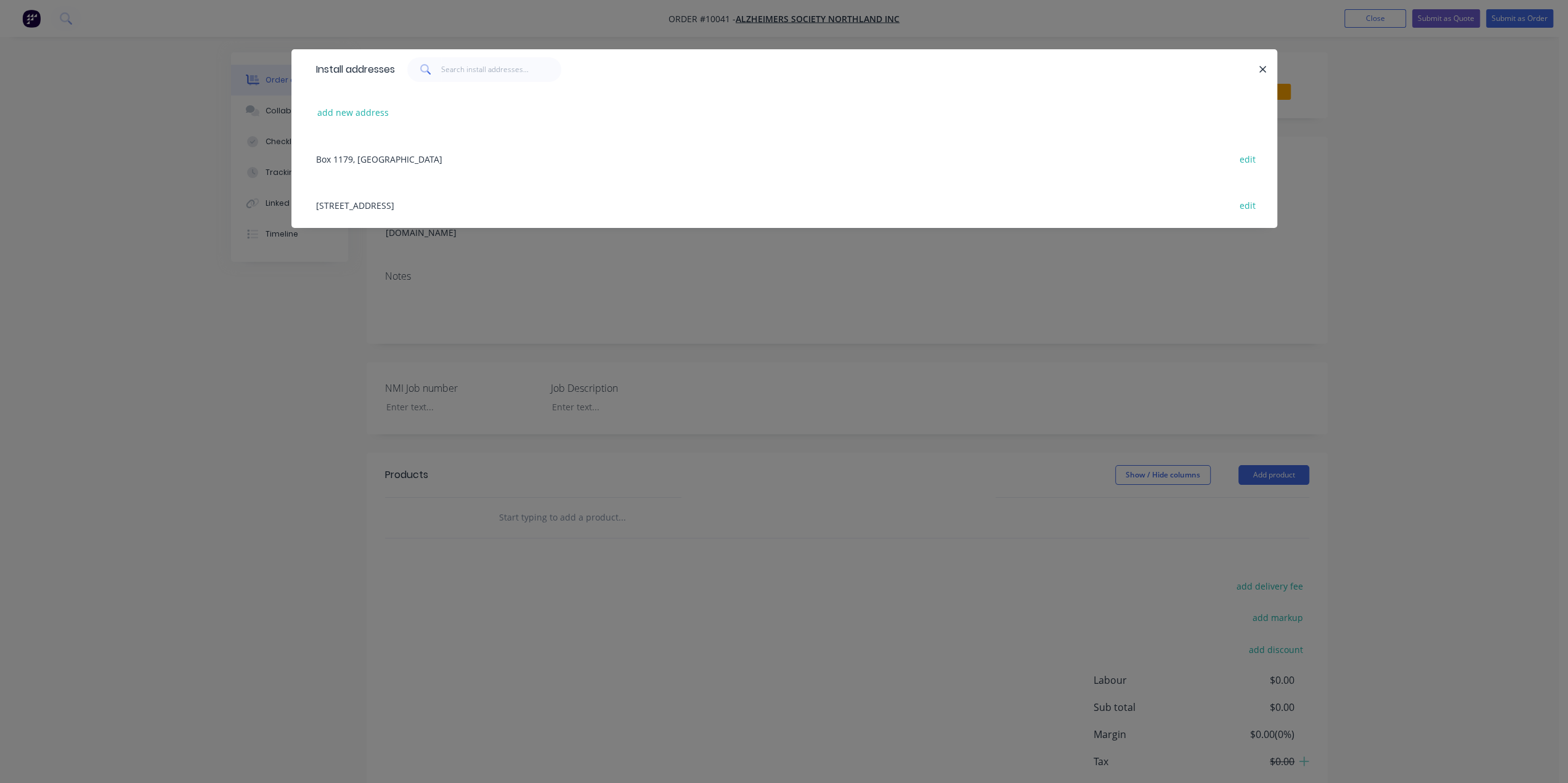
click at [373, 208] on div "[STREET_ADDRESS] edit" at bounding box center [784, 205] width 949 height 46
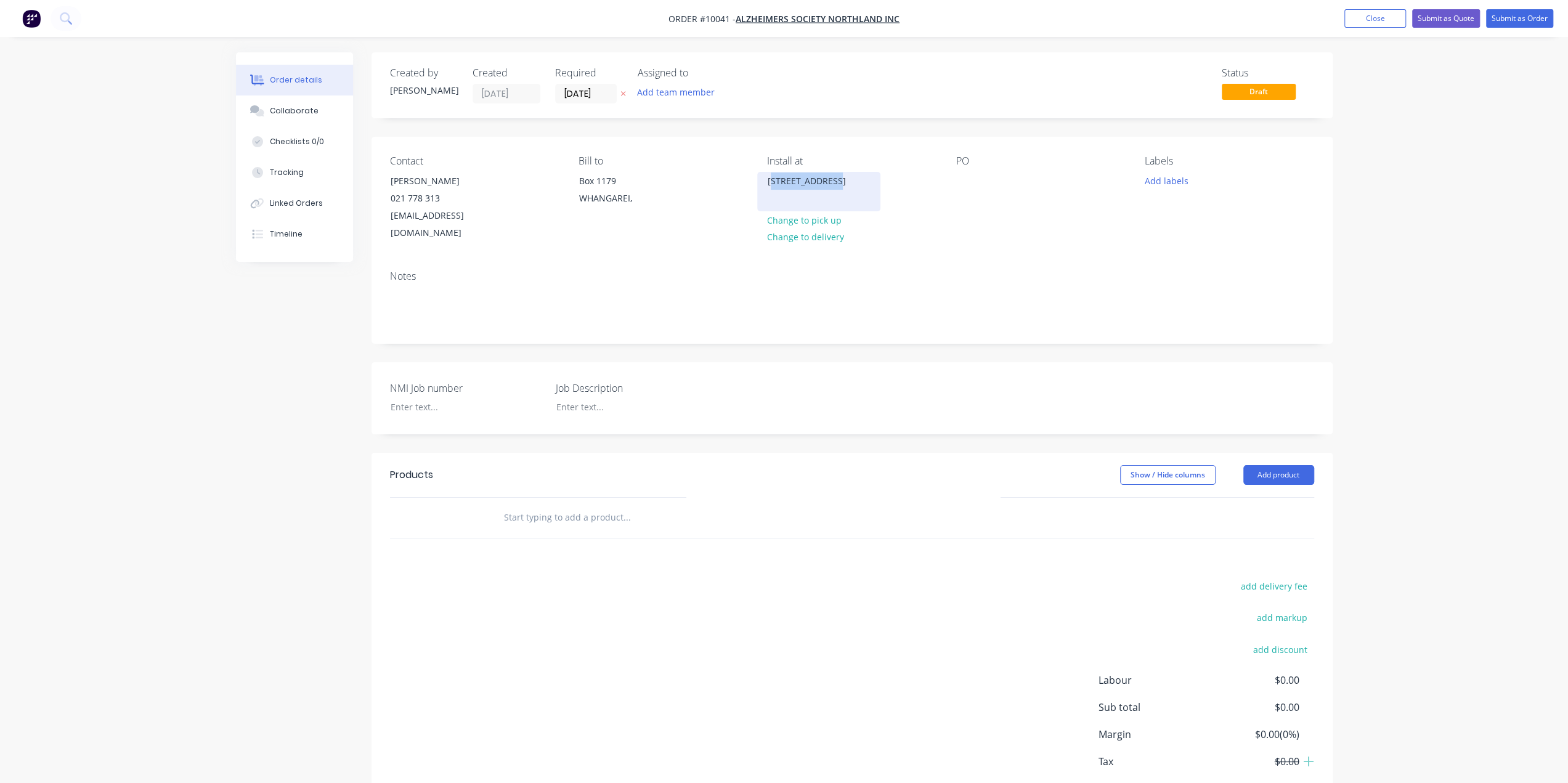
drag, startPoint x: 810, startPoint y: 182, endPoint x: 867, endPoint y: 184, distance: 57.0
click at [867, 184] on div "[STREET_ADDRESS]" at bounding box center [819, 181] width 102 height 17
click at [801, 186] on div "Box 1179" at bounding box center [819, 181] width 102 height 17
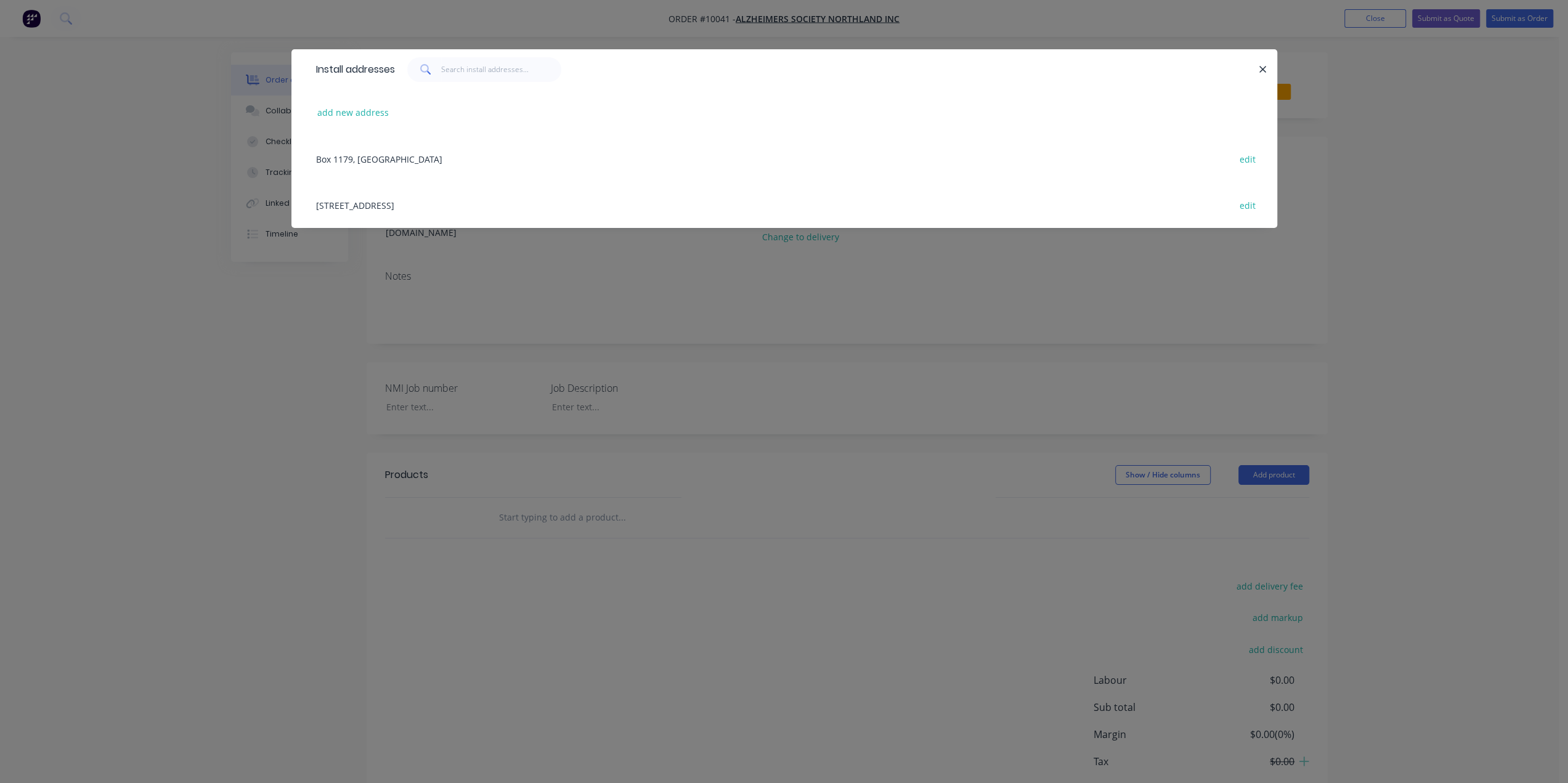
click at [434, 200] on div "[STREET_ADDRESS] edit" at bounding box center [784, 205] width 949 height 46
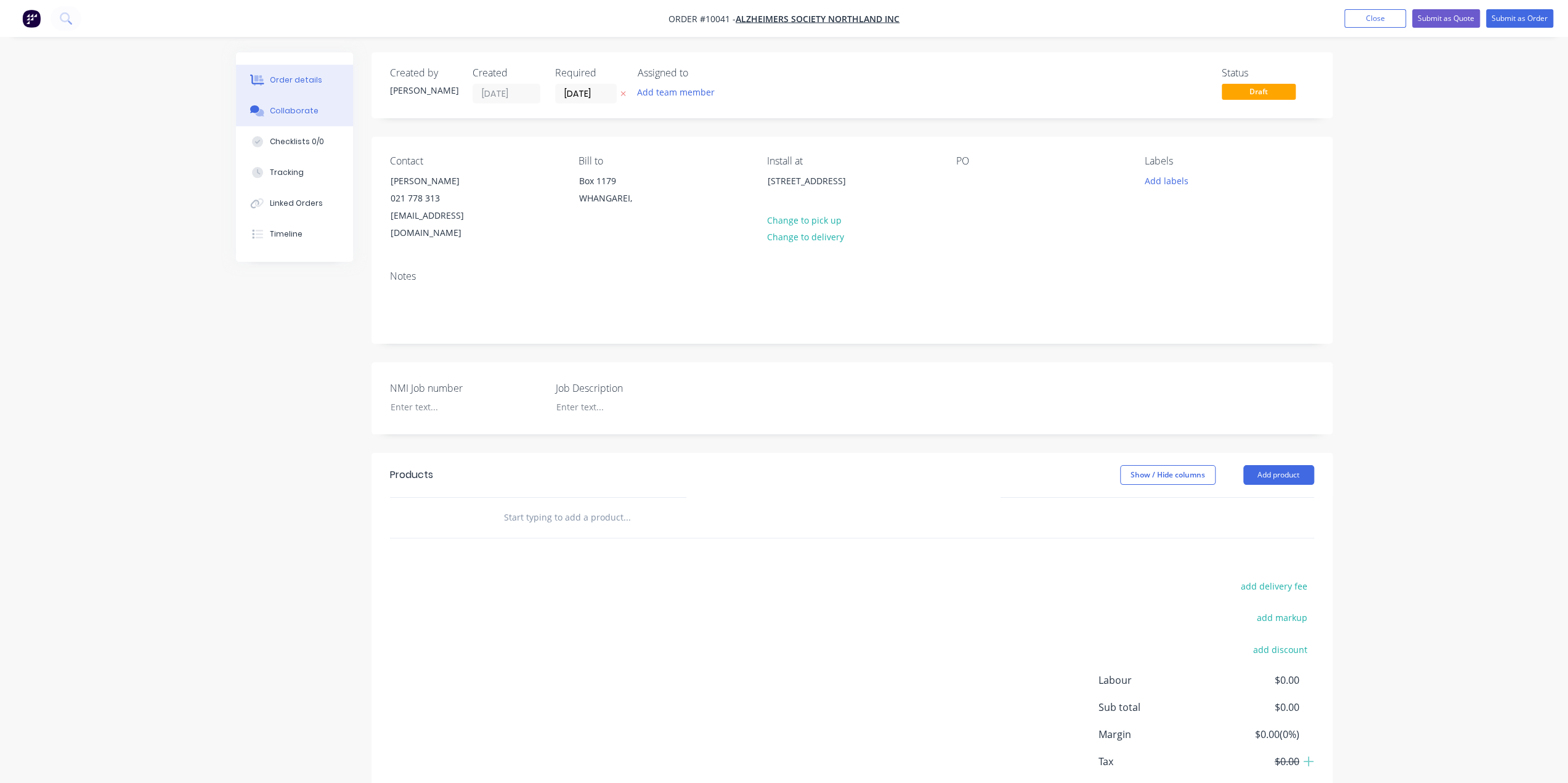
click at [302, 112] on div "Collaborate" at bounding box center [294, 111] width 49 height 11
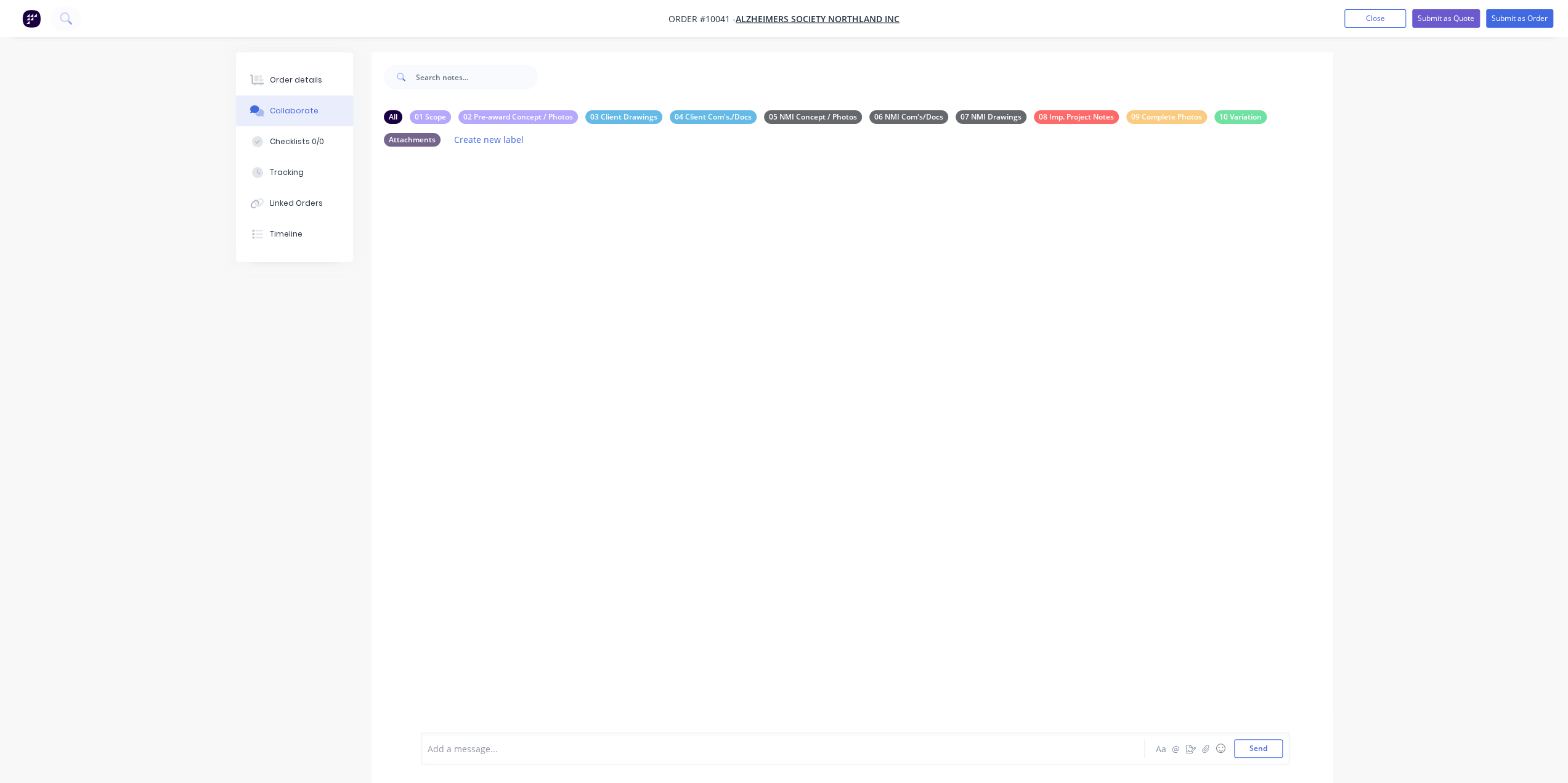
drag, startPoint x: 583, startPoint y: 365, endPoint x: 566, endPoint y: 715, distance: 350.4
click at [583, 365] on div at bounding box center [852, 455] width 961 height 597
click at [507, 759] on div "Add a message... Aa @ ☺ Send" at bounding box center [855, 748] width 869 height 32
click at [508, 757] on div "Add a message..." at bounding box center [748, 748] width 641 height 18
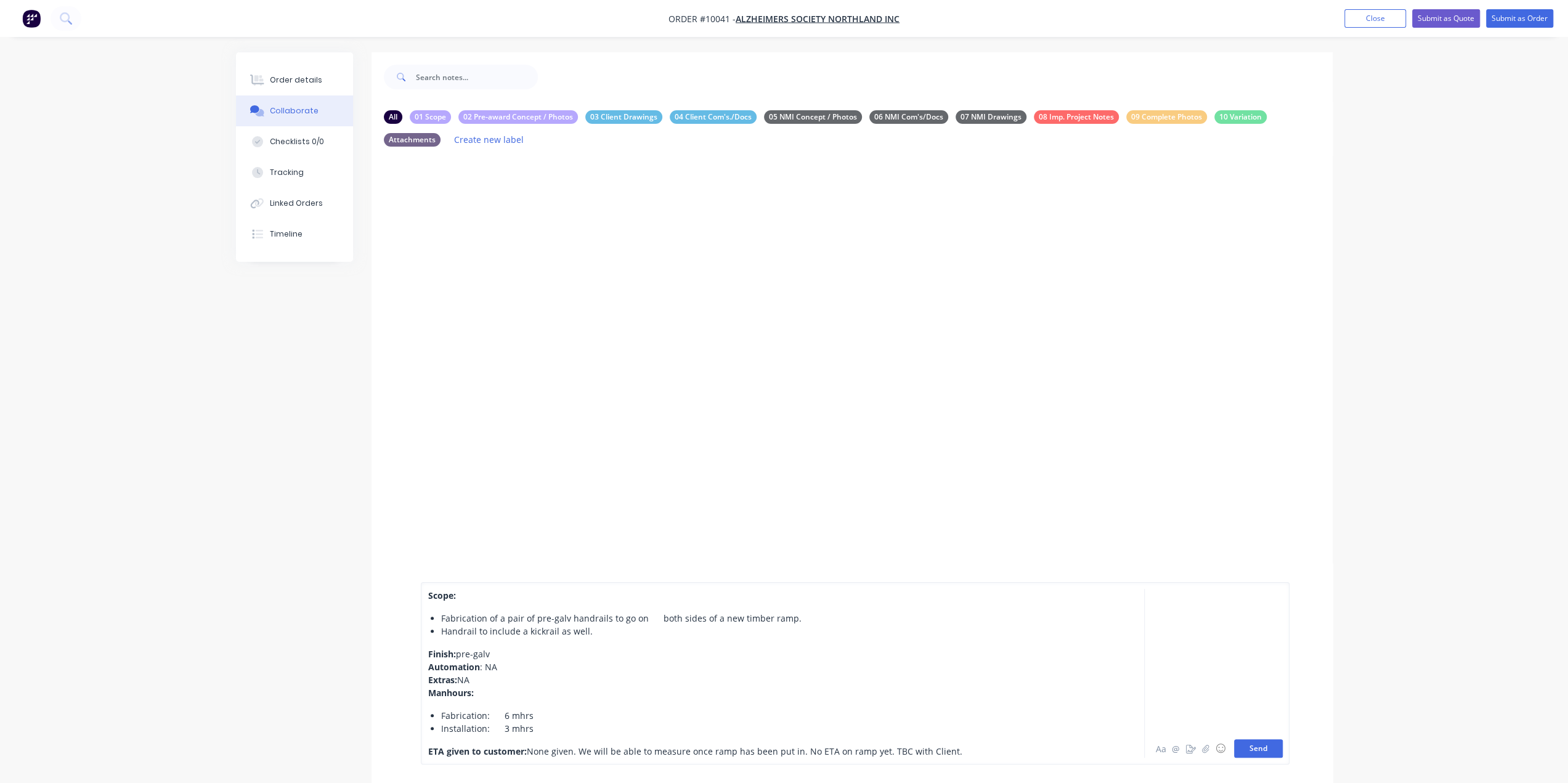
click at [1261, 755] on button "Send" at bounding box center [1258, 748] width 49 height 18
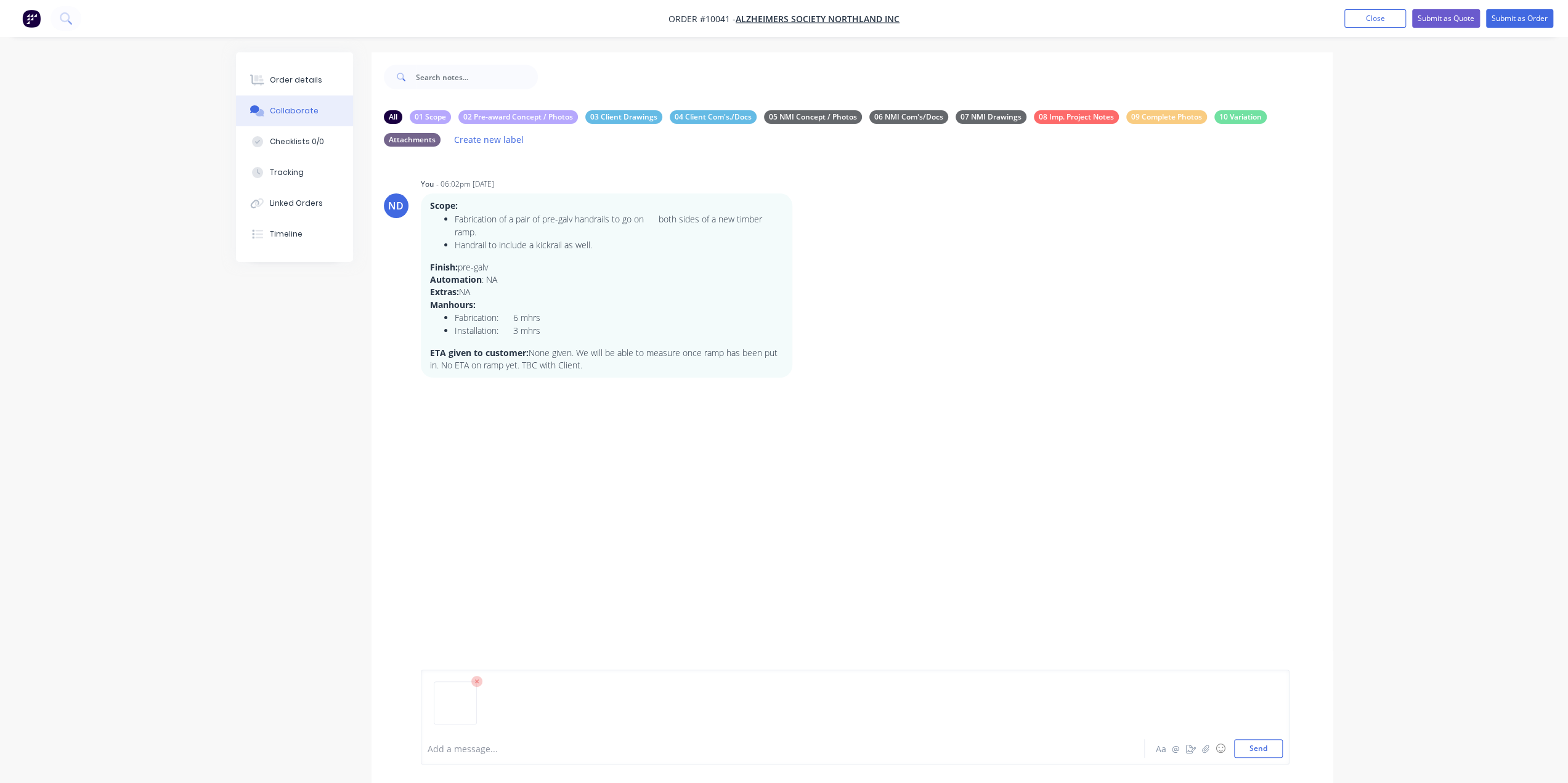
click at [472, 741] on div "Add a message..." at bounding box center [748, 748] width 641 height 18
click at [1256, 749] on button "Send" at bounding box center [1258, 748] width 49 height 18
click at [505, 532] on img at bounding box center [465, 534] width 89 height 81
click at [304, 79] on div "Order details" at bounding box center [295, 80] width 52 height 11
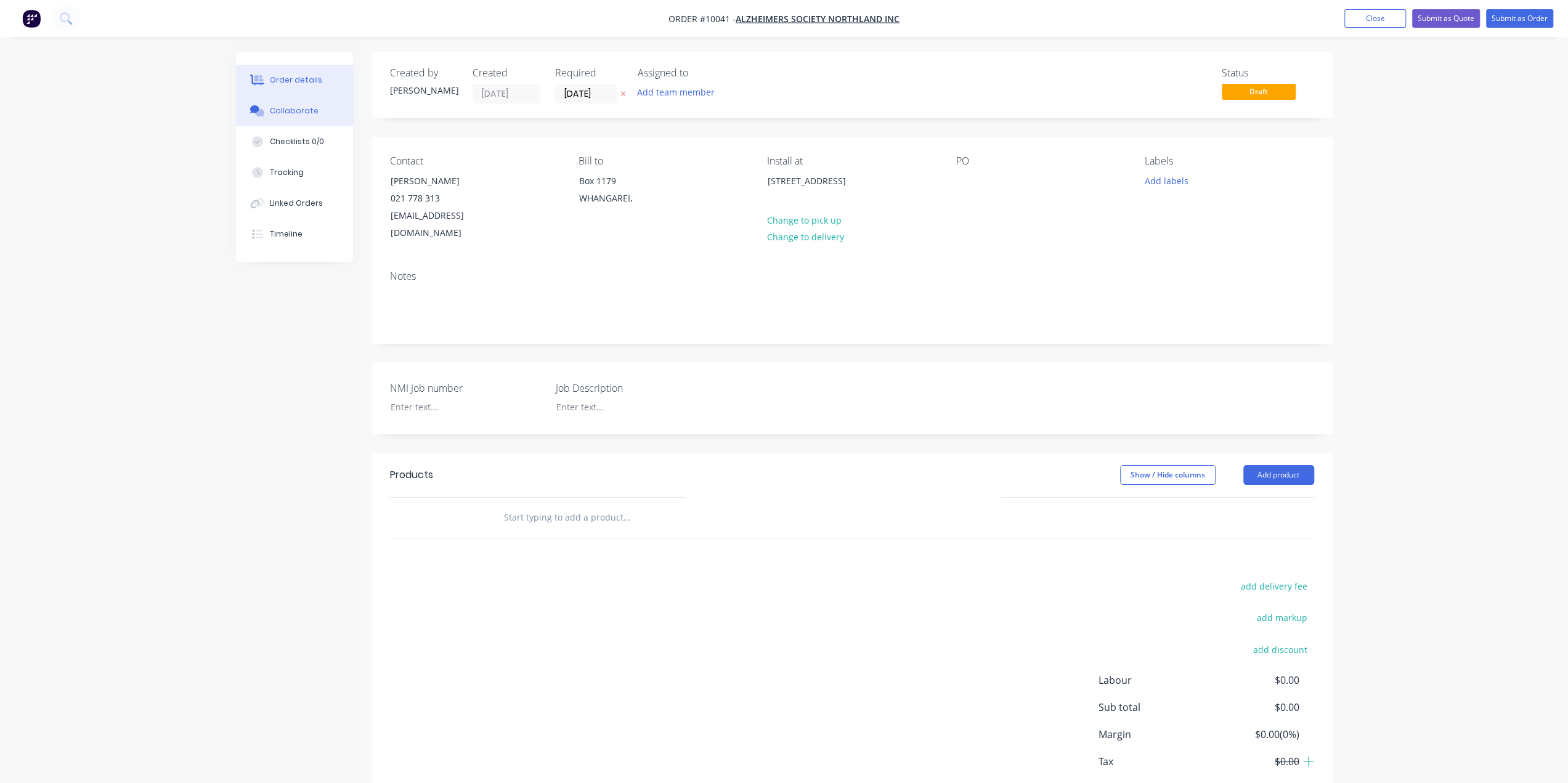
click at [274, 110] on div "Collaborate" at bounding box center [294, 111] width 49 height 11
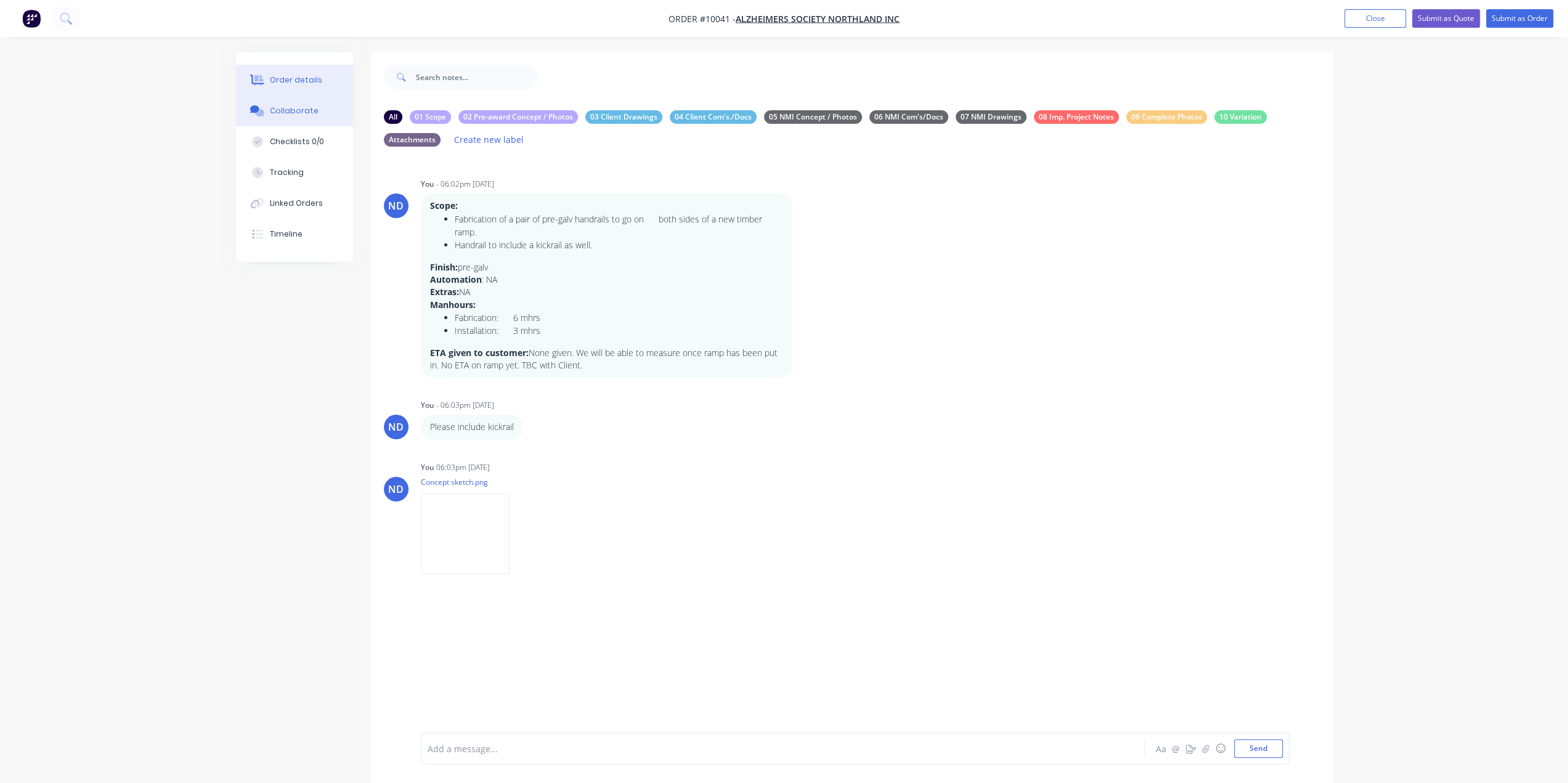
click at [305, 81] on div "Order details" at bounding box center [295, 80] width 52 height 11
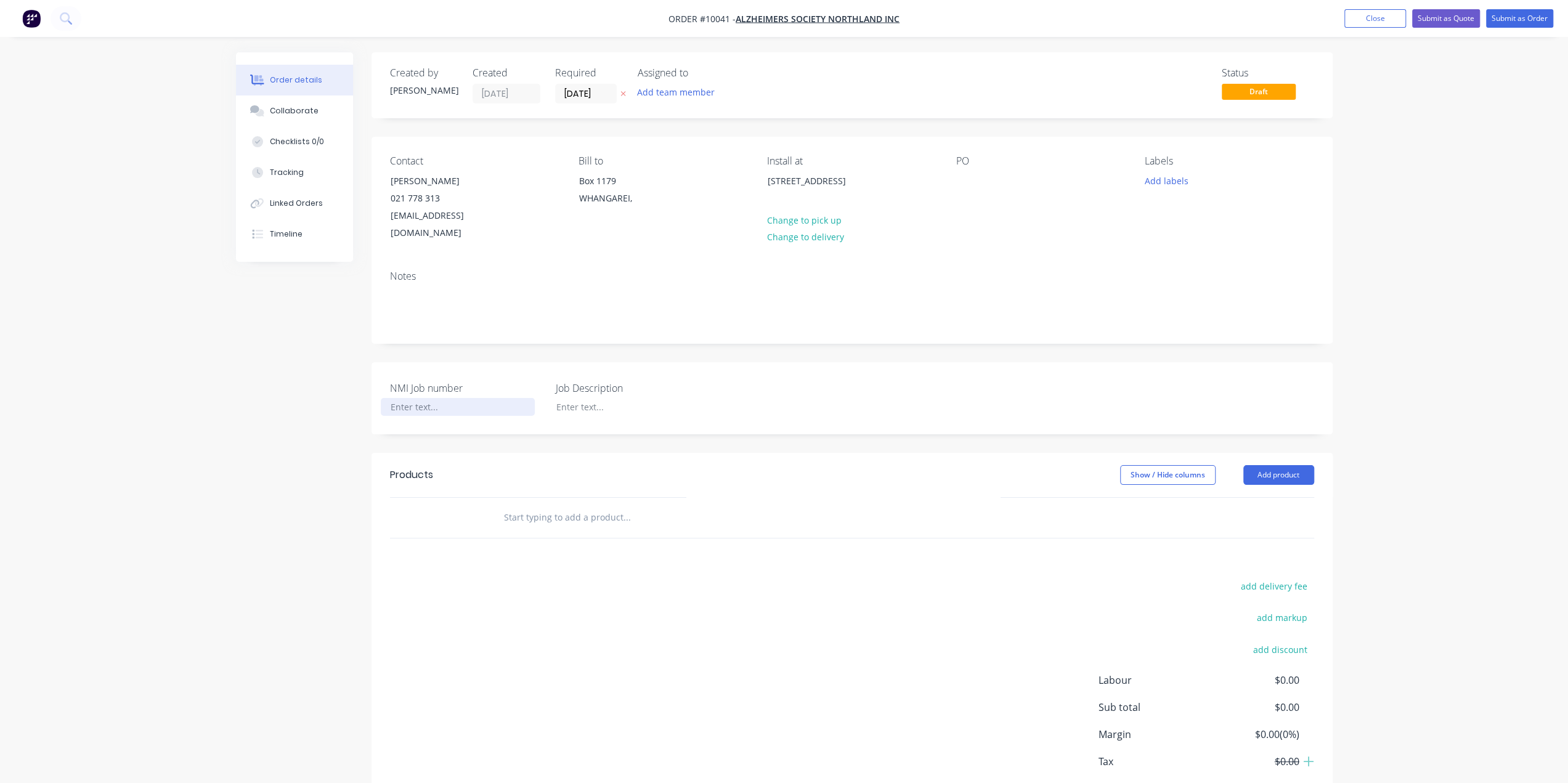
click at [420, 398] on div at bounding box center [457, 407] width 154 height 18
click at [632, 398] on div at bounding box center [623, 407] width 154 height 18
paste div
click at [1532, 17] on button "Submit as Order" at bounding box center [1519, 18] width 67 height 18
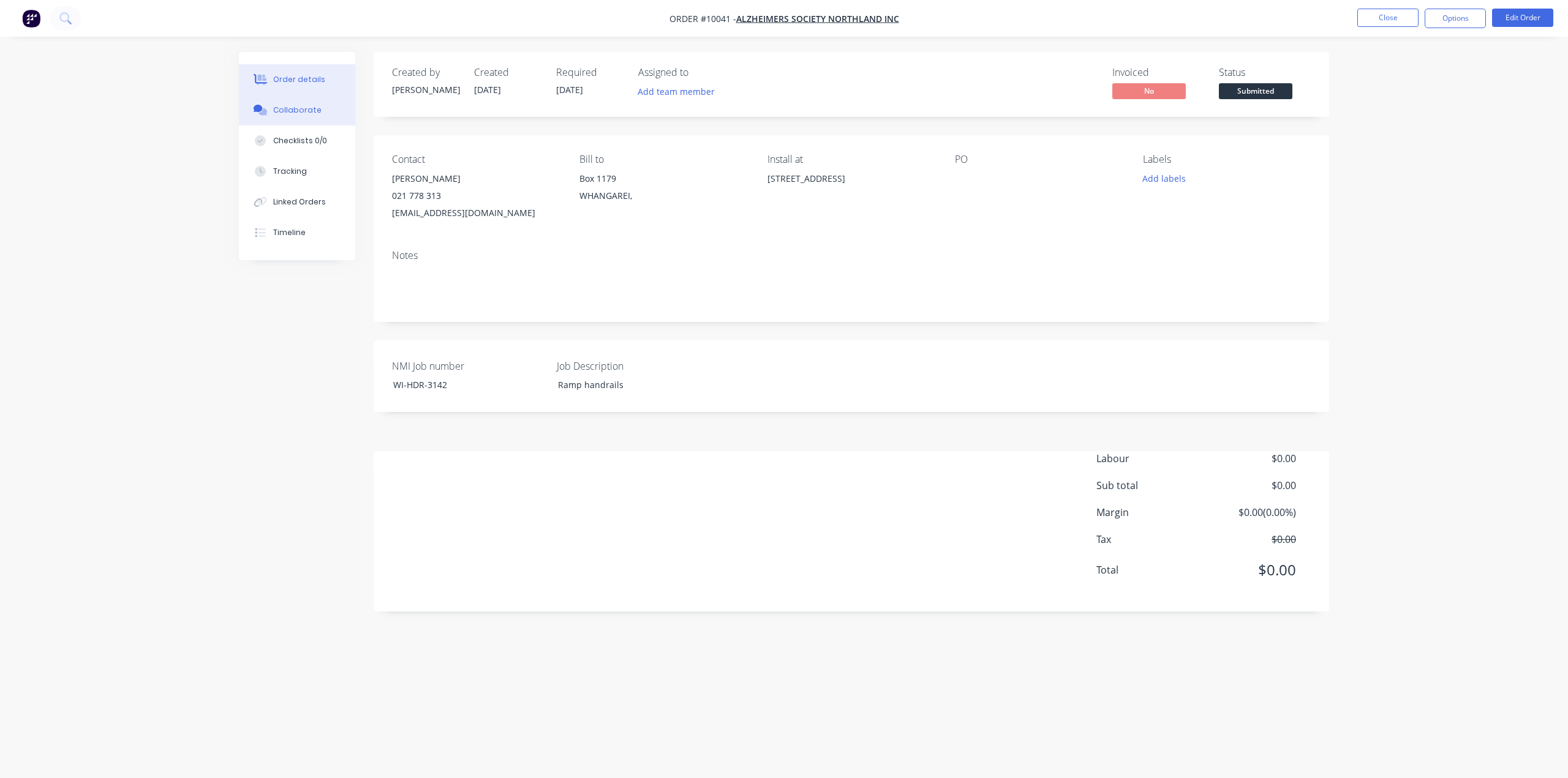
click at [305, 116] on button "Collaborate" at bounding box center [297, 110] width 117 height 30
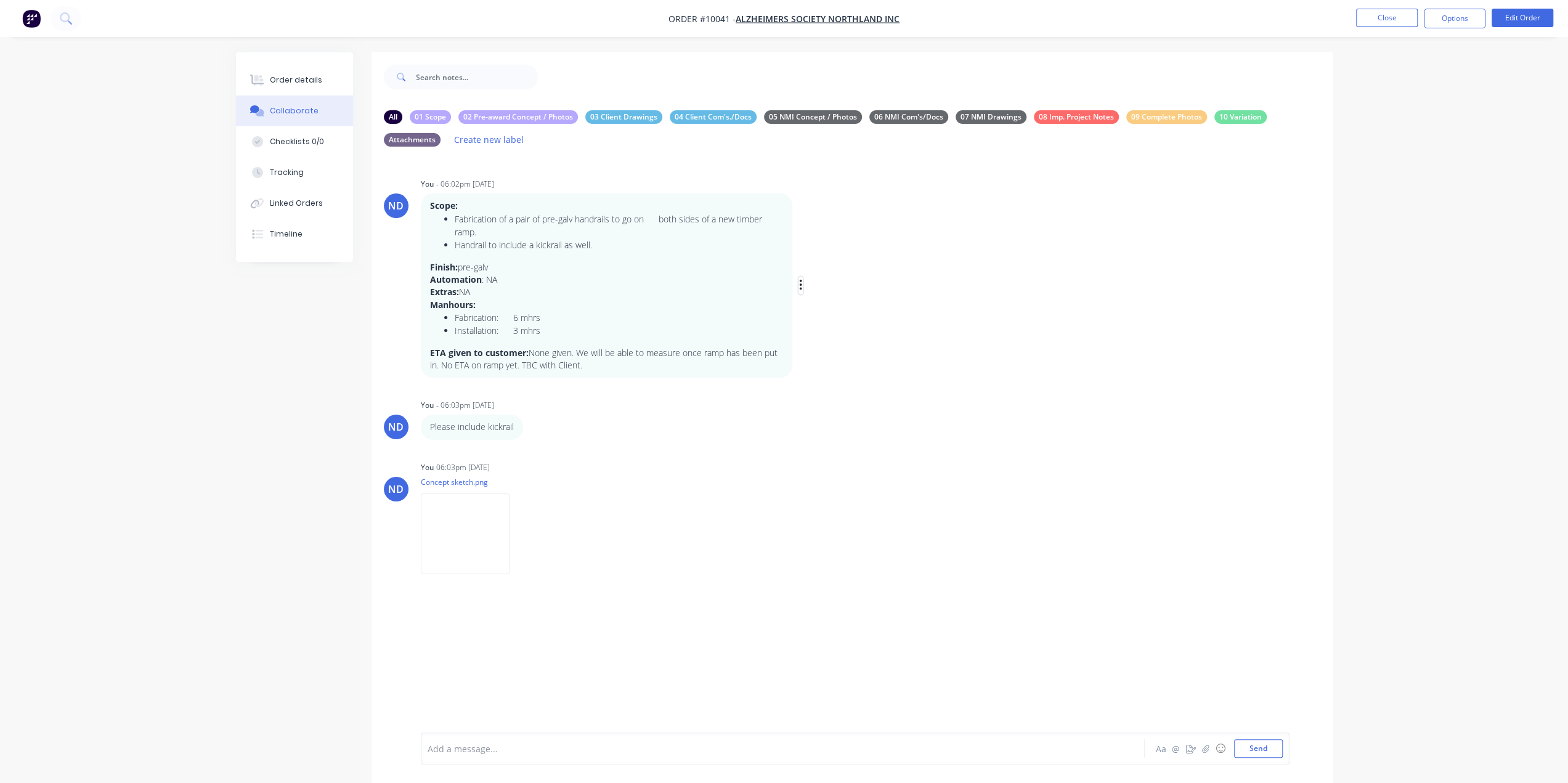
click at [801, 292] on icon "button" at bounding box center [800, 285] width 3 height 14
click at [833, 315] on button "Edit" at bounding box center [844, 308] width 78 height 20
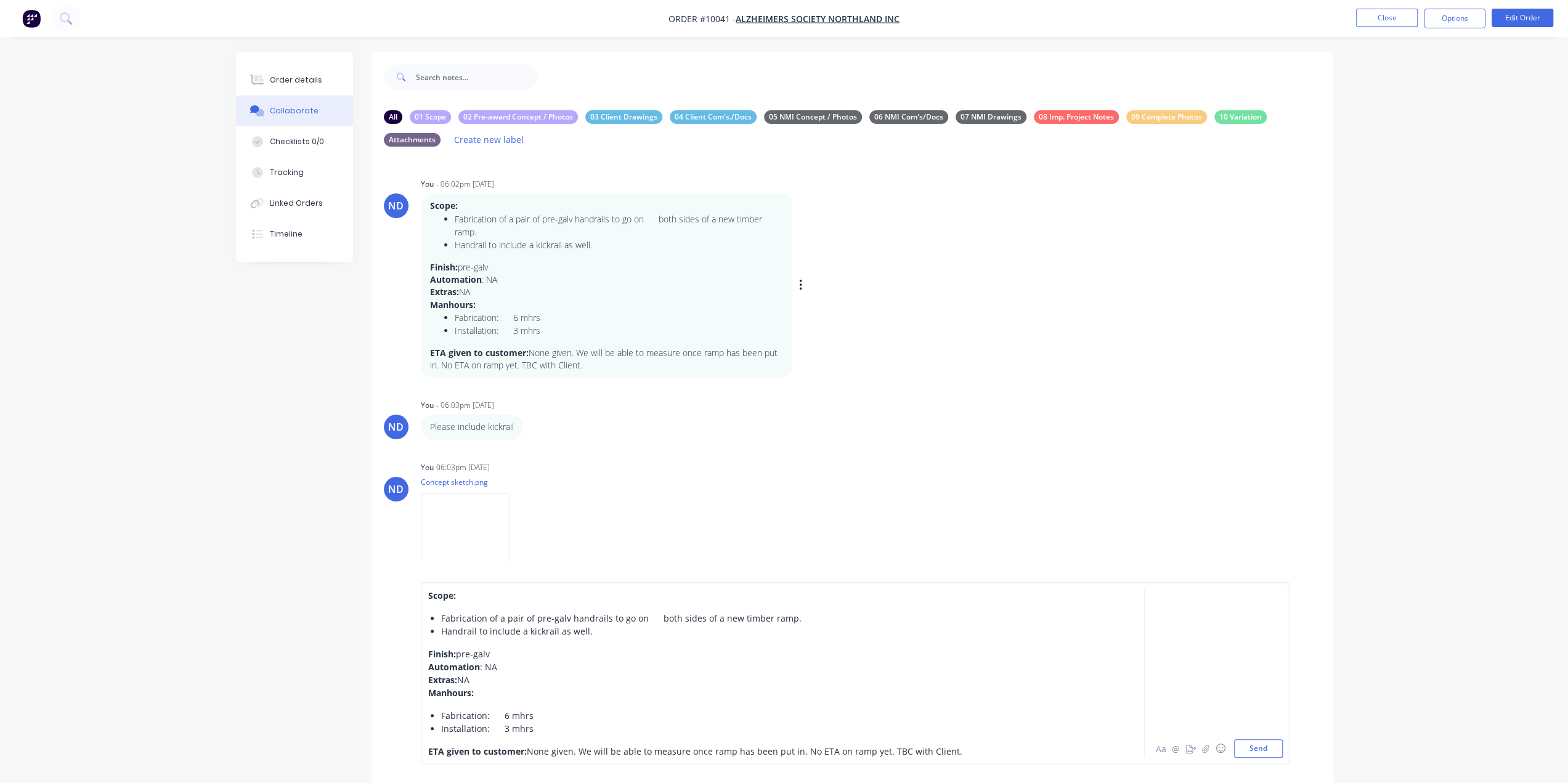
drag, startPoint x: 640, startPoint y: 616, endPoint x: 868, endPoint y: 698, distance: 242.3
click at [641, 617] on span "Fabrication of a pair of pre-galv handrails to go on both sides of a new timber…" at bounding box center [621, 618] width 360 height 12
click at [1250, 749] on button "Send" at bounding box center [1258, 748] width 49 height 18
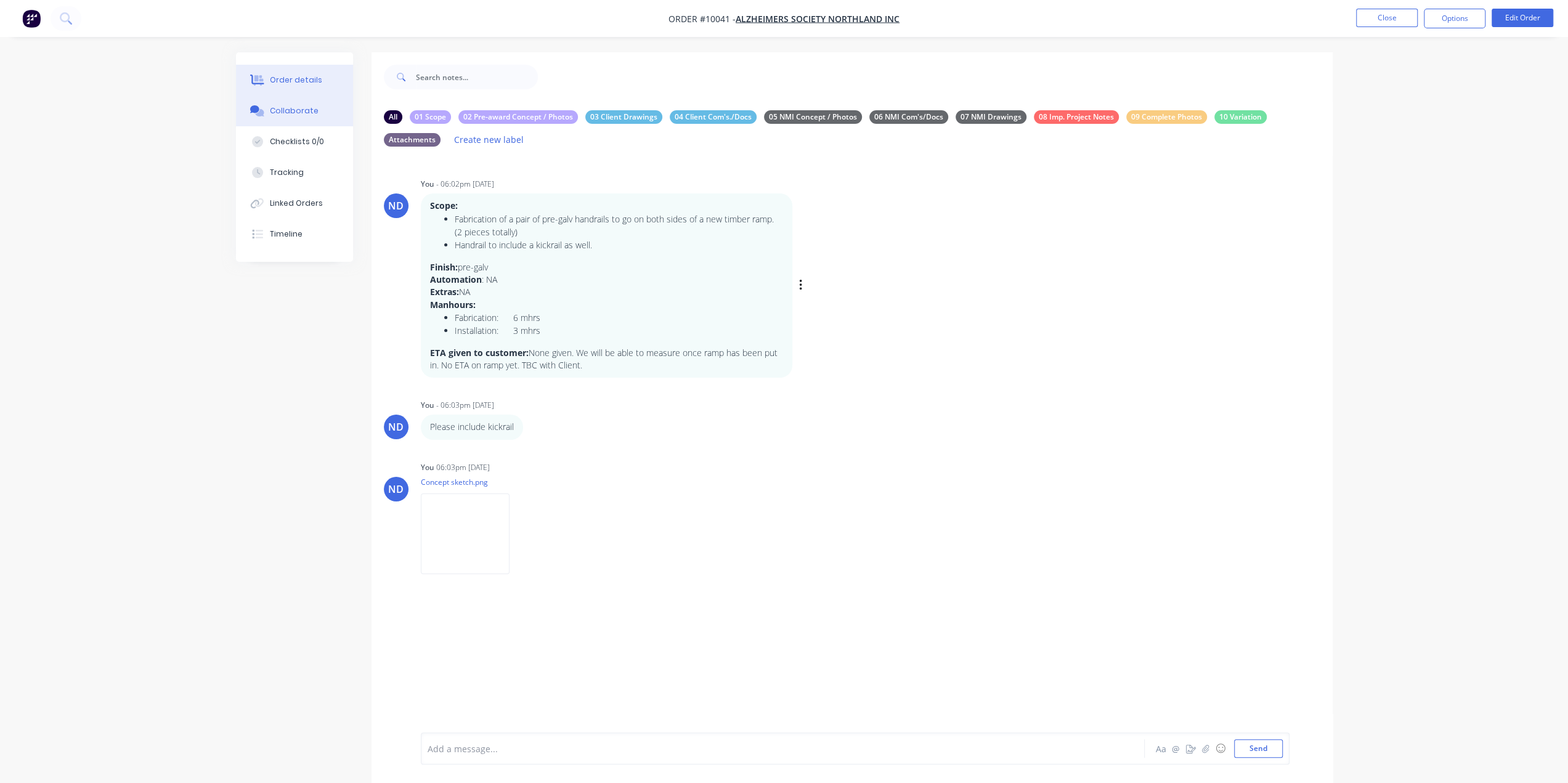
click at [306, 82] on div "Order details" at bounding box center [295, 80] width 52 height 11
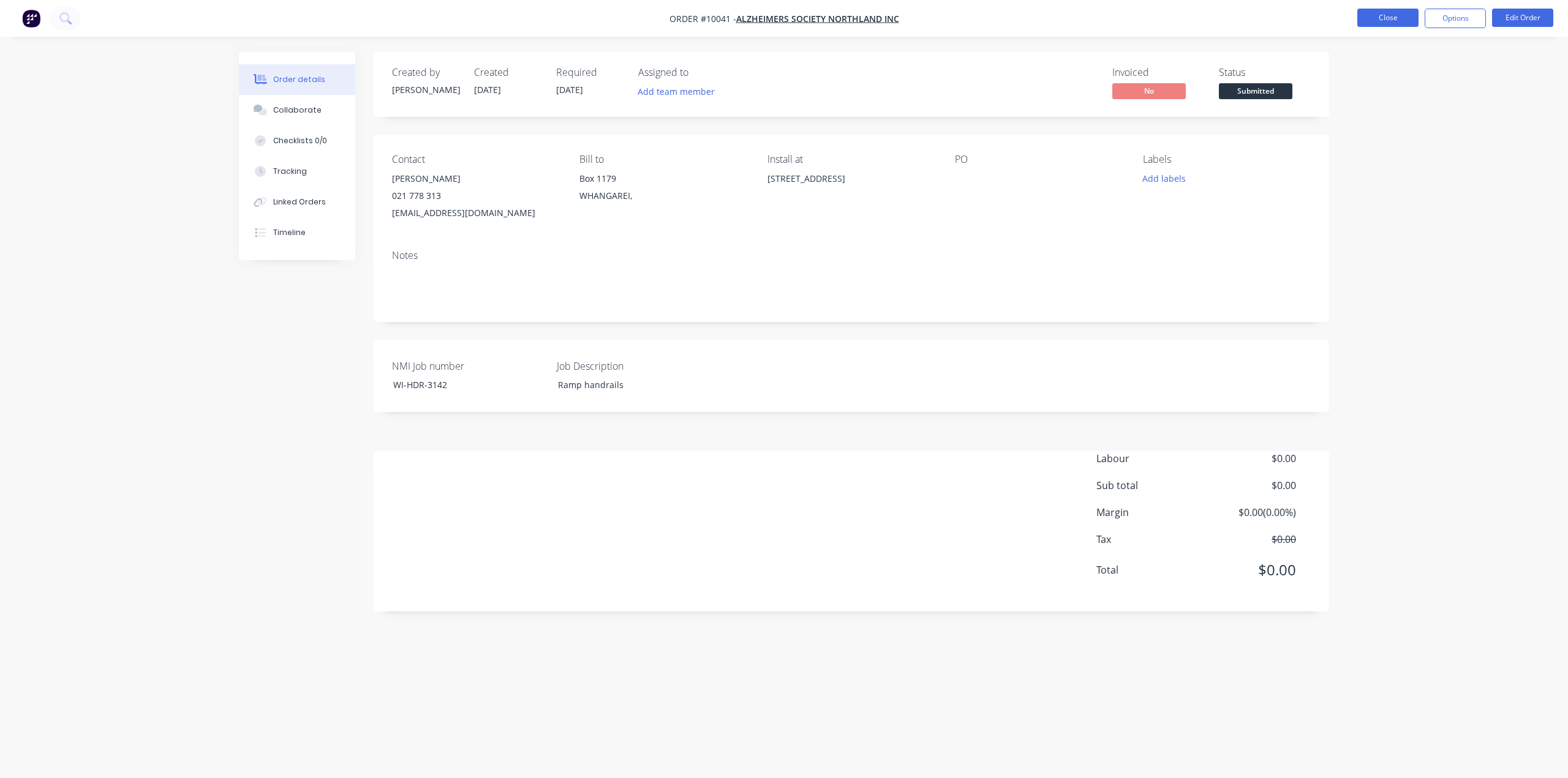
click at [1379, 17] on button "Close" at bounding box center [1388, 18] width 61 height 18
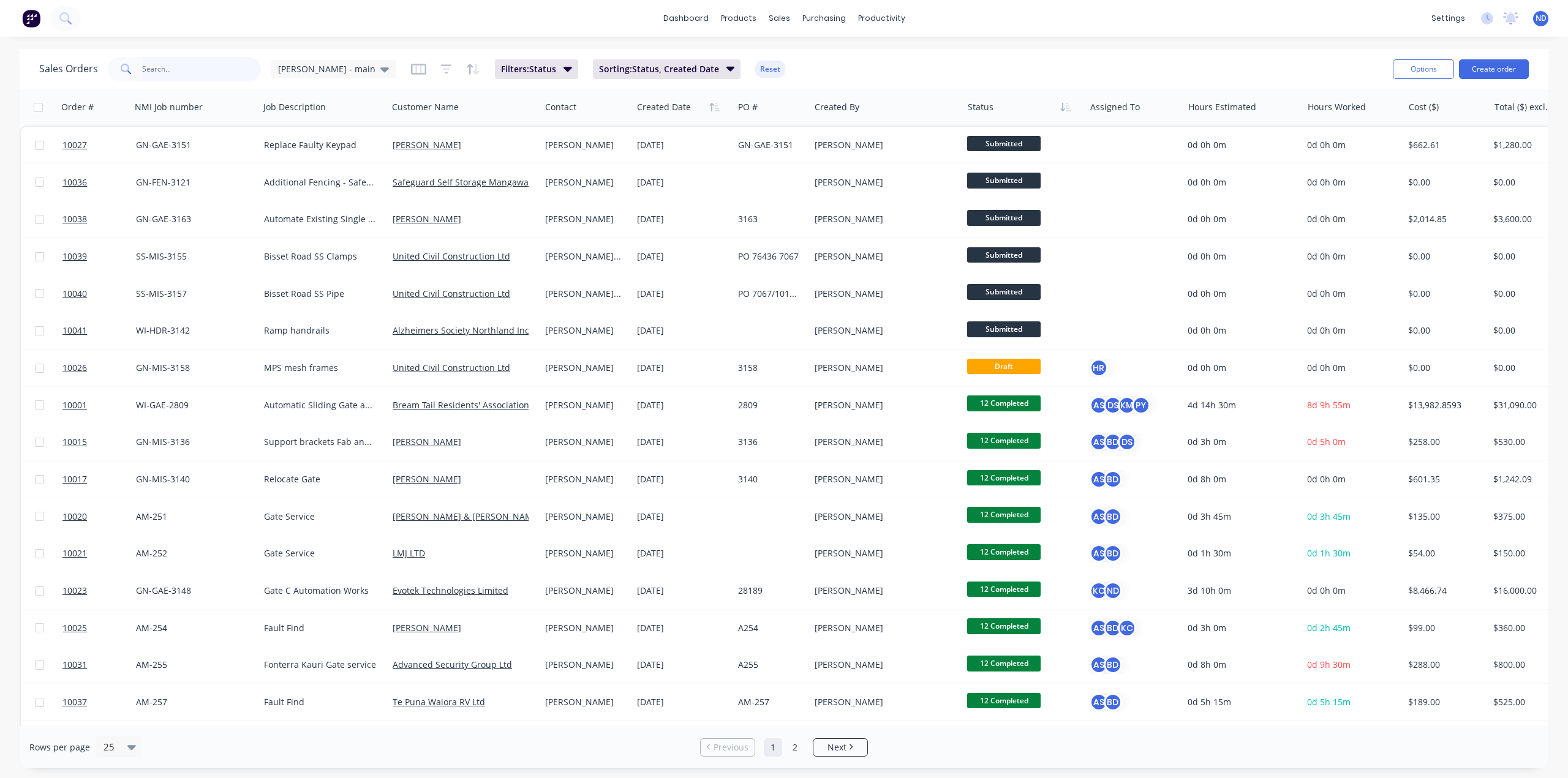
click at [154, 69] on input "text" at bounding box center [201, 69] width 119 height 24
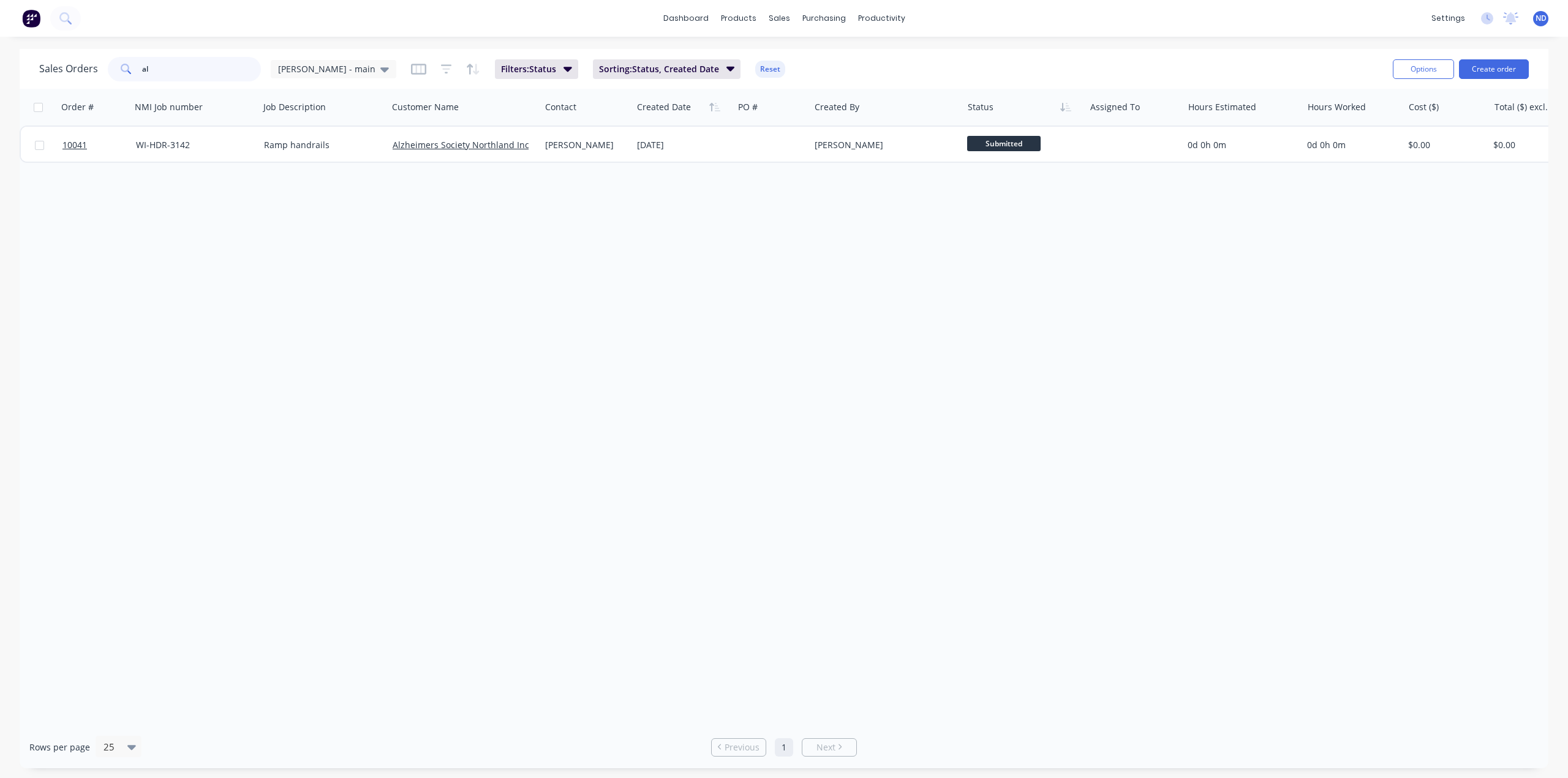
type input "a"
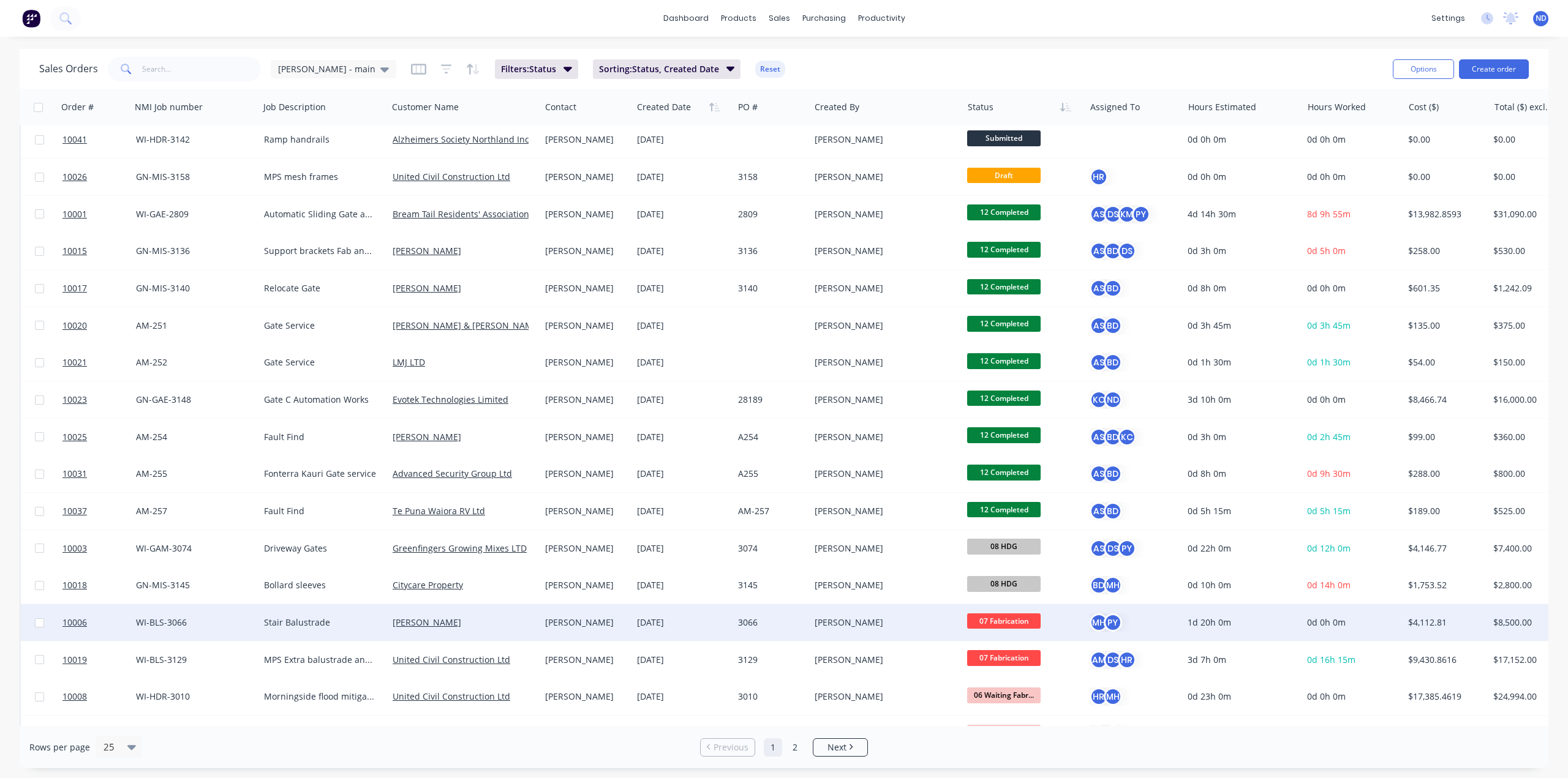
scroll to position [333, 0]
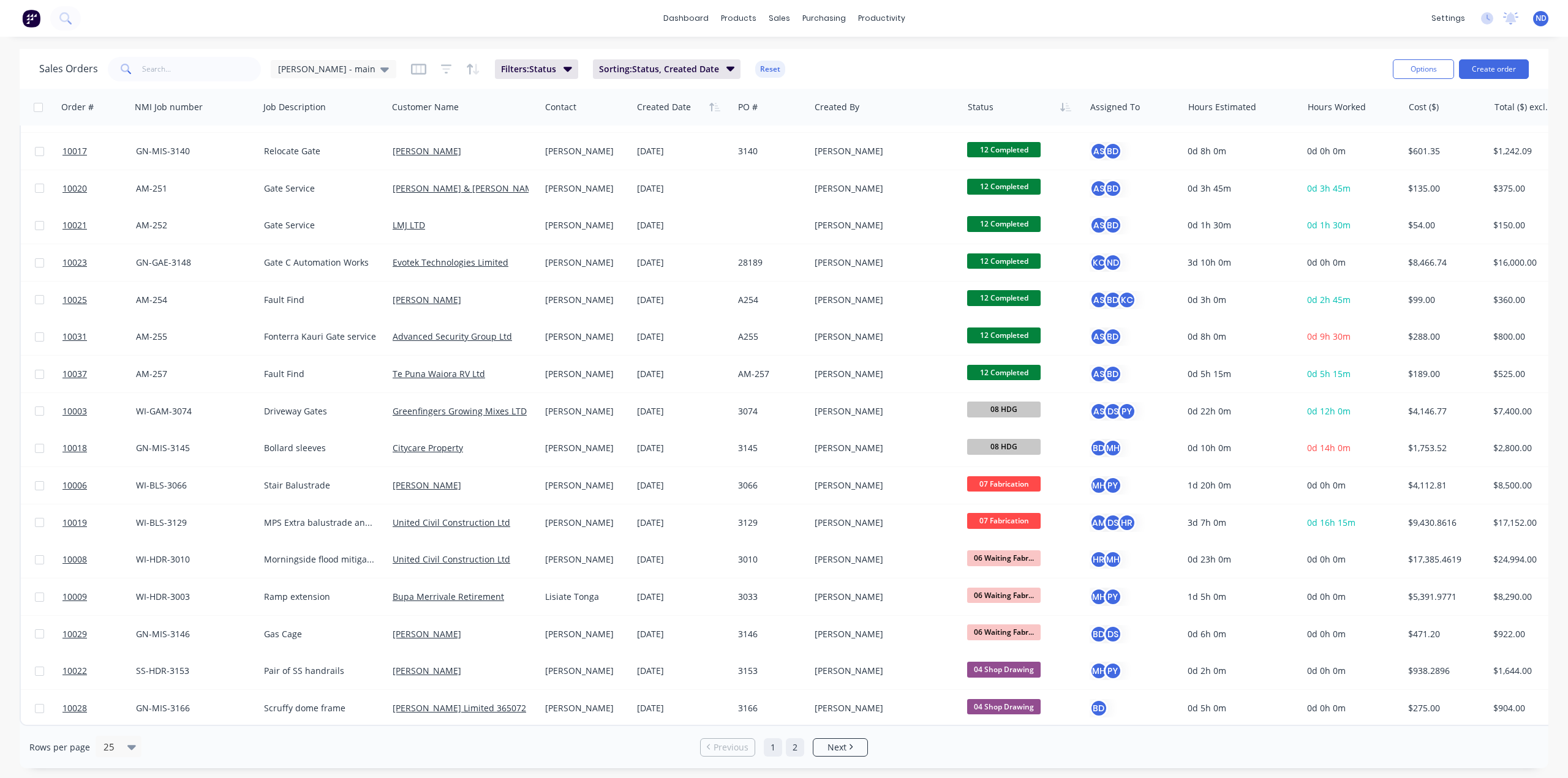
click at [795, 751] on link "2" at bounding box center [794, 747] width 18 height 18
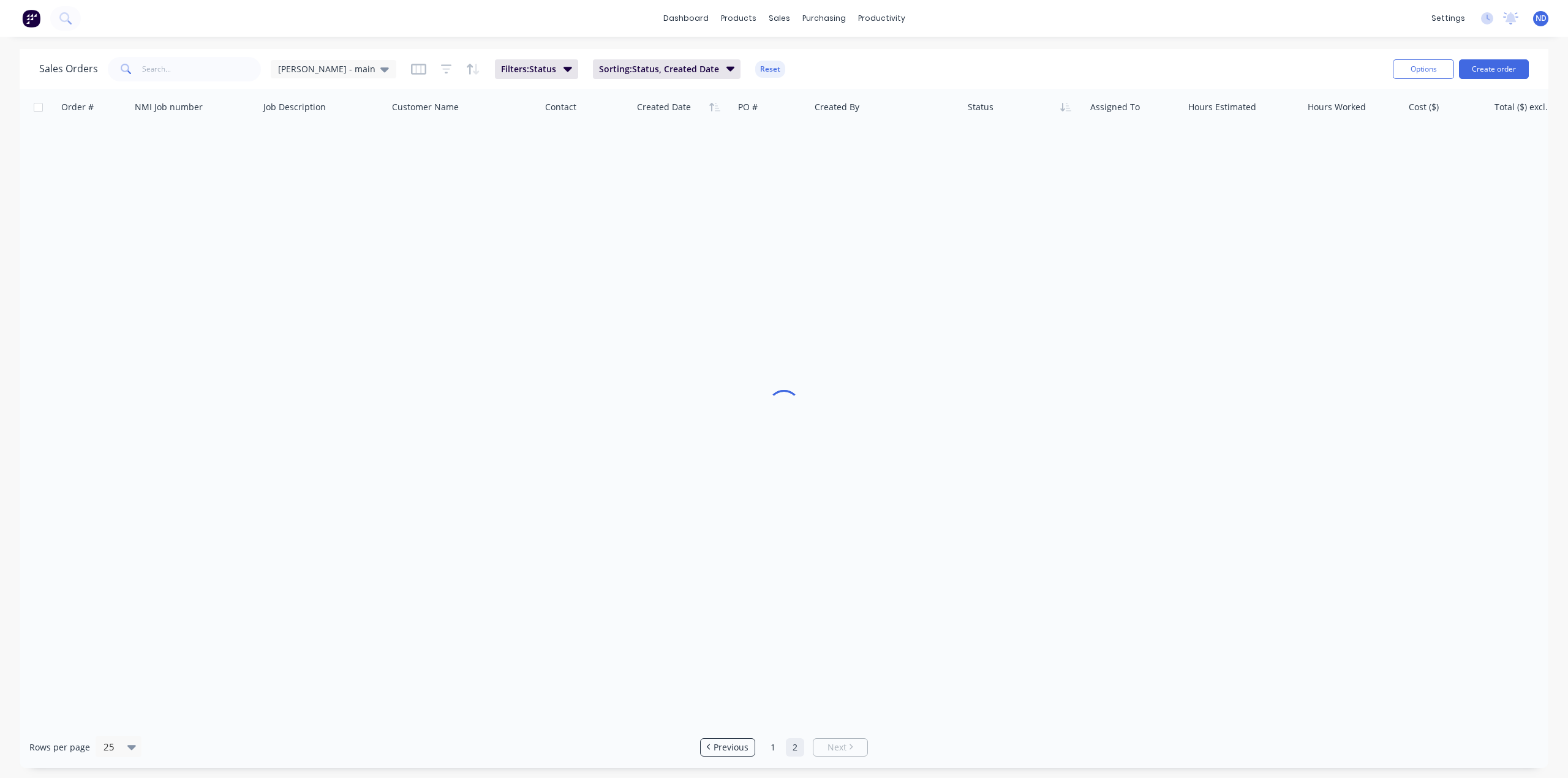
scroll to position [0, 0]
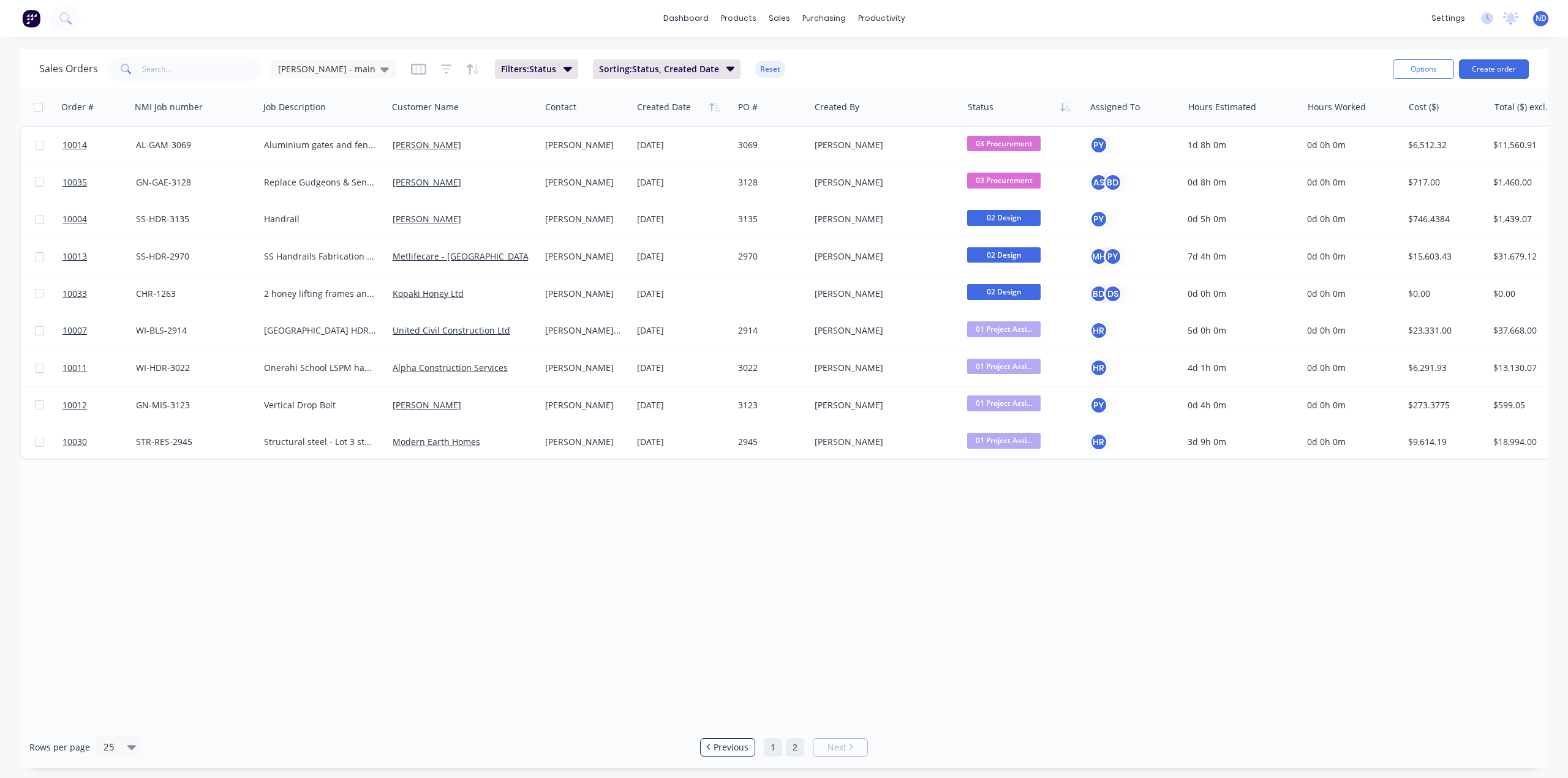
click at [773, 750] on link "1" at bounding box center [773, 747] width 18 height 18
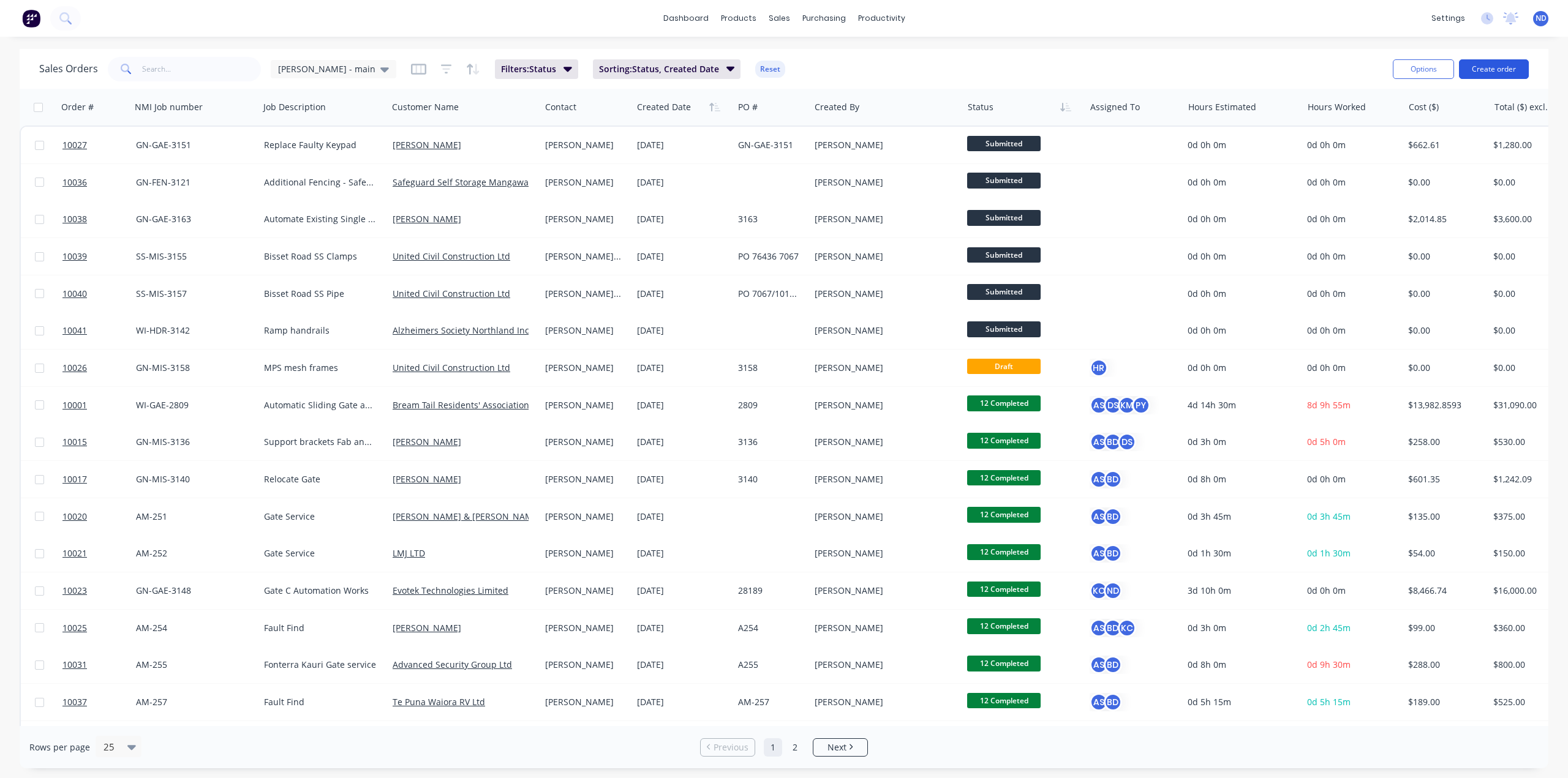
click at [1491, 67] on button "Create order" at bounding box center [1495, 69] width 70 height 20
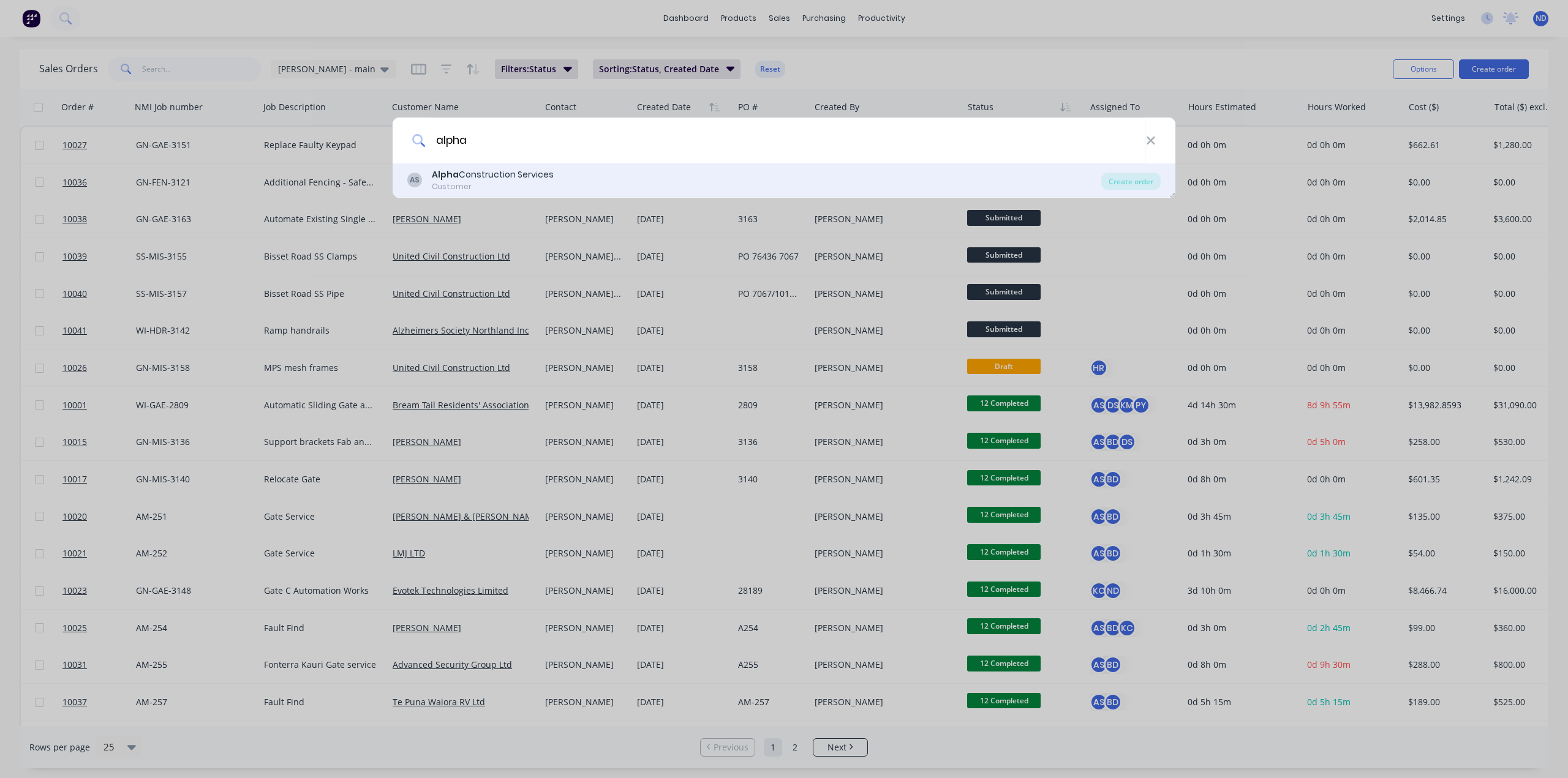
type input "alpha"
click at [520, 183] on div "Customer" at bounding box center [493, 187] width 122 height 11
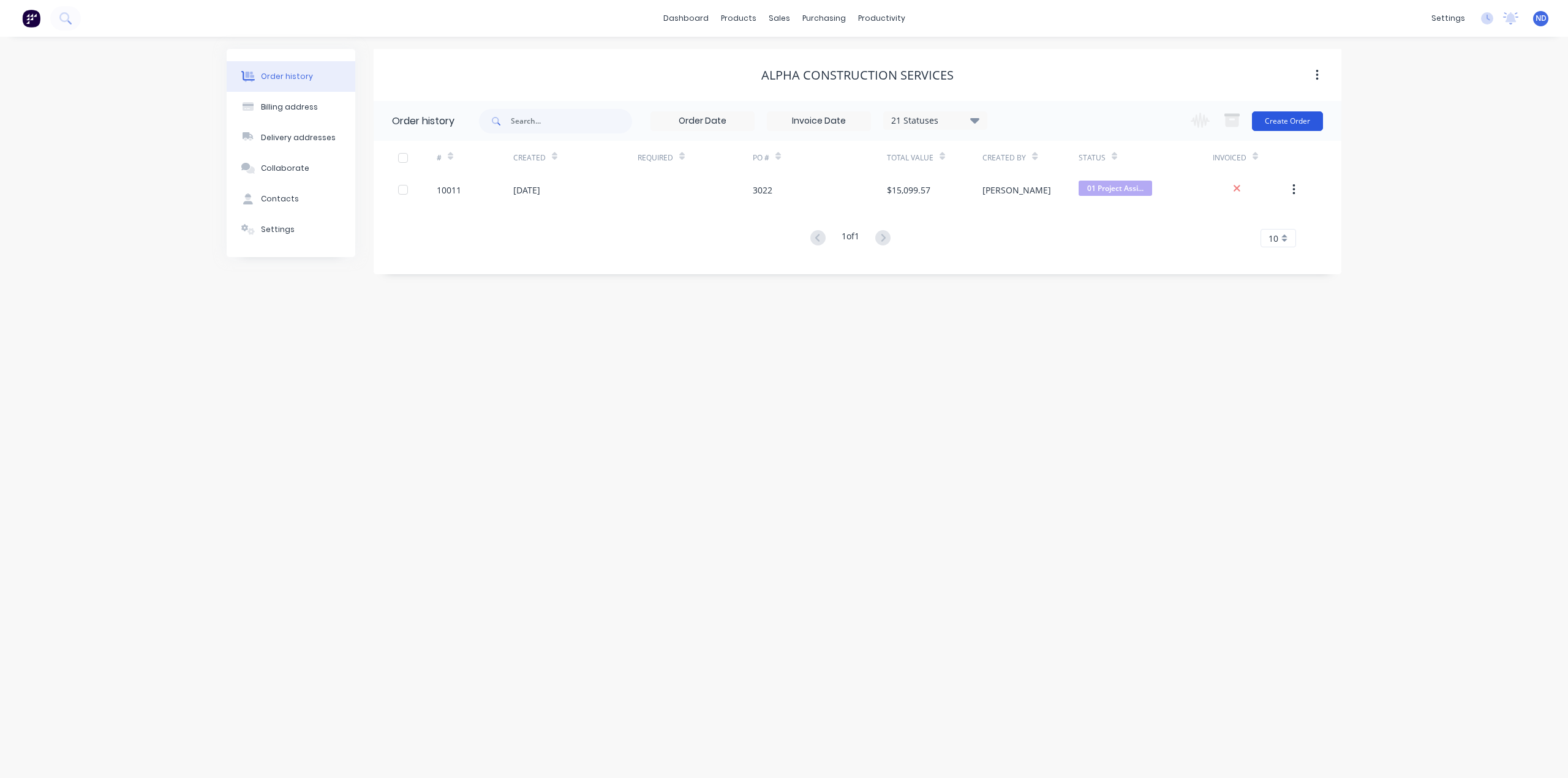
click at [1288, 119] on button "Create Order" at bounding box center [1287, 121] width 71 height 20
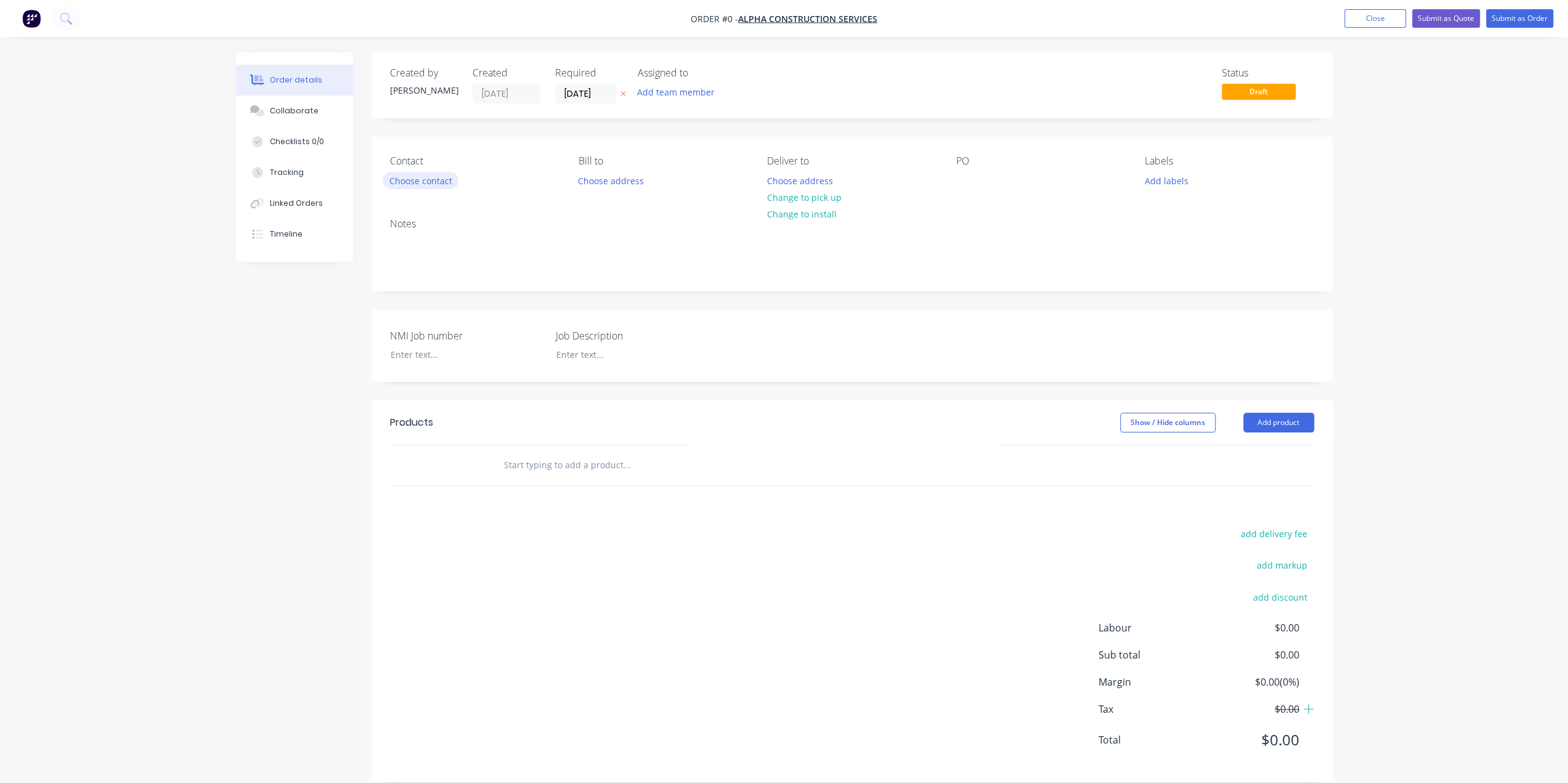
click at [431, 184] on button "Choose contact" at bounding box center [421, 180] width 76 height 17
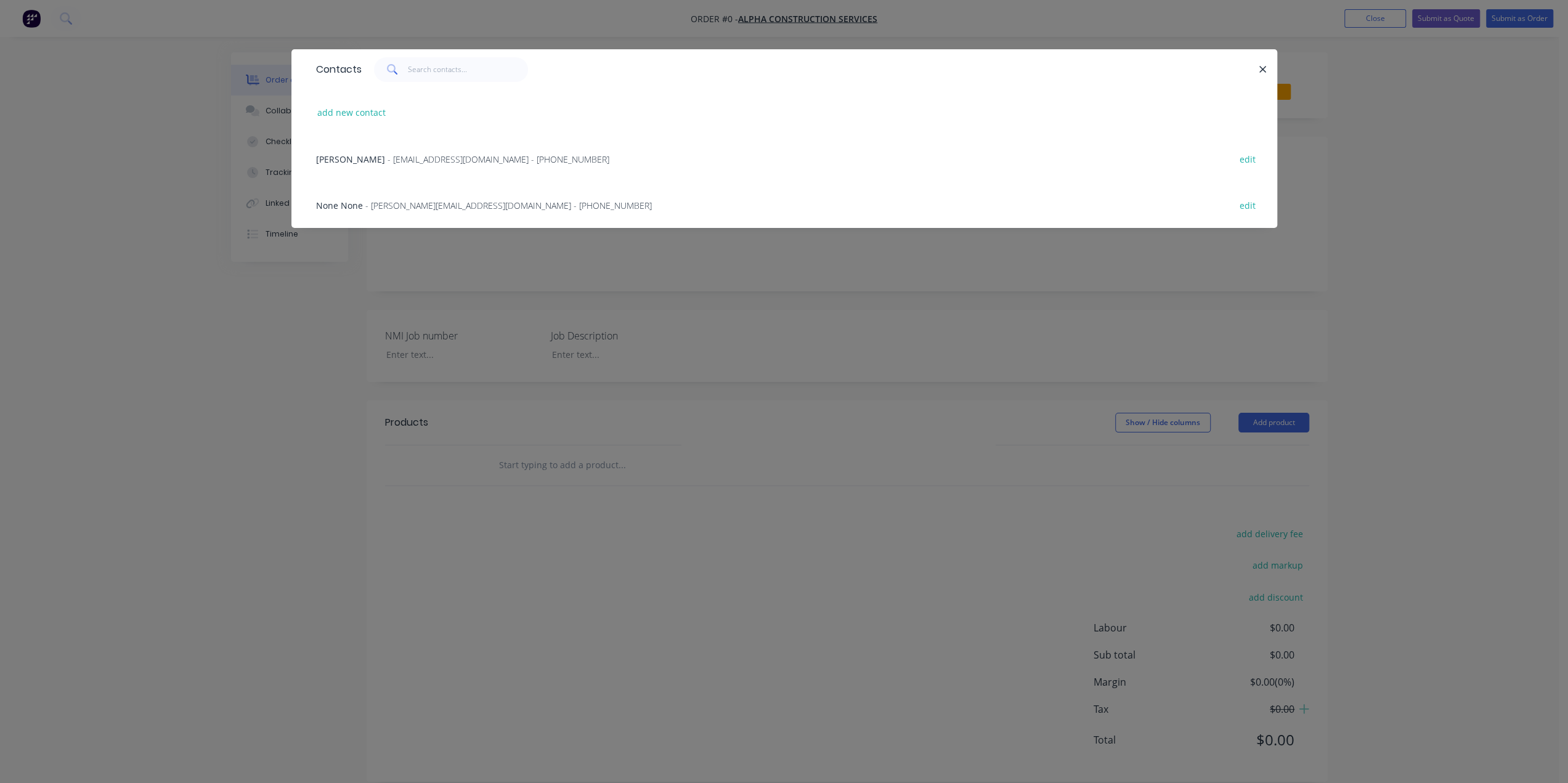
click at [469, 159] on span "- info@alphaconstruction.kiwi - (08) 7438 5041" at bounding box center [498, 159] width 222 height 12
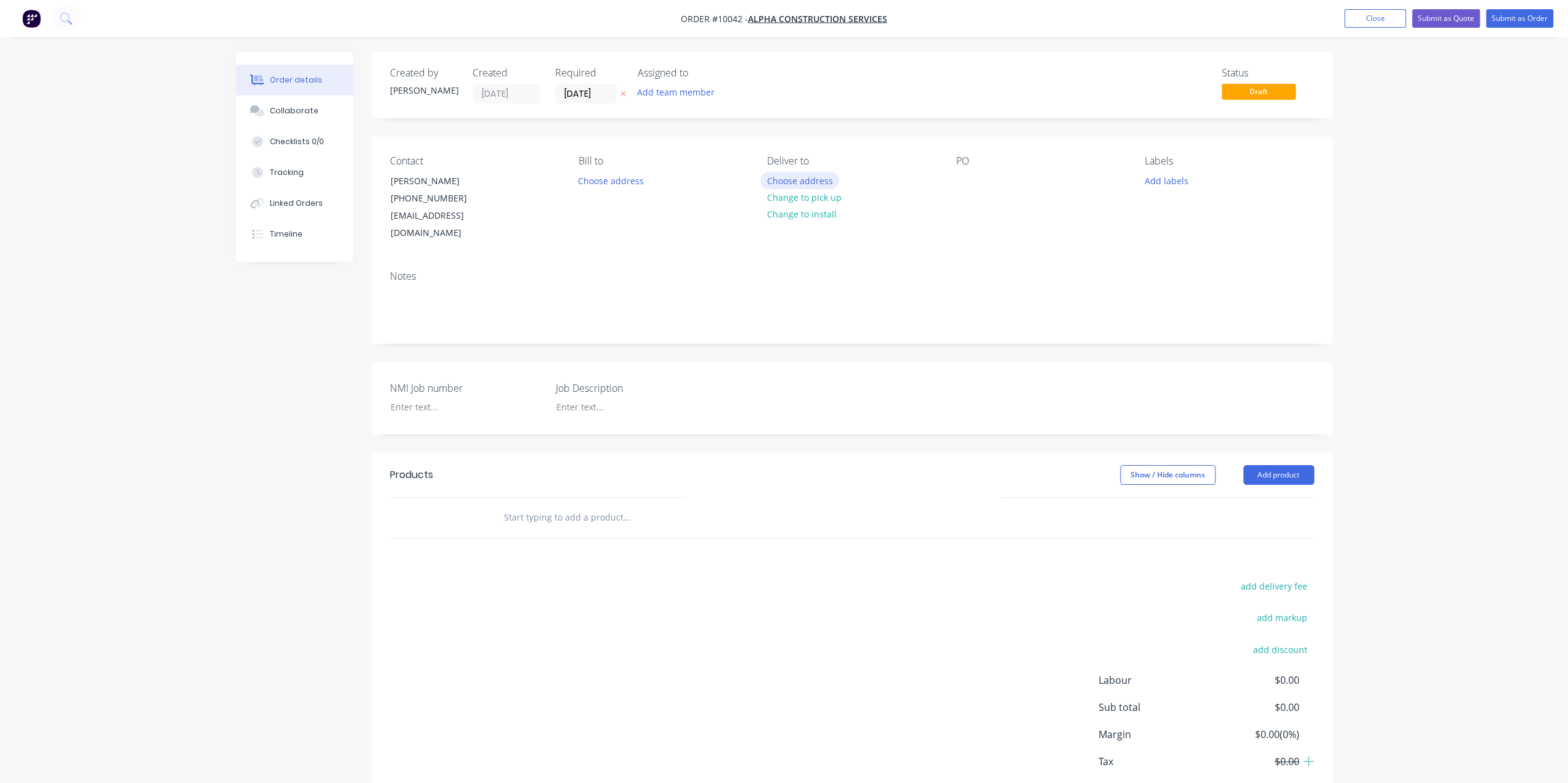
click at [814, 184] on button "Choose address" at bounding box center [800, 180] width 79 height 17
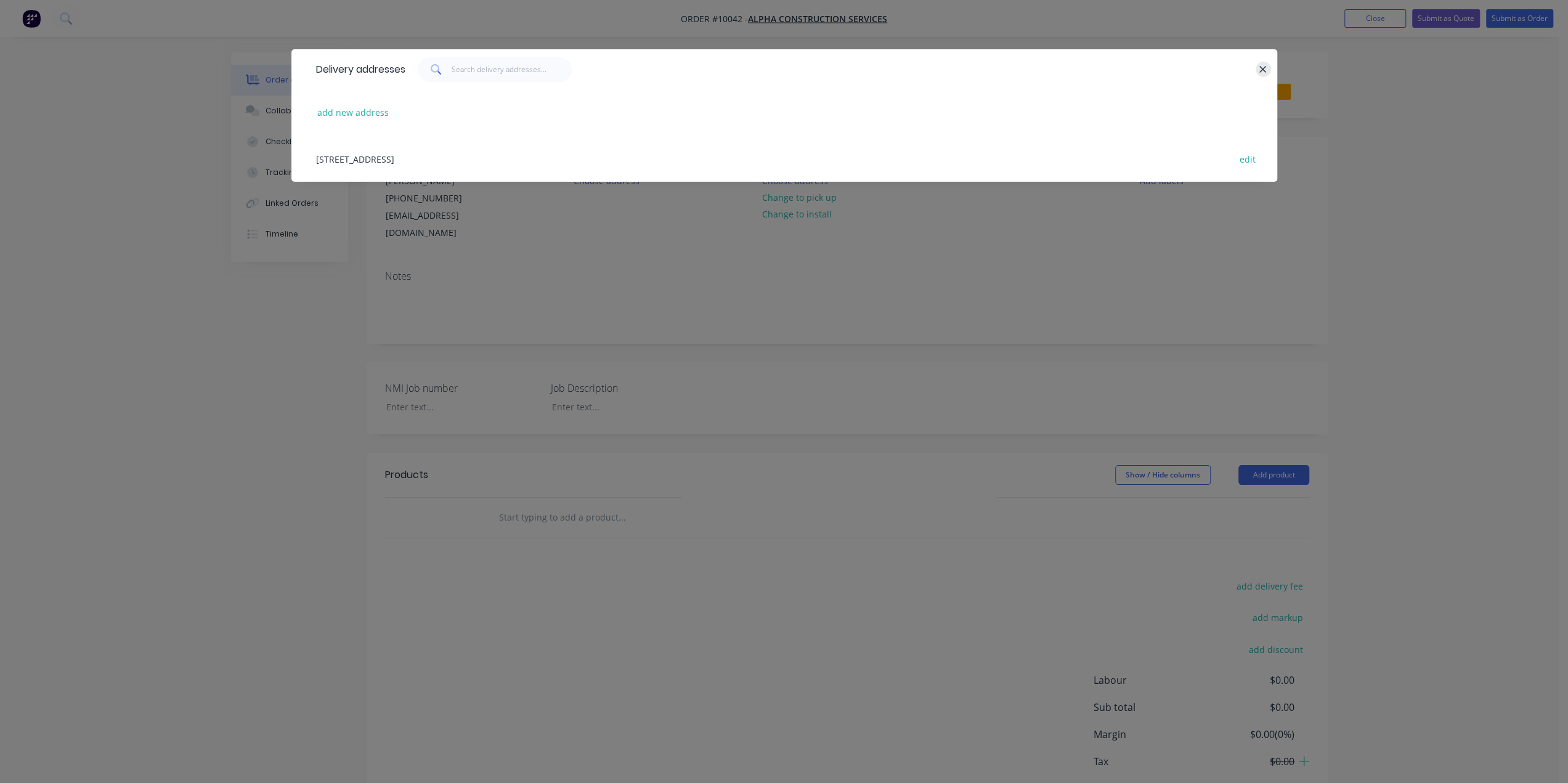
click at [1269, 71] on button "button" at bounding box center [1263, 69] width 16 height 16
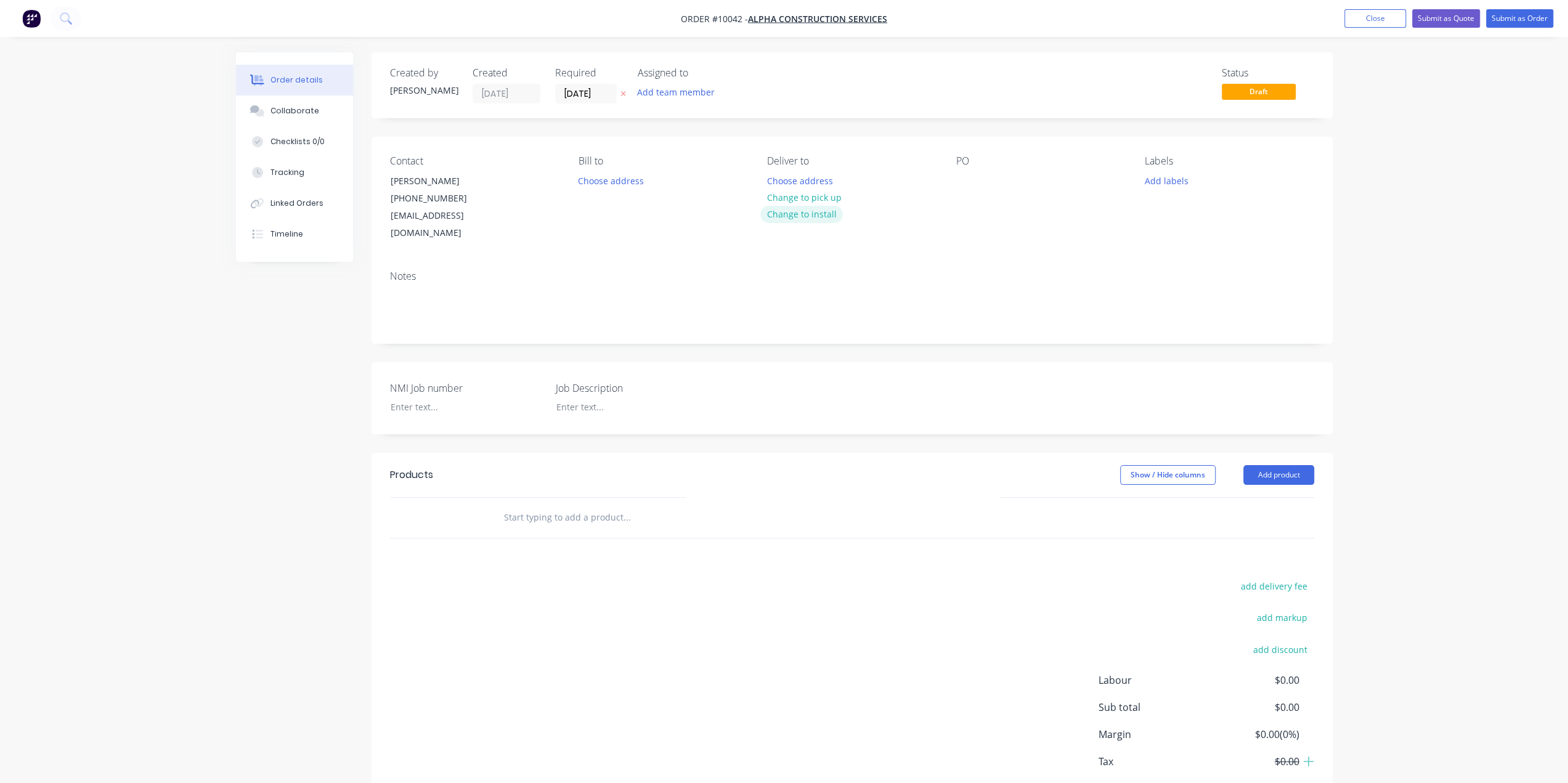
click at [831, 217] on button "Change to install" at bounding box center [802, 214] width 83 height 17
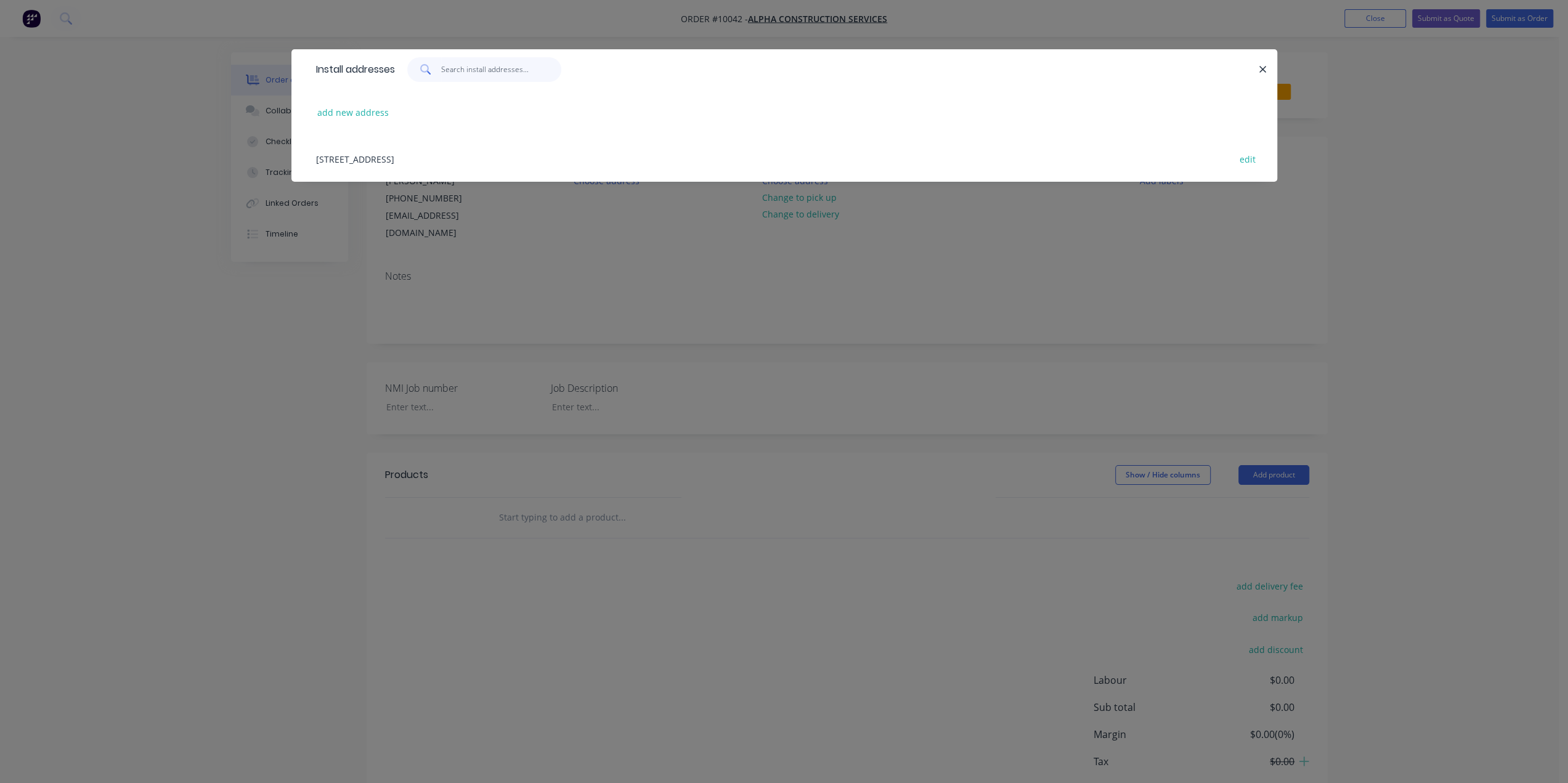
click at [472, 73] on input "text" at bounding box center [501, 70] width 120 height 24
click at [371, 107] on button "add new address" at bounding box center [353, 113] width 85 height 17
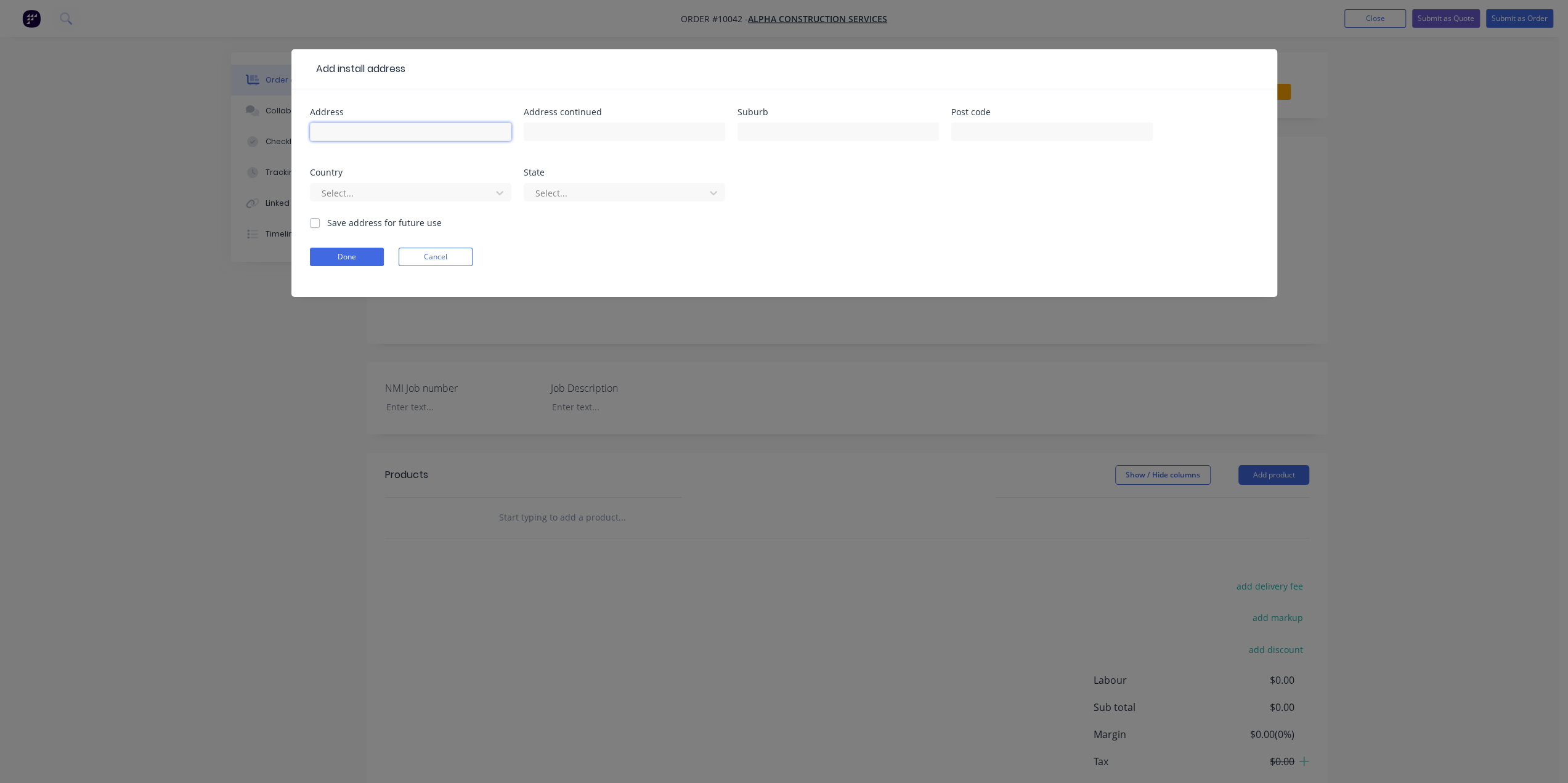
click at [392, 132] on input "text" at bounding box center [410, 132] width 201 height 18
type input "Onerahi Primary School"
click at [396, 194] on div at bounding box center [403, 193] width 165 height 16
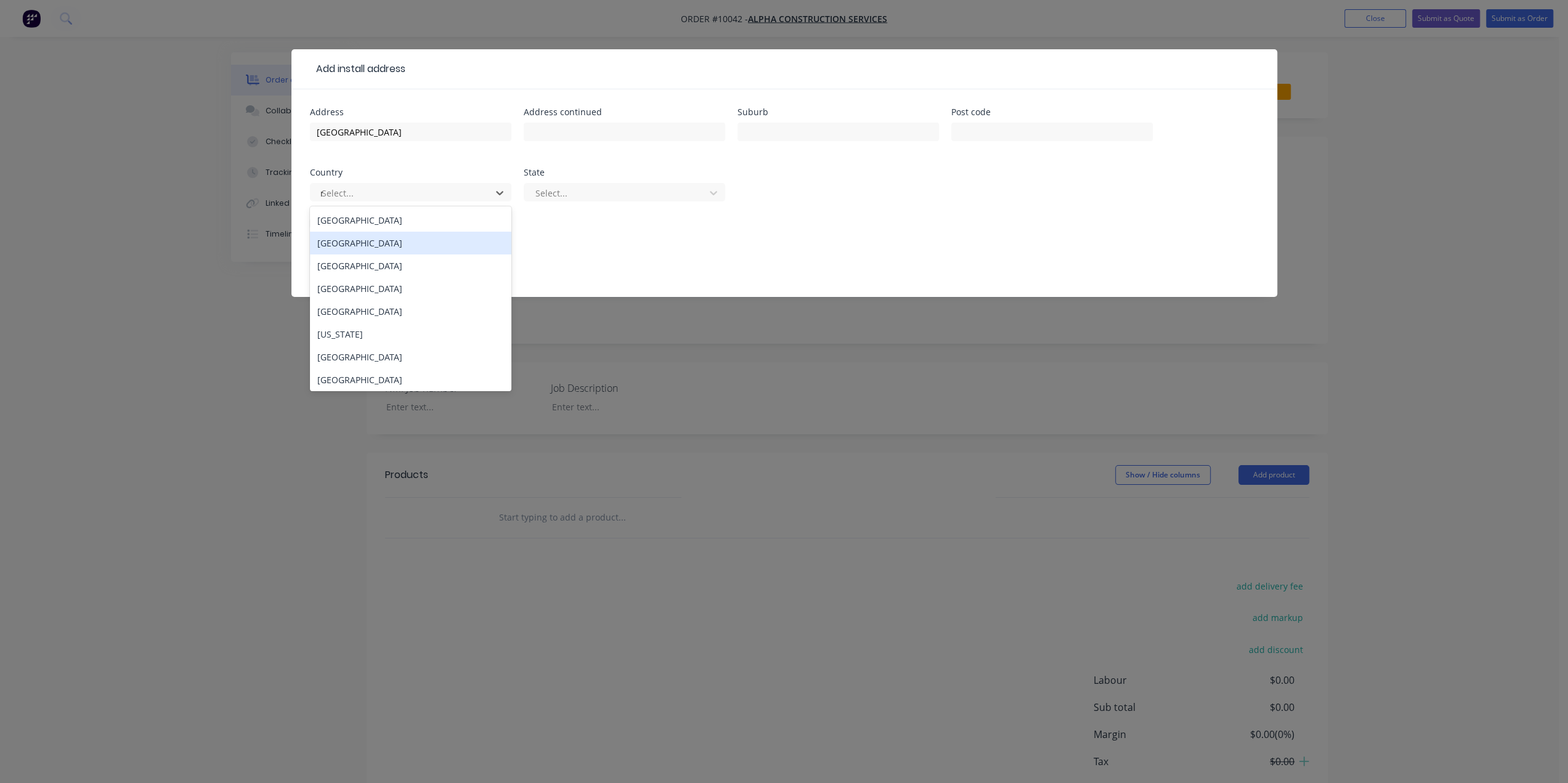
type input "new"
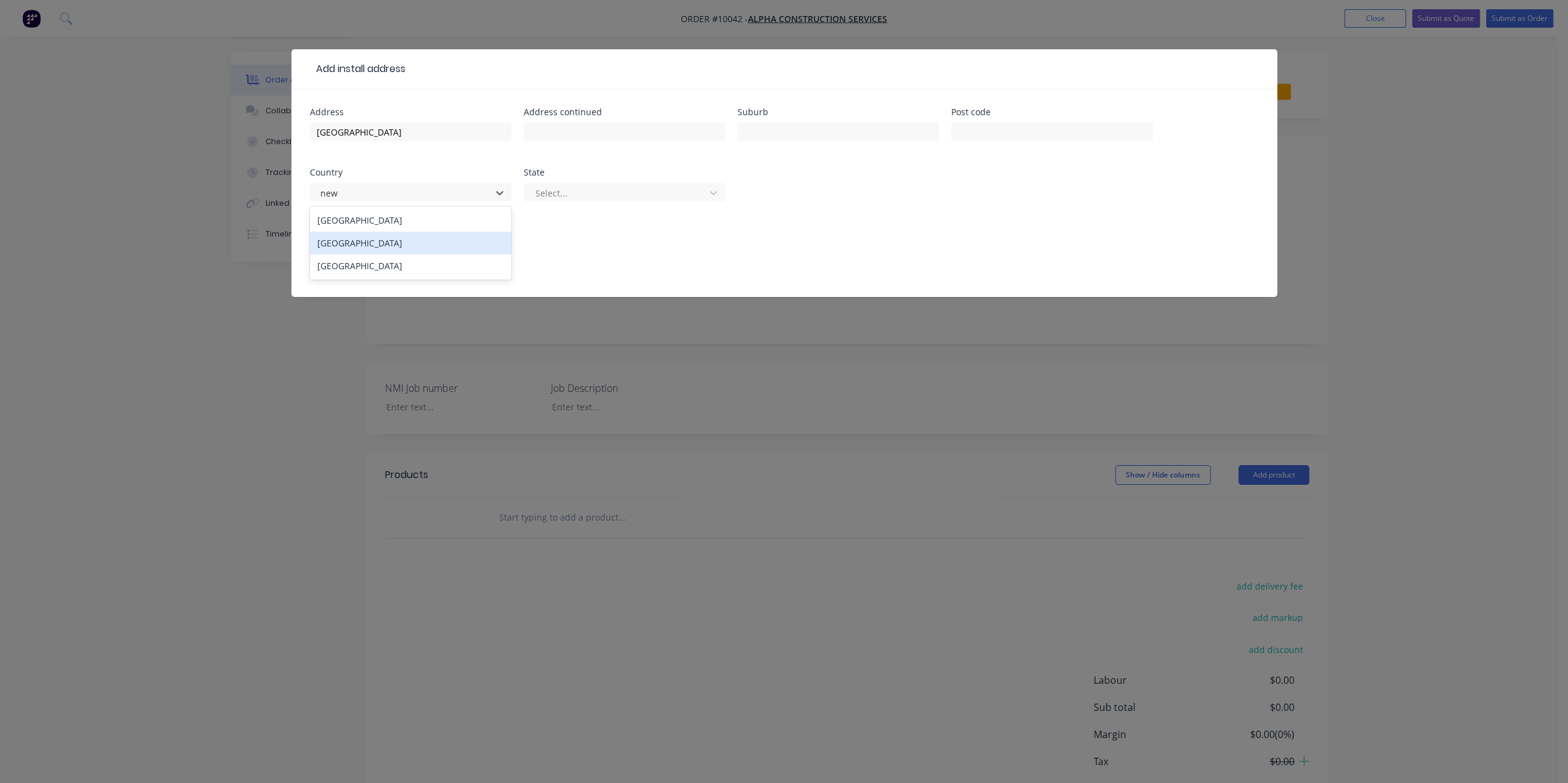
click at [417, 241] on div "[GEOGRAPHIC_DATA]" at bounding box center [410, 243] width 201 height 23
click at [580, 197] on div at bounding box center [616, 193] width 165 height 16
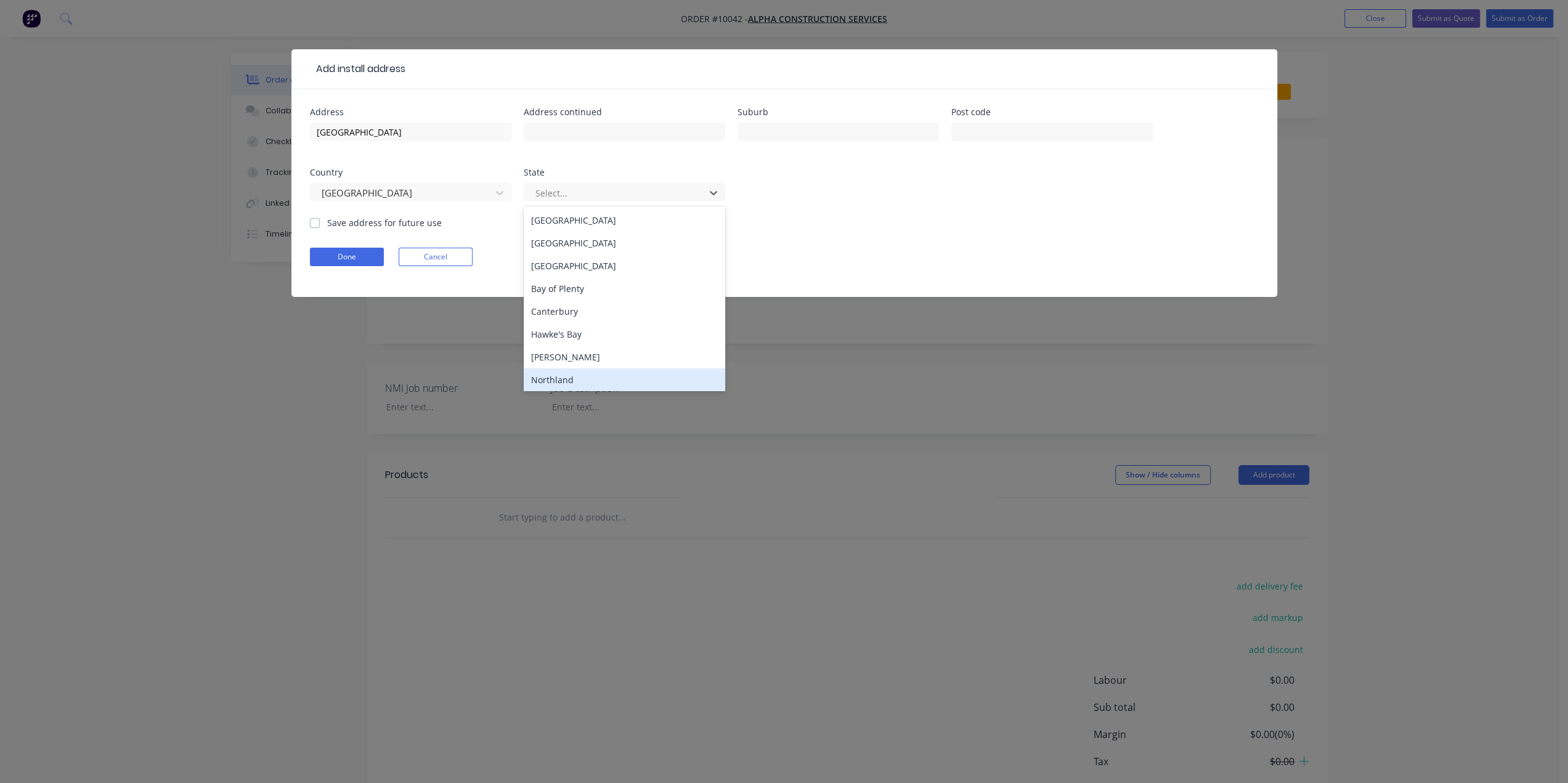
click at [621, 382] on div "Northland" at bounding box center [624, 380] width 201 height 23
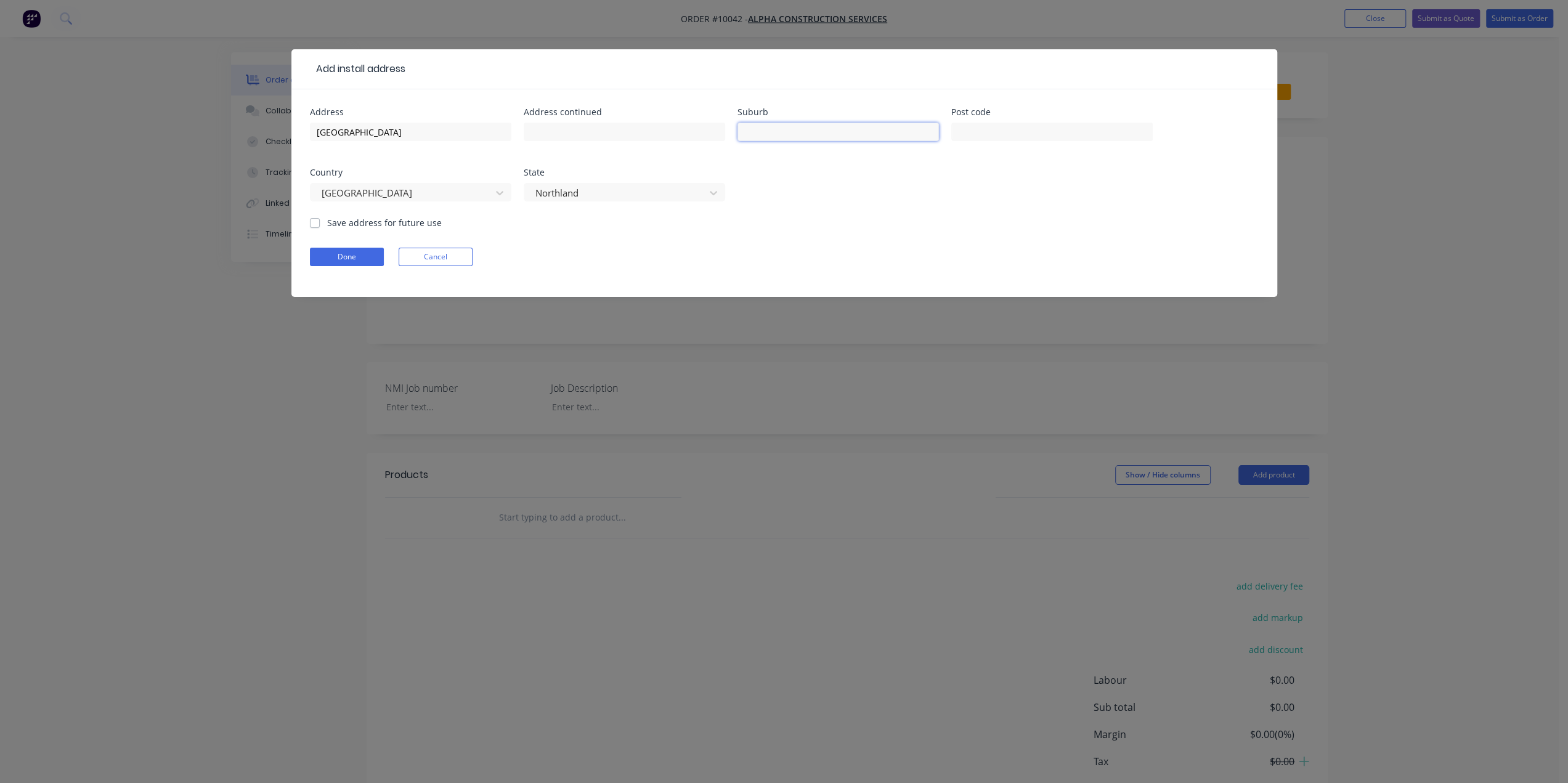
click at [850, 131] on input "text" at bounding box center [838, 132] width 201 height 18
type input "Onerahi"
click at [340, 261] on button "Done" at bounding box center [346, 256] width 74 height 18
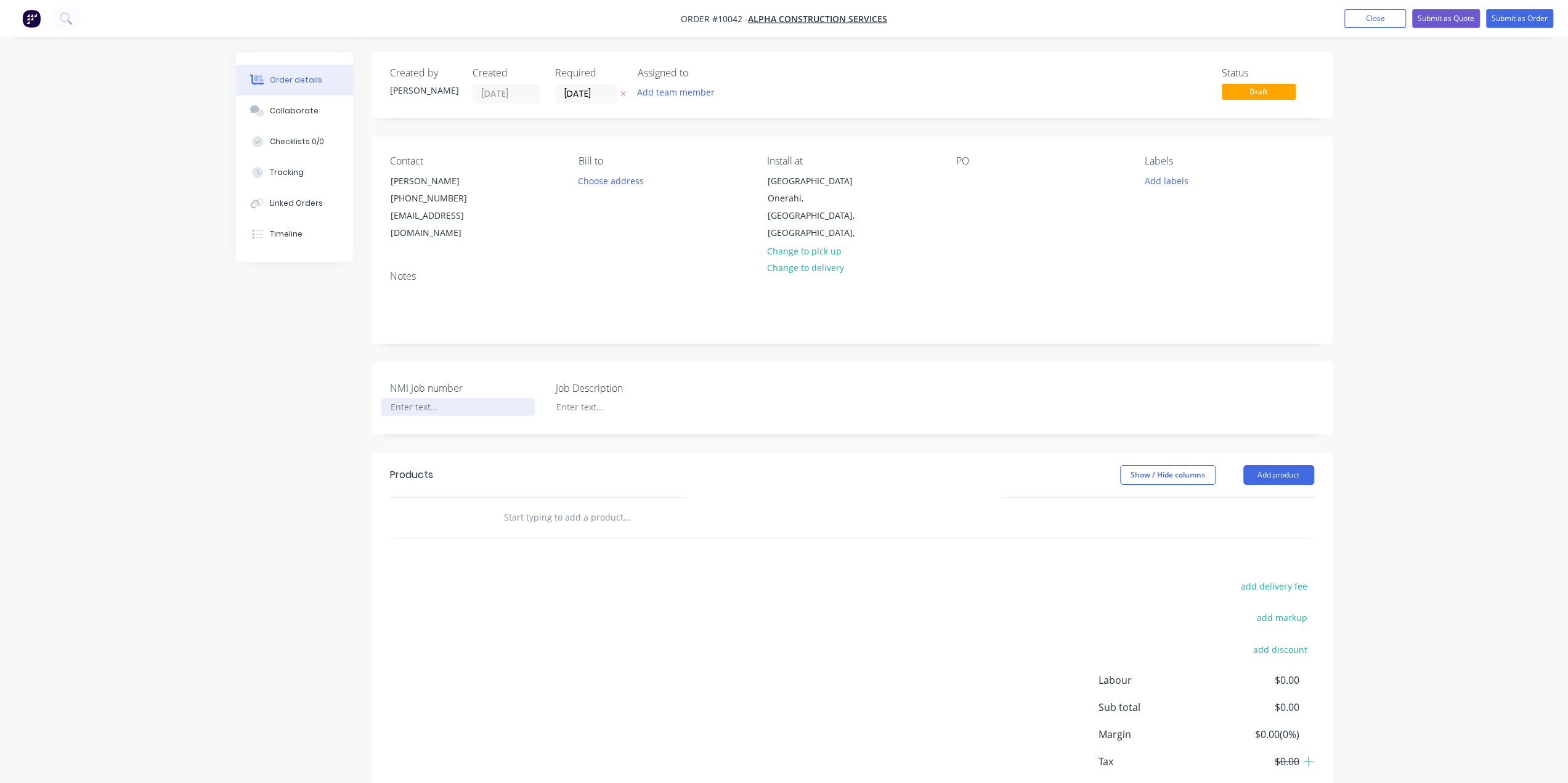
click at [454, 398] on div at bounding box center [457, 407] width 154 height 18
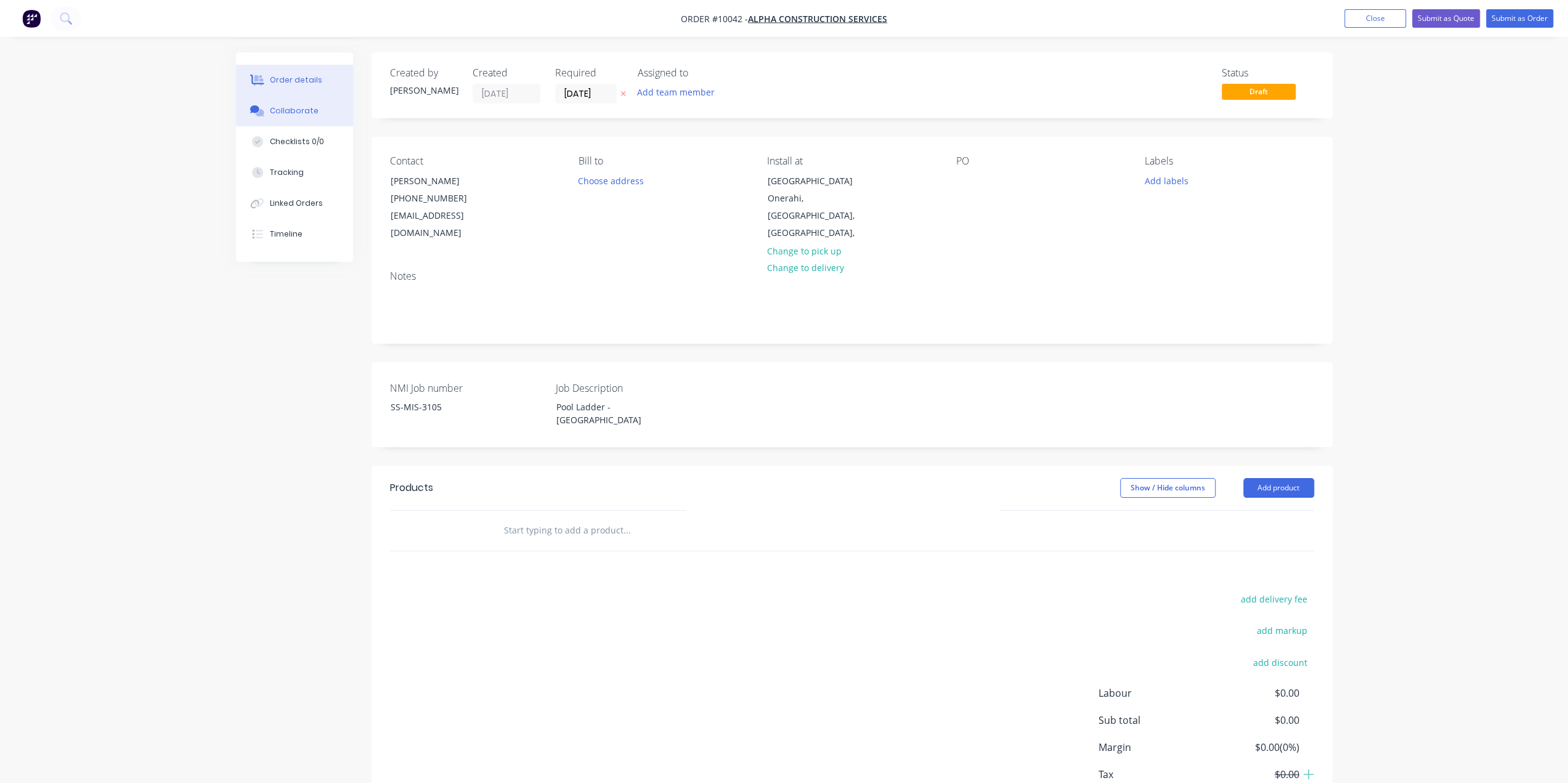
click at [299, 114] on div "Collaborate" at bounding box center [294, 111] width 49 height 11
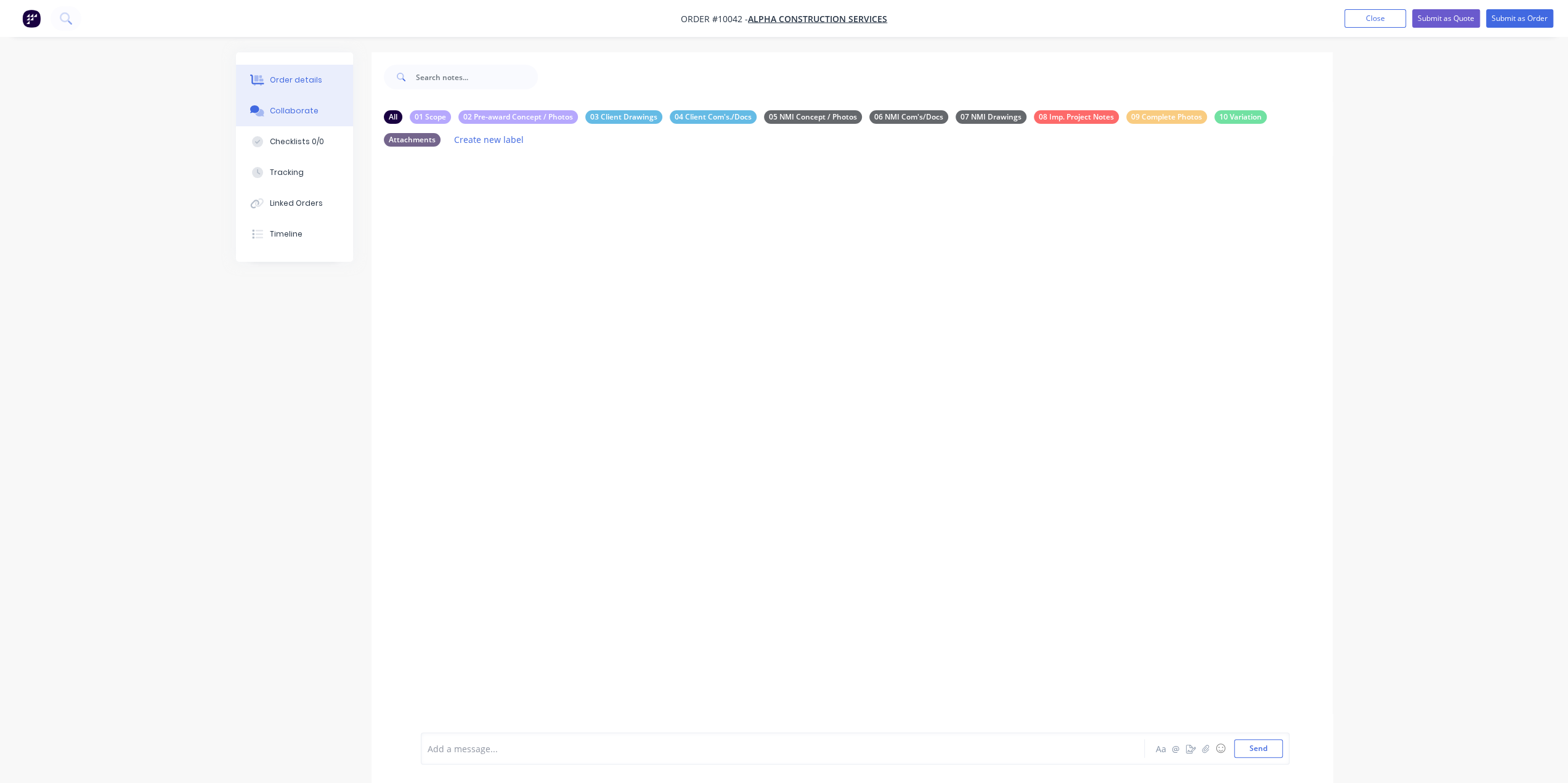
click at [293, 79] on div "Order details" at bounding box center [295, 80] width 52 height 11
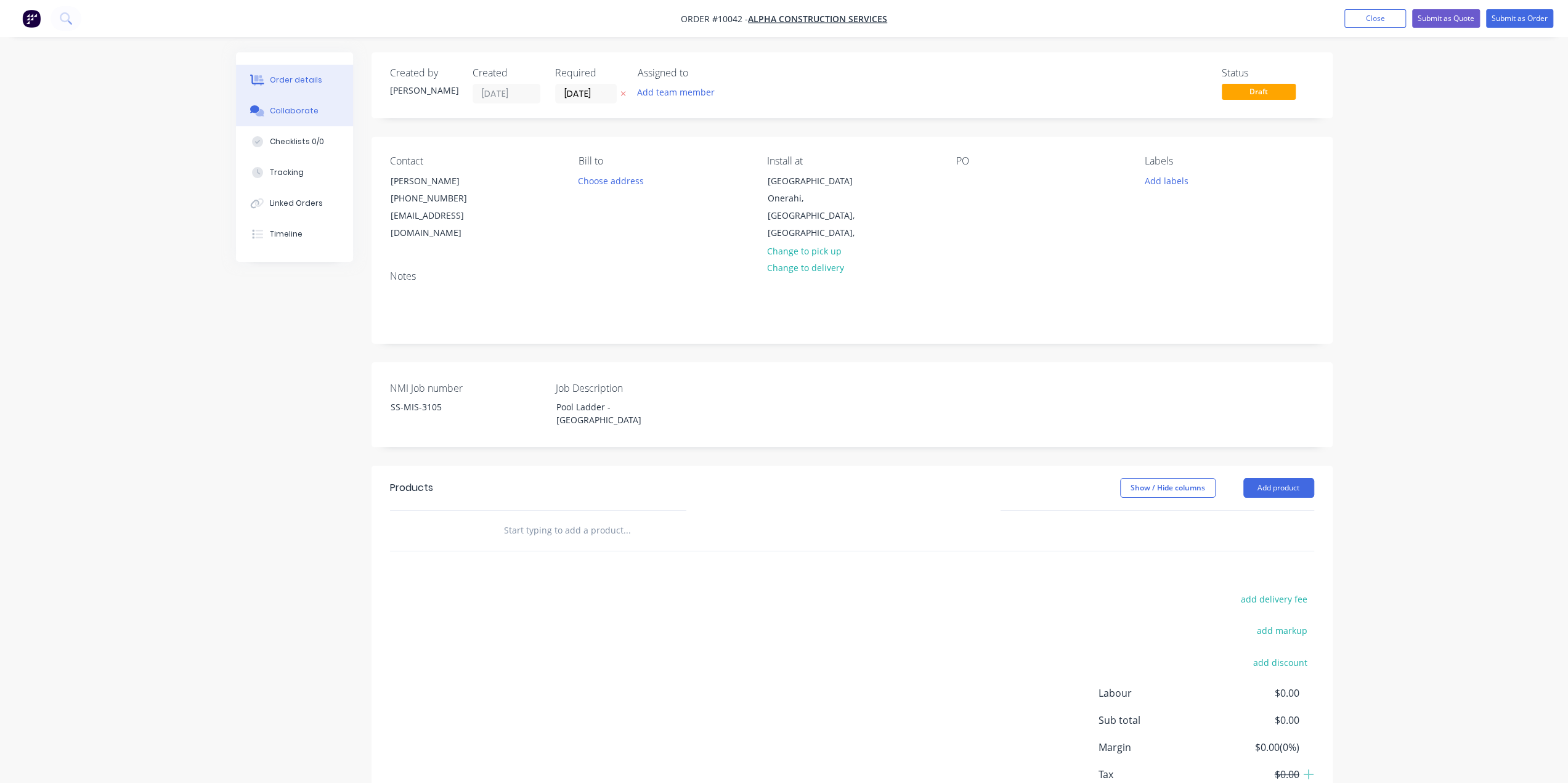
click at [281, 111] on div "Collaborate" at bounding box center [294, 111] width 49 height 11
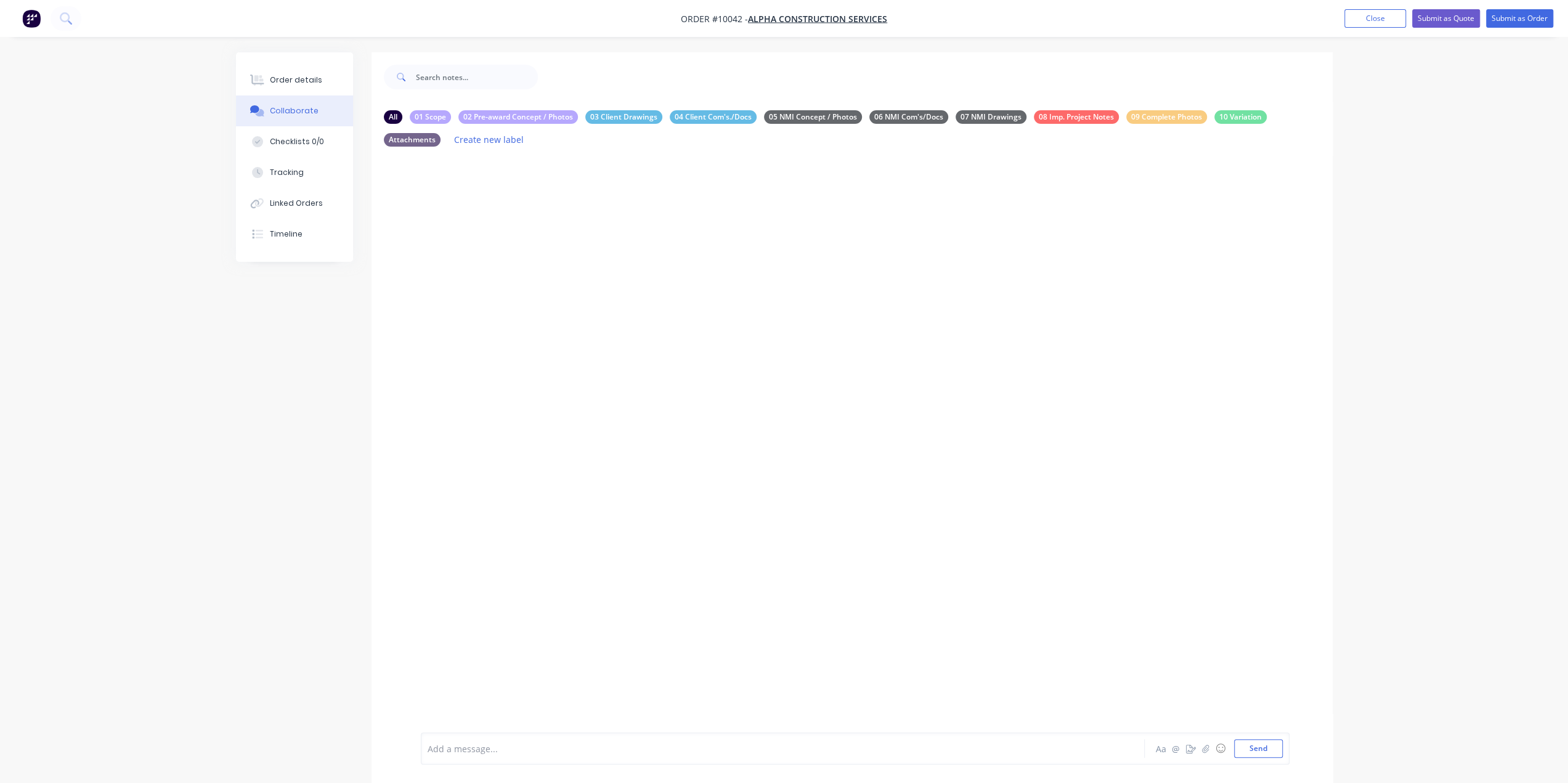
click at [498, 214] on div at bounding box center [852, 455] width 961 height 597
click at [508, 760] on div "Add a message... Aa @ ☺ Send" at bounding box center [855, 748] width 869 height 32
click at [512, 752] on div at bounding box center [748, 748] width 640 height 13
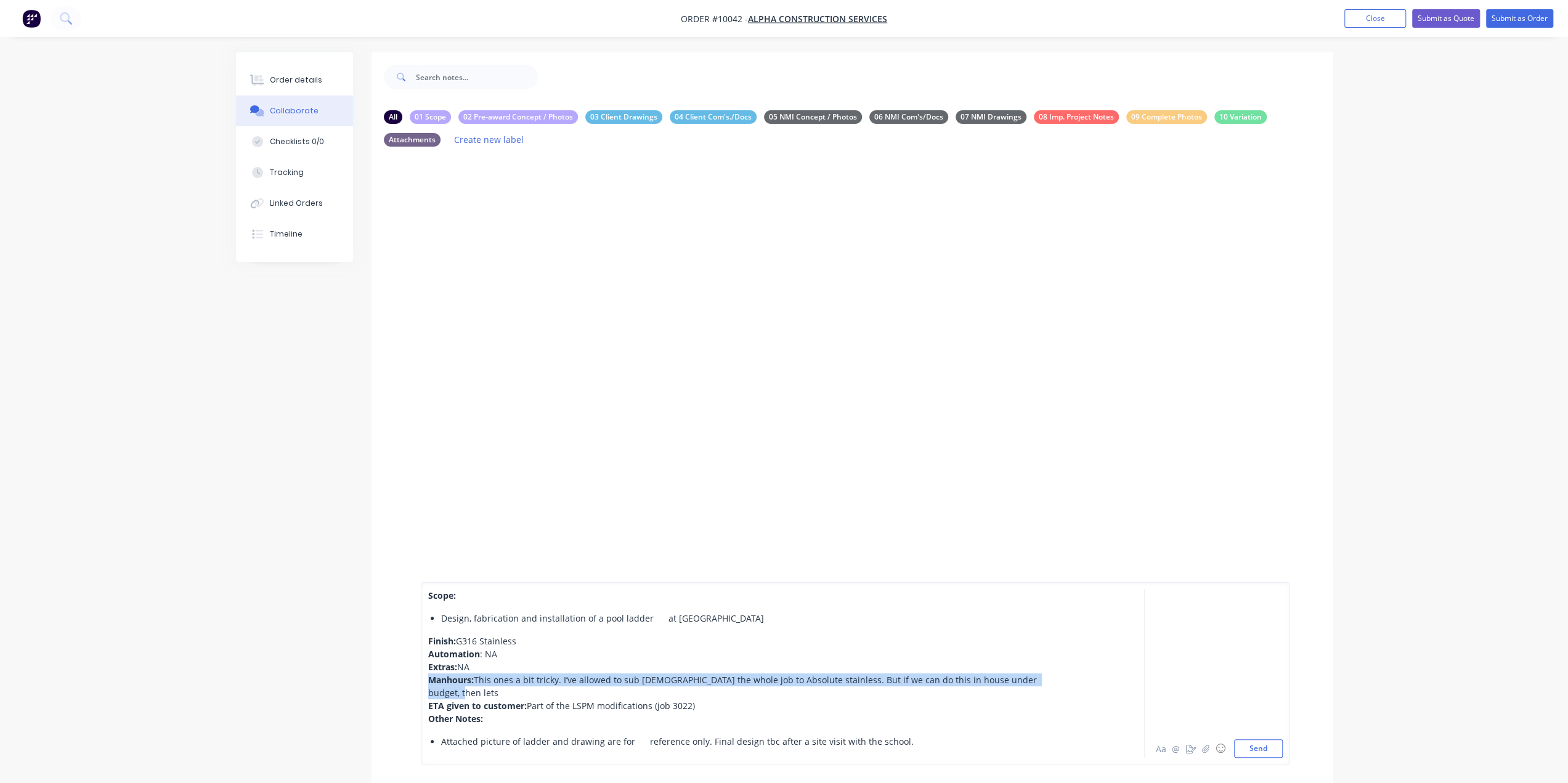
drag, startPoint x: 1041, startPoint y: 689, endPoint x: 421, endPoint y: 696, distance: 620.0
click at [421, 696] on div "Scope: Design, fabrication and installation of a pool ladder at Onerahi Primary…" at bounding box center [855, 673] width 869 height 182
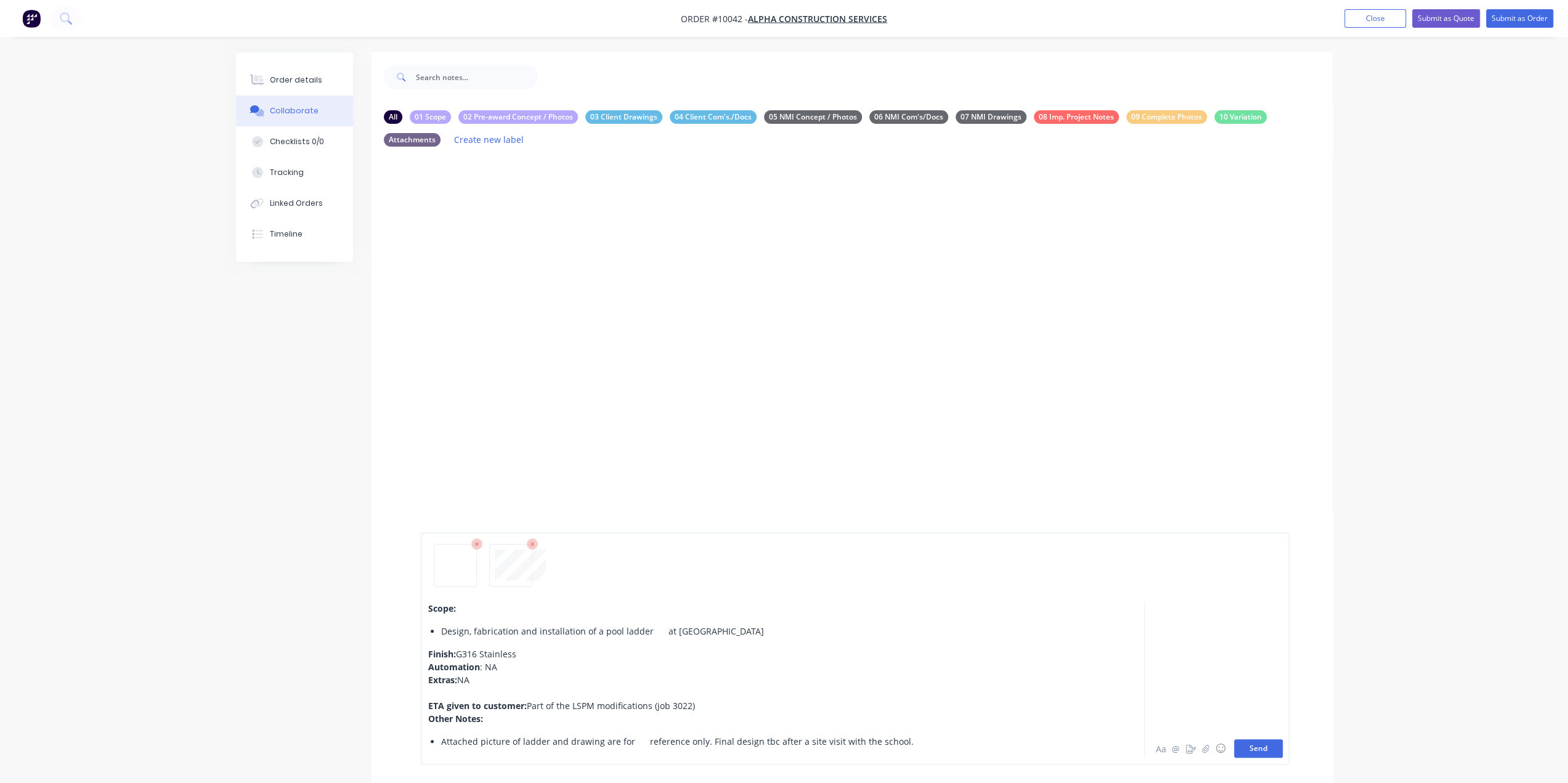
click at [1259, 750] on button "Send" at bounding box center [1258, 748] width 49 height 18
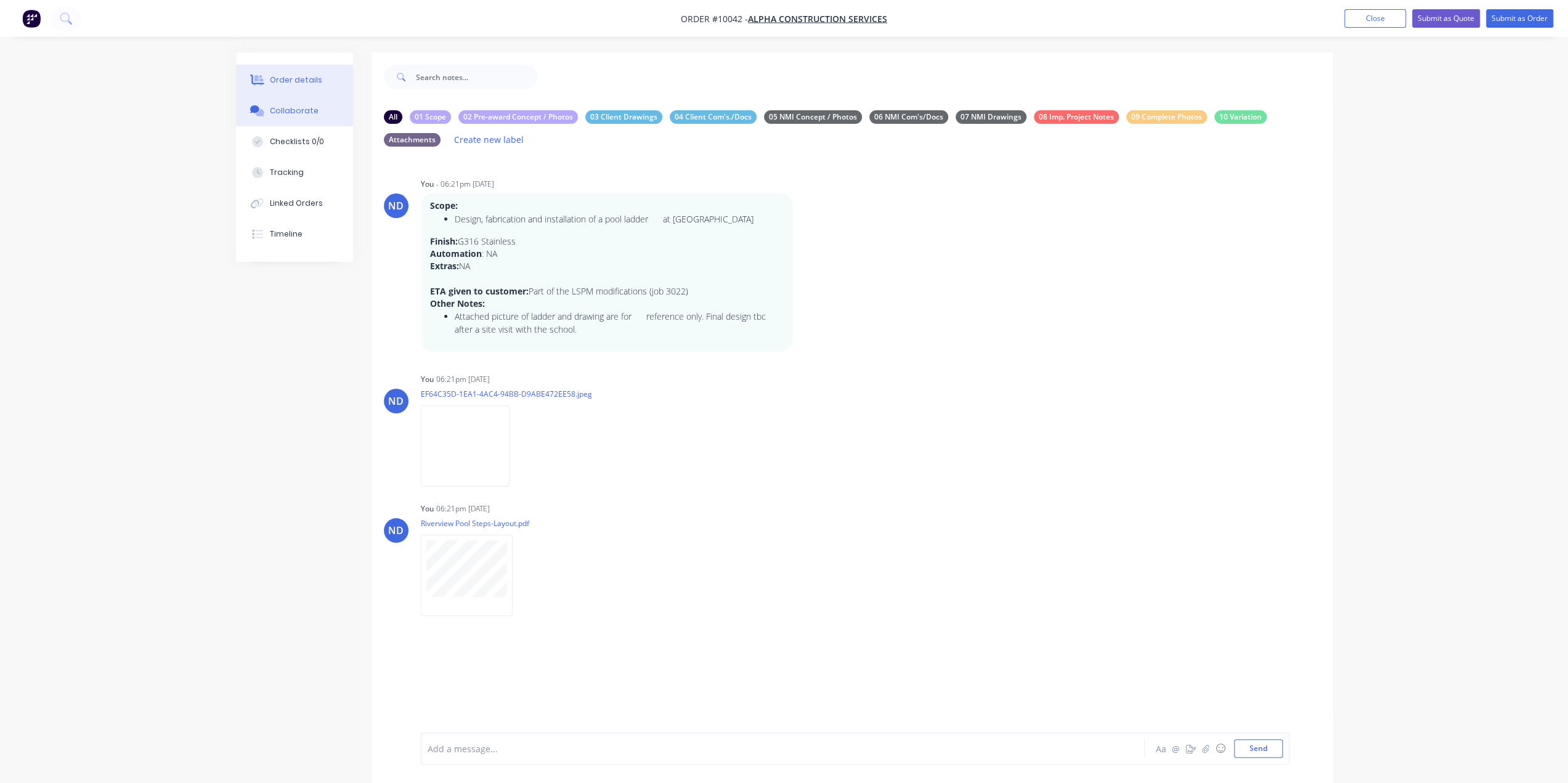
click at [290, 77] on div "Order details" at bounding box center [295, 80] width 52 height 11
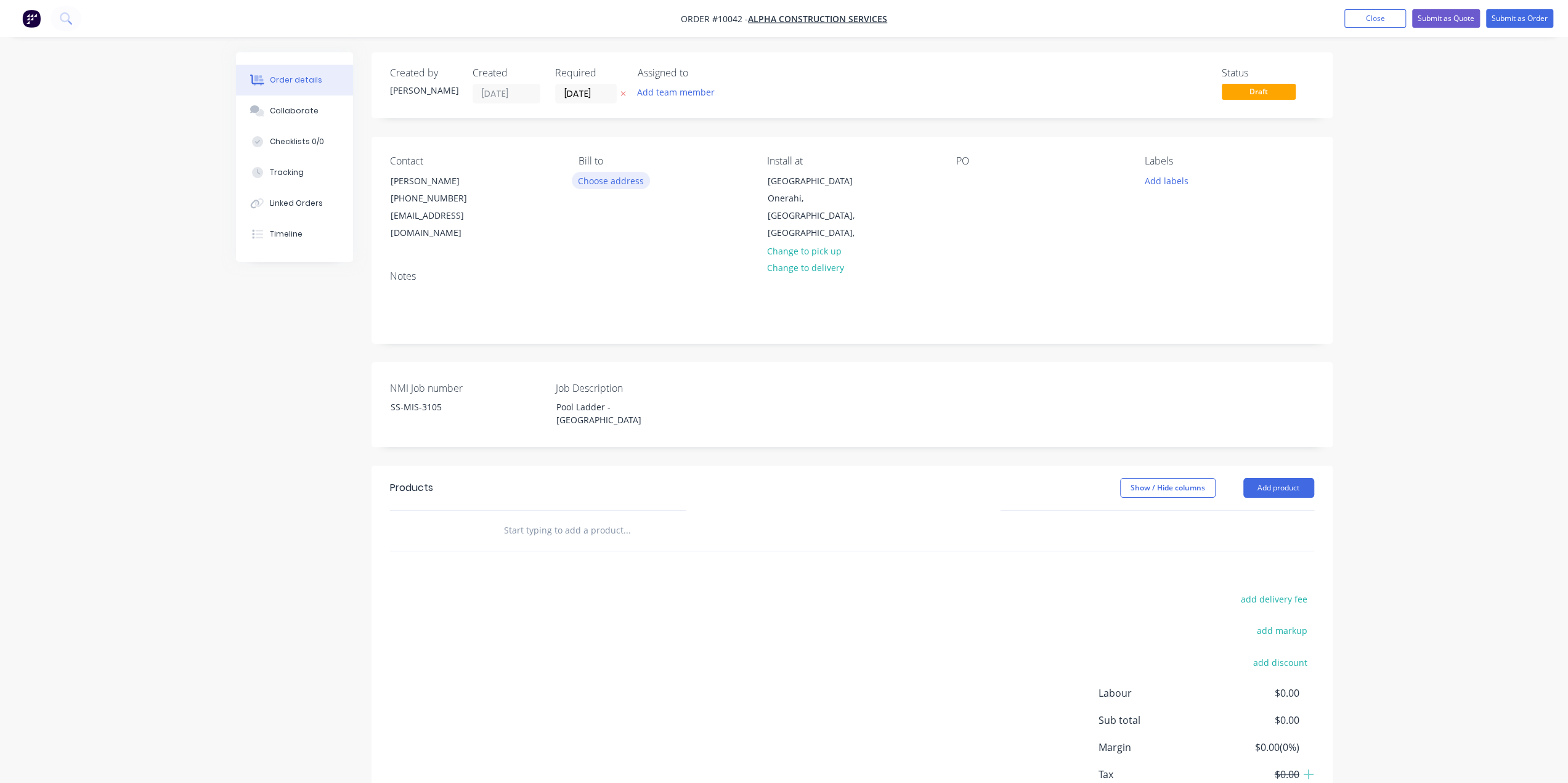
click at [576, 179] on button "Choose address" at bounding box center [611, 180] width 79 height 17
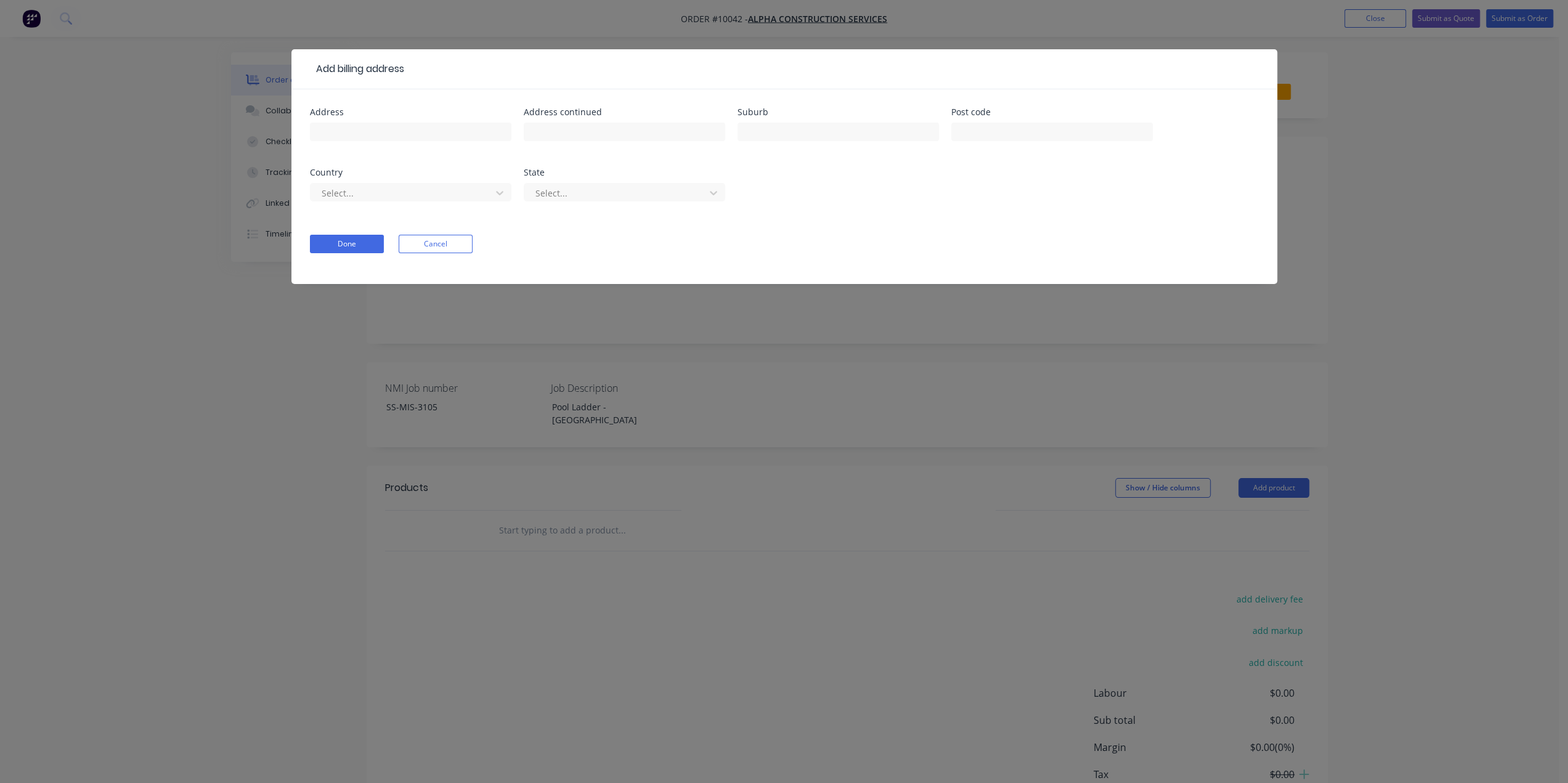
click at [413, 247] on button "Cancel" at bounding box center [435, 243] width 74 height 18
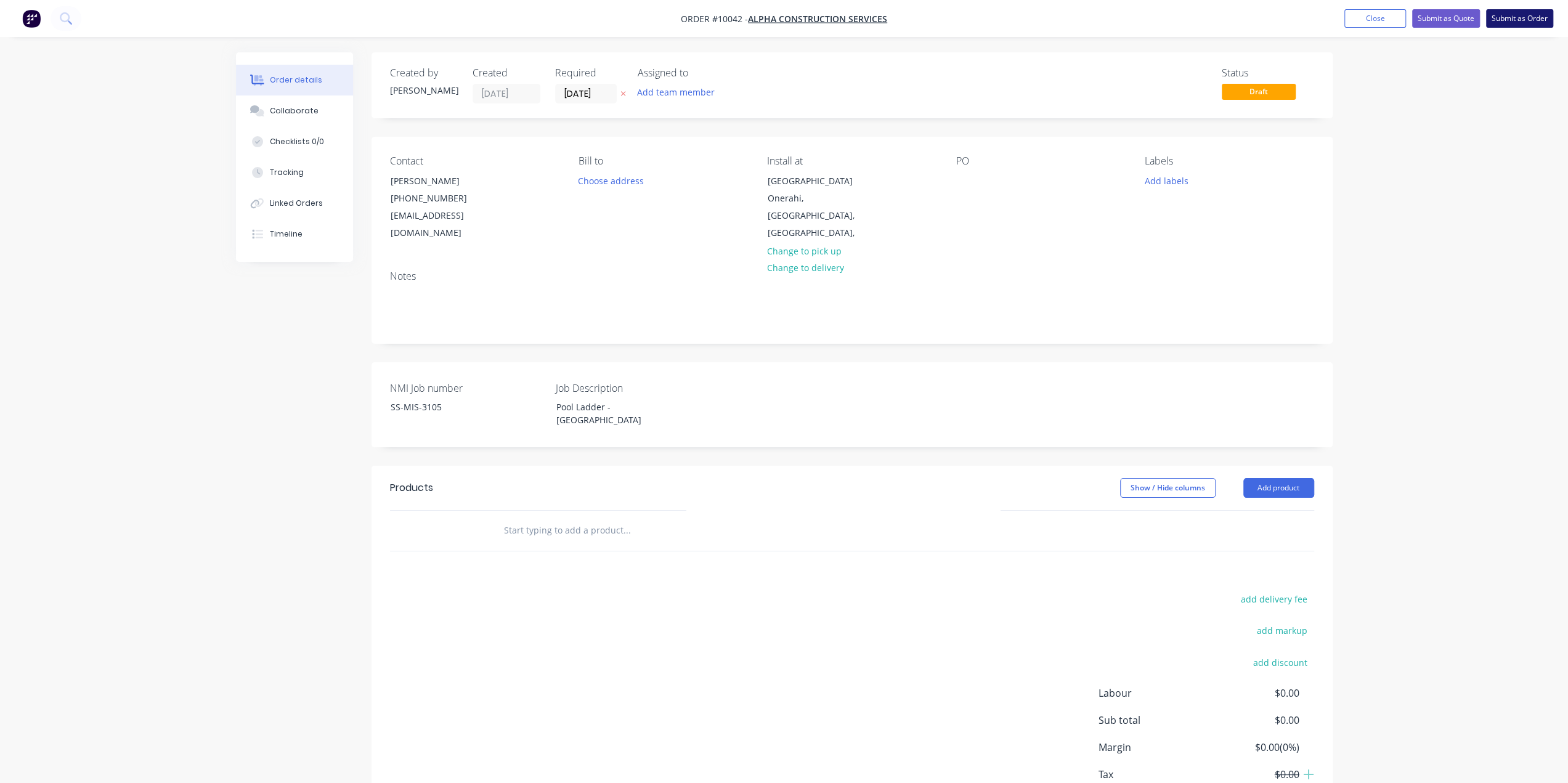
click at [1511, 22] on button "Submit as Order" at bounding box center [1519, 18] width 67 height 18
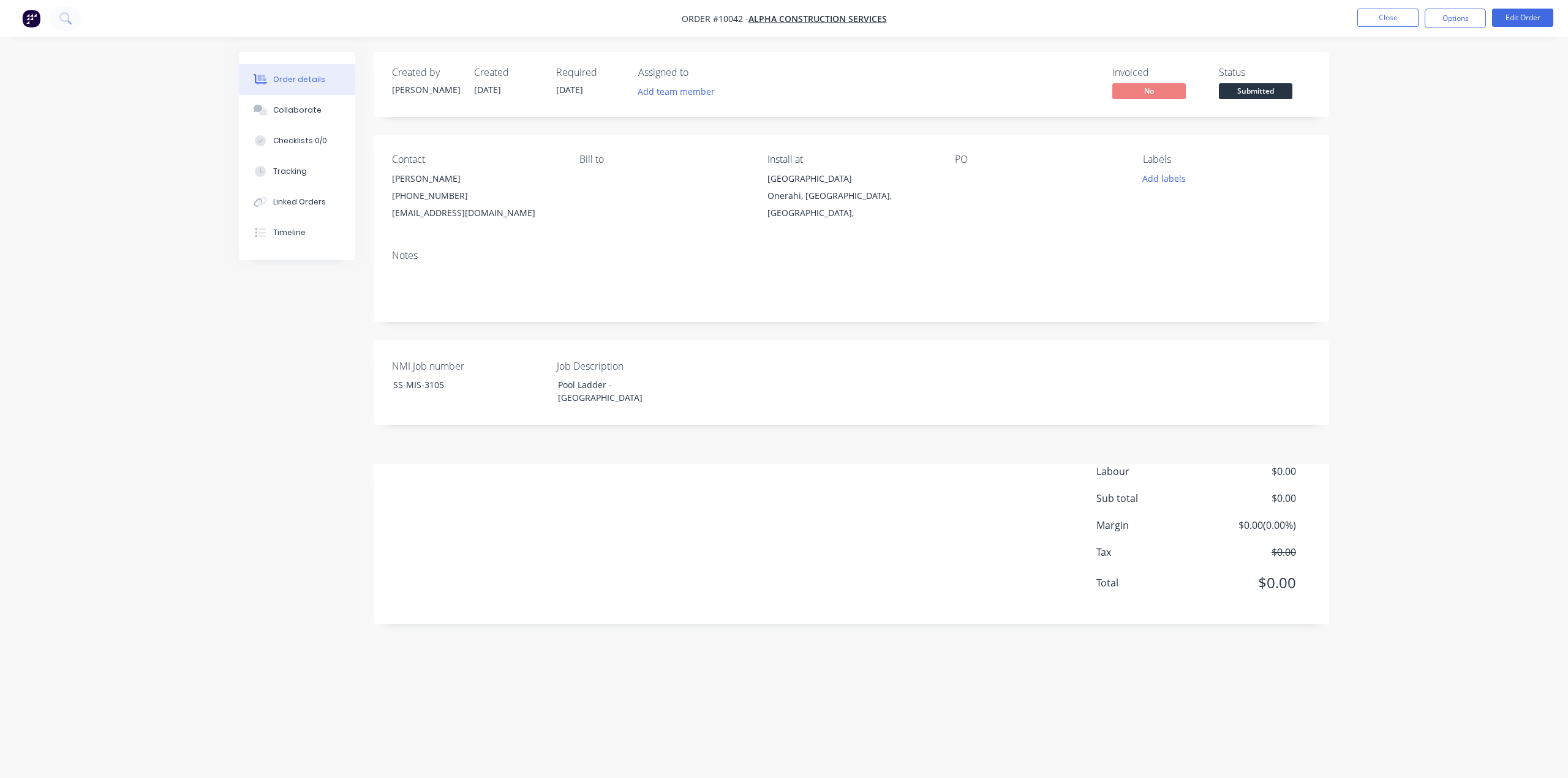
click at [255, 79] on icon at bounding box center [260, 79] width 14 height 10
click at [34, 18] on img "button" at bounding box center [31, 18] width 18 height 18
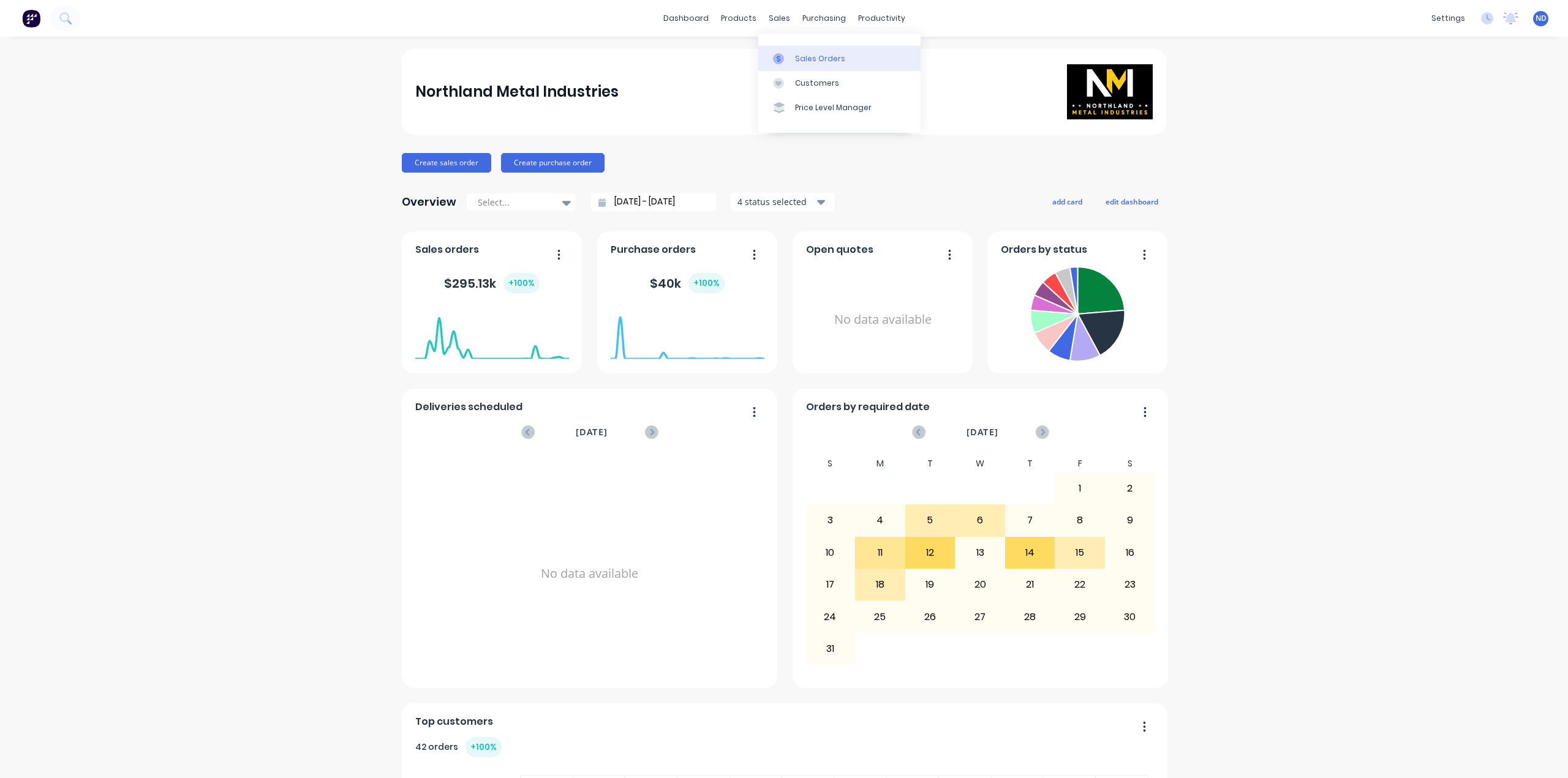
click at [792, 55] on link "Sales Orders" at bounding box center [839, 58] width 162 height 24
